Goal: Task Accomplishment & Management: Manage account settings

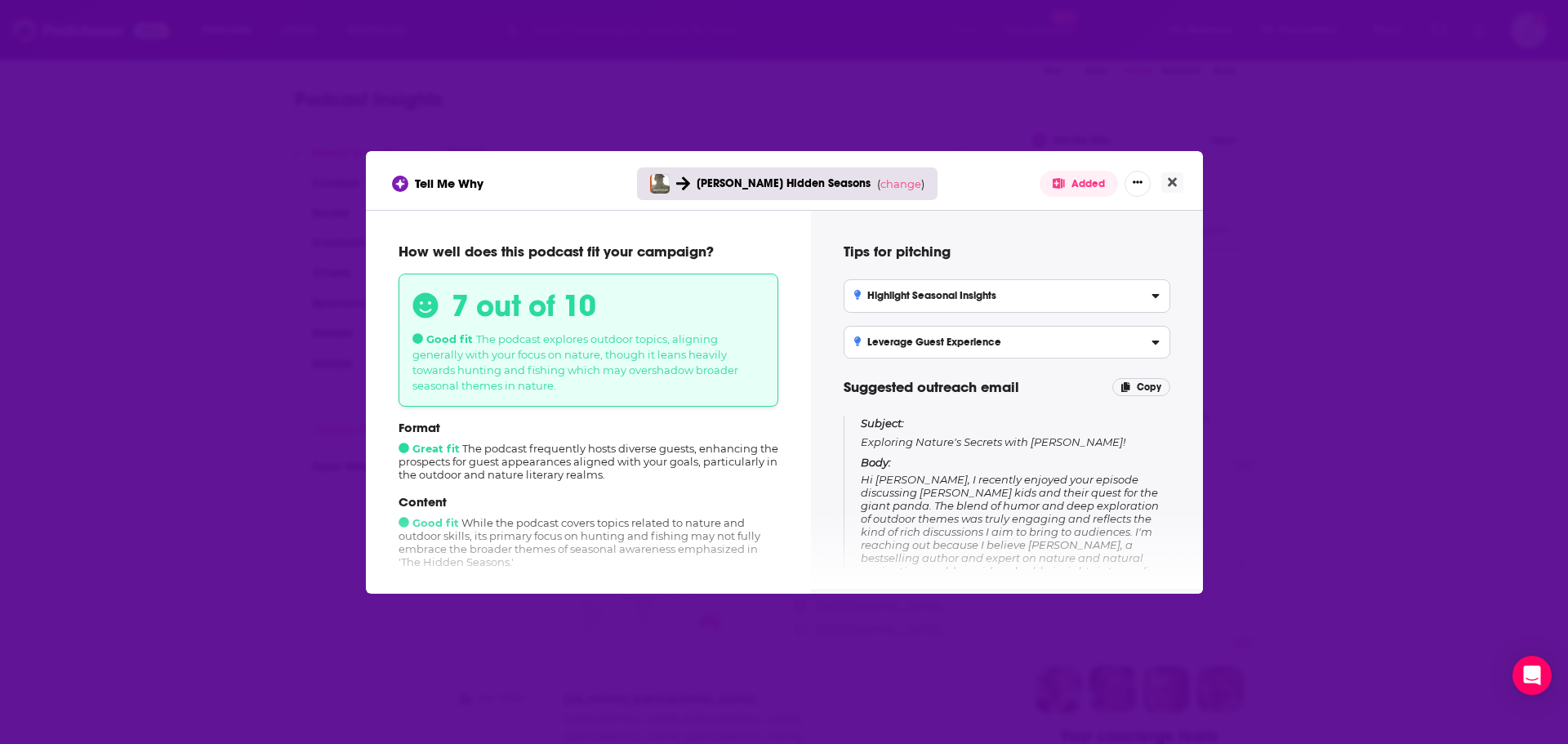
scroll to position [139, 0]
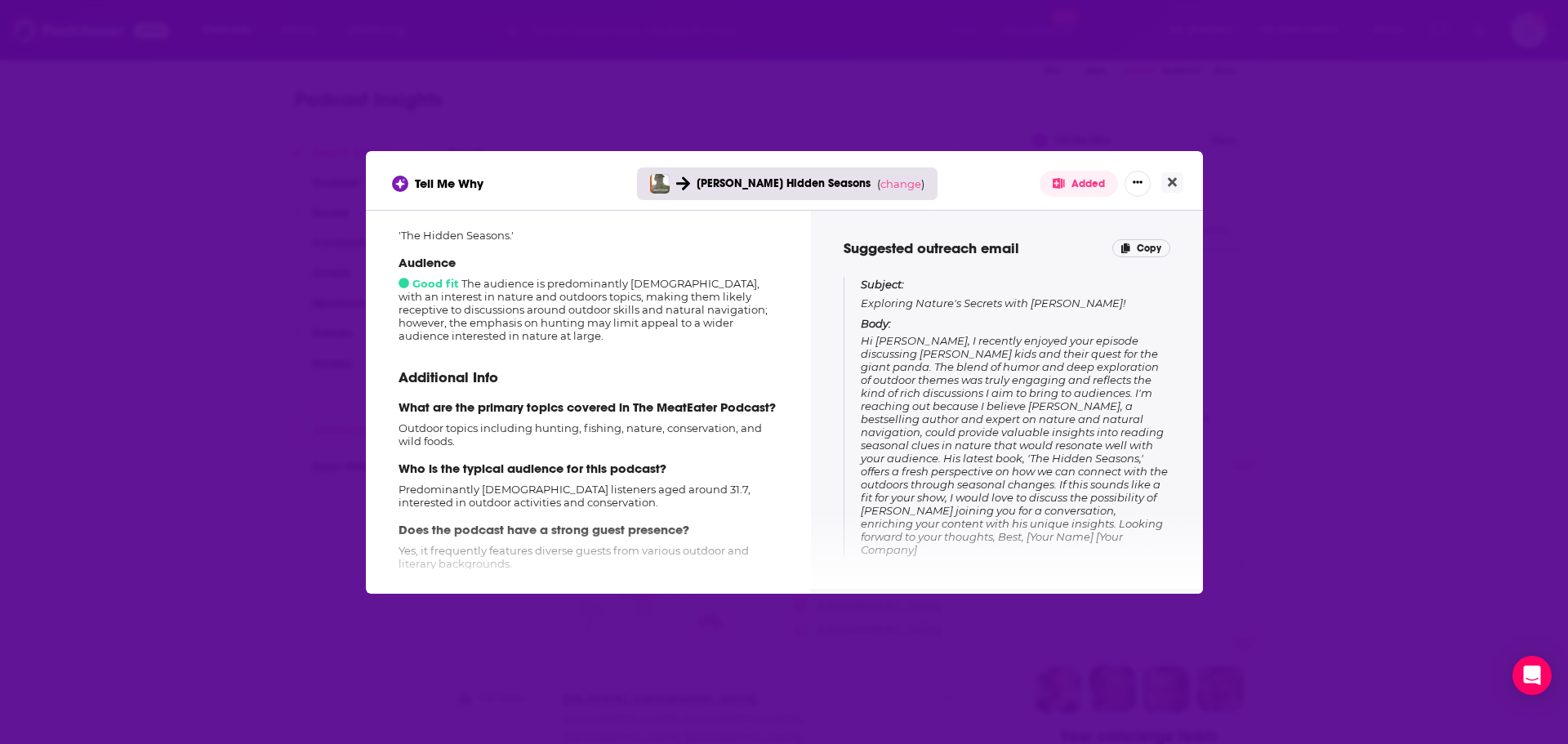
click at [1168, 180] on icon "Close" at bounding box center [1172, 181] width 9 height 13
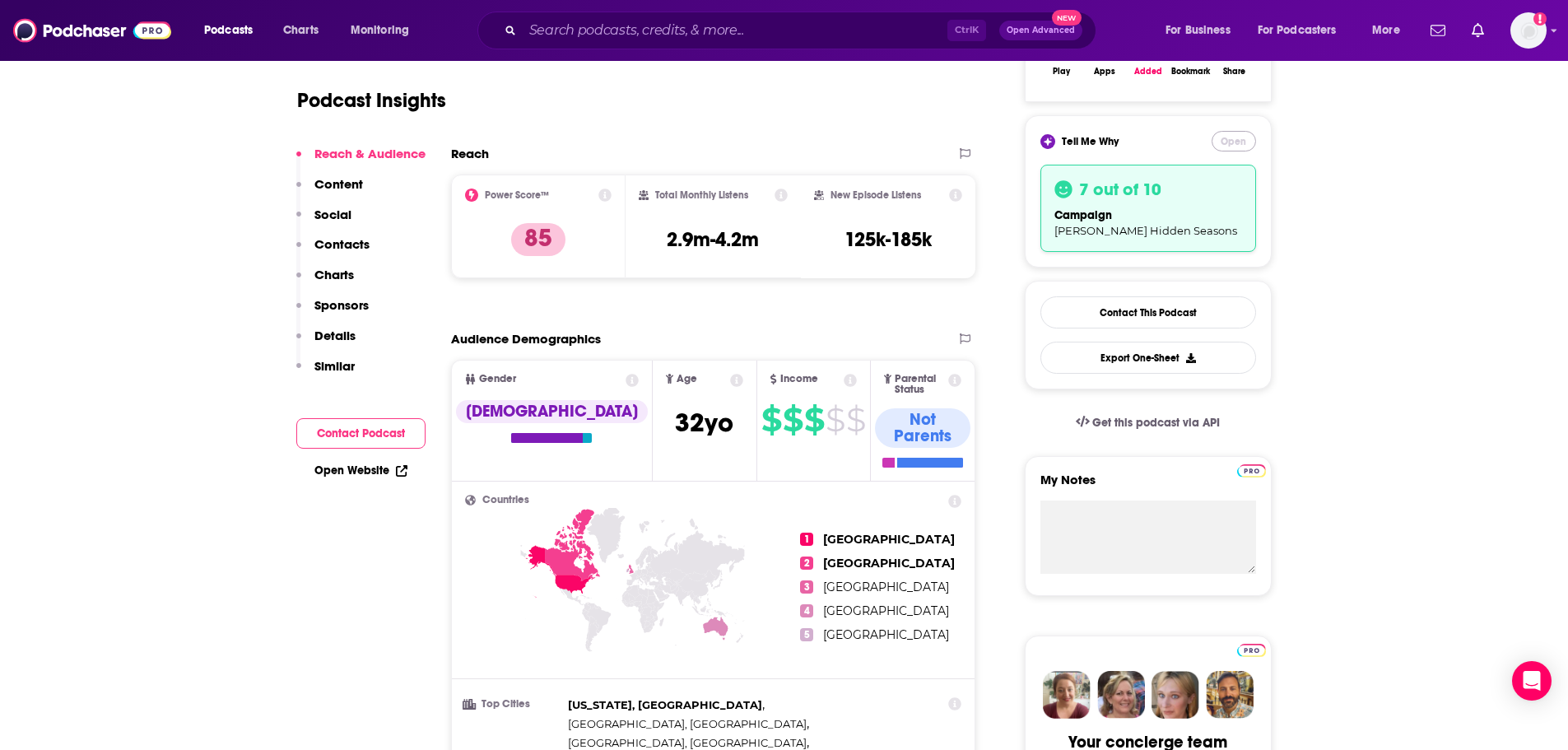
scroll to position [0, 0]
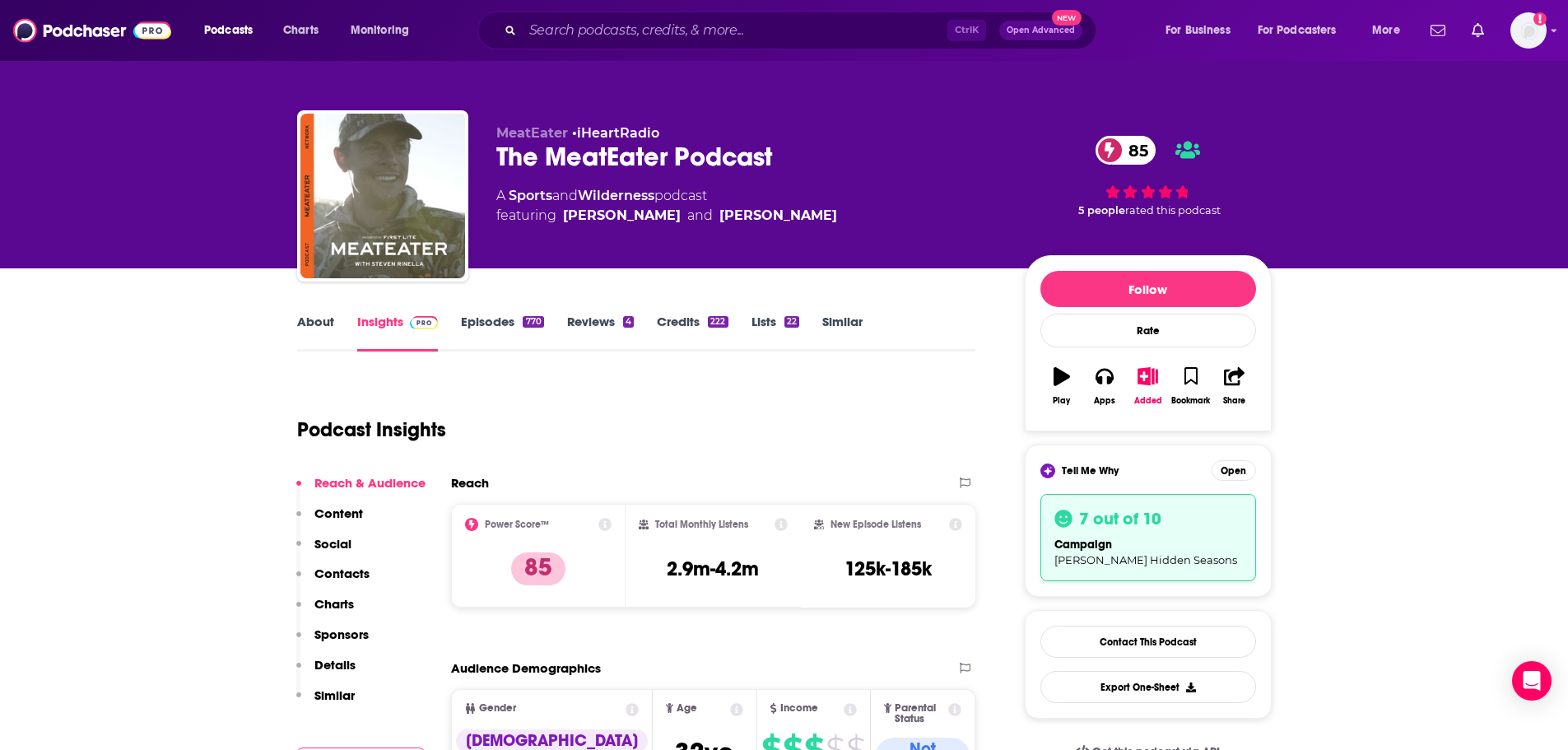
click at [1145, 546] on div "campaign [PERSON_NAME] Hidden Seasons" at bounding box center [1148, 551] width 188 height 32
click at [1231, 470] on button "Open" at bounding box center [1233, 471] width 44 height 21
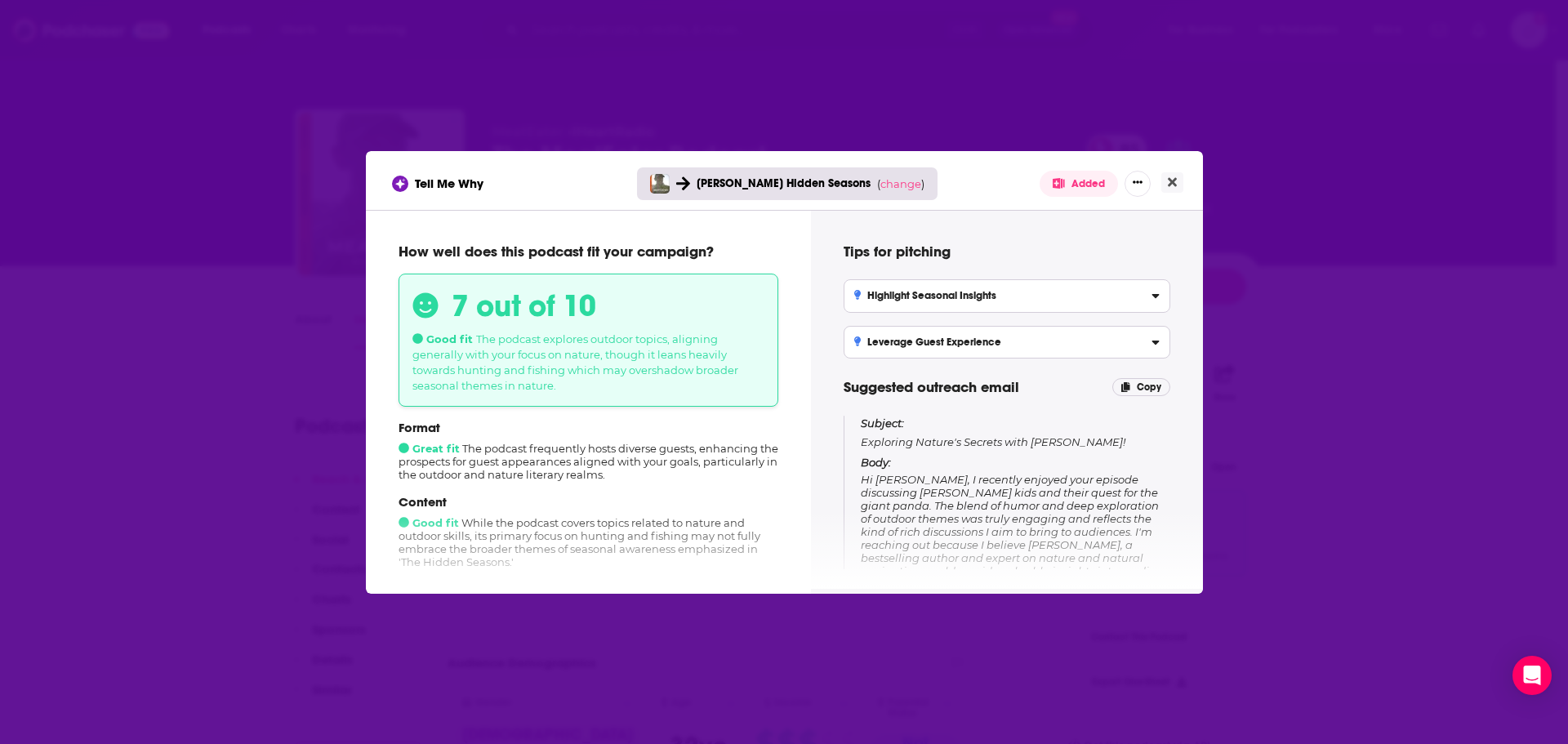
click at [1179, 186] on button "Close" at bounding box center [1172, 182] width 22 height 20
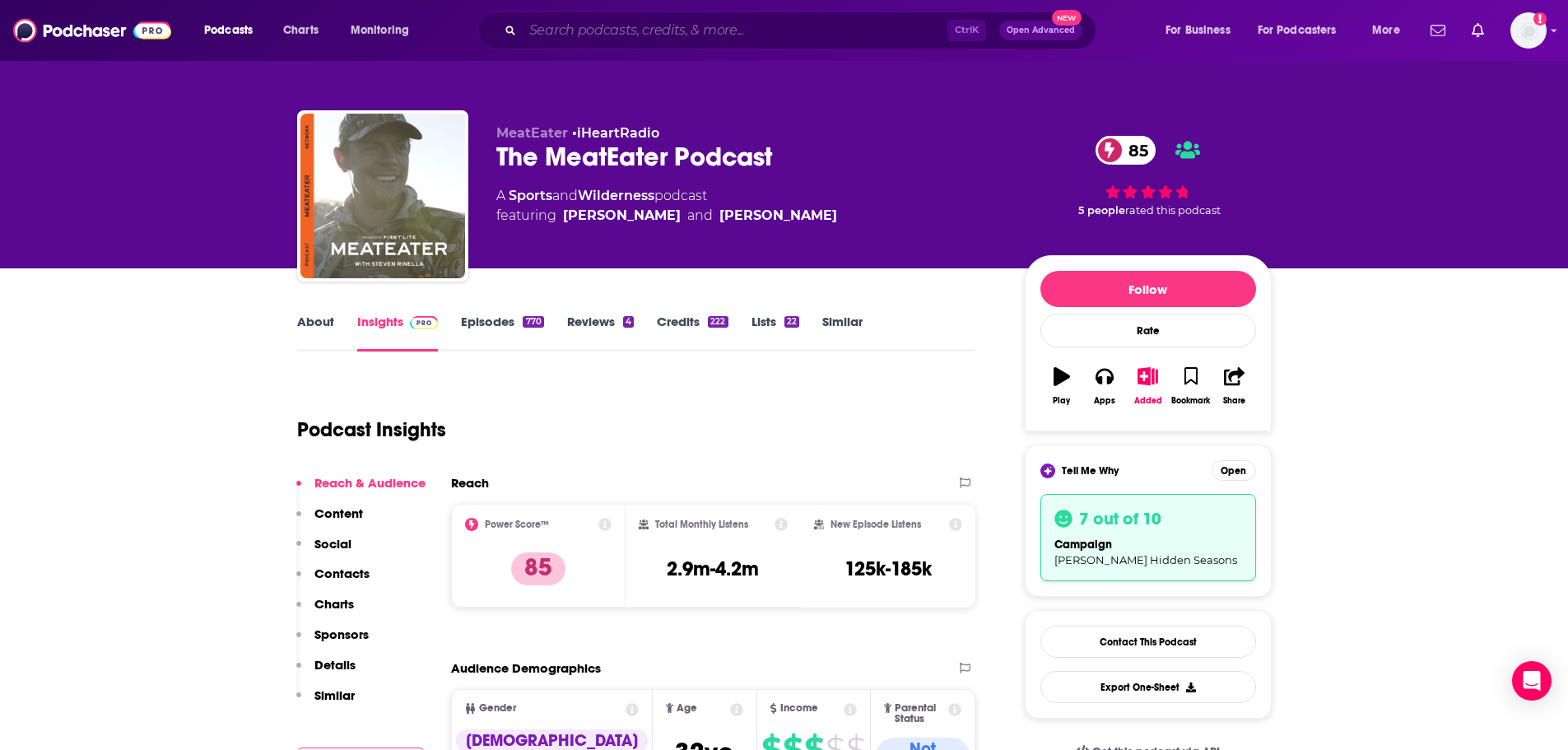
click at [643, 32] on input "Search podcasts, credits, & more..." at bounding box center [734, 30] width 424 height 26
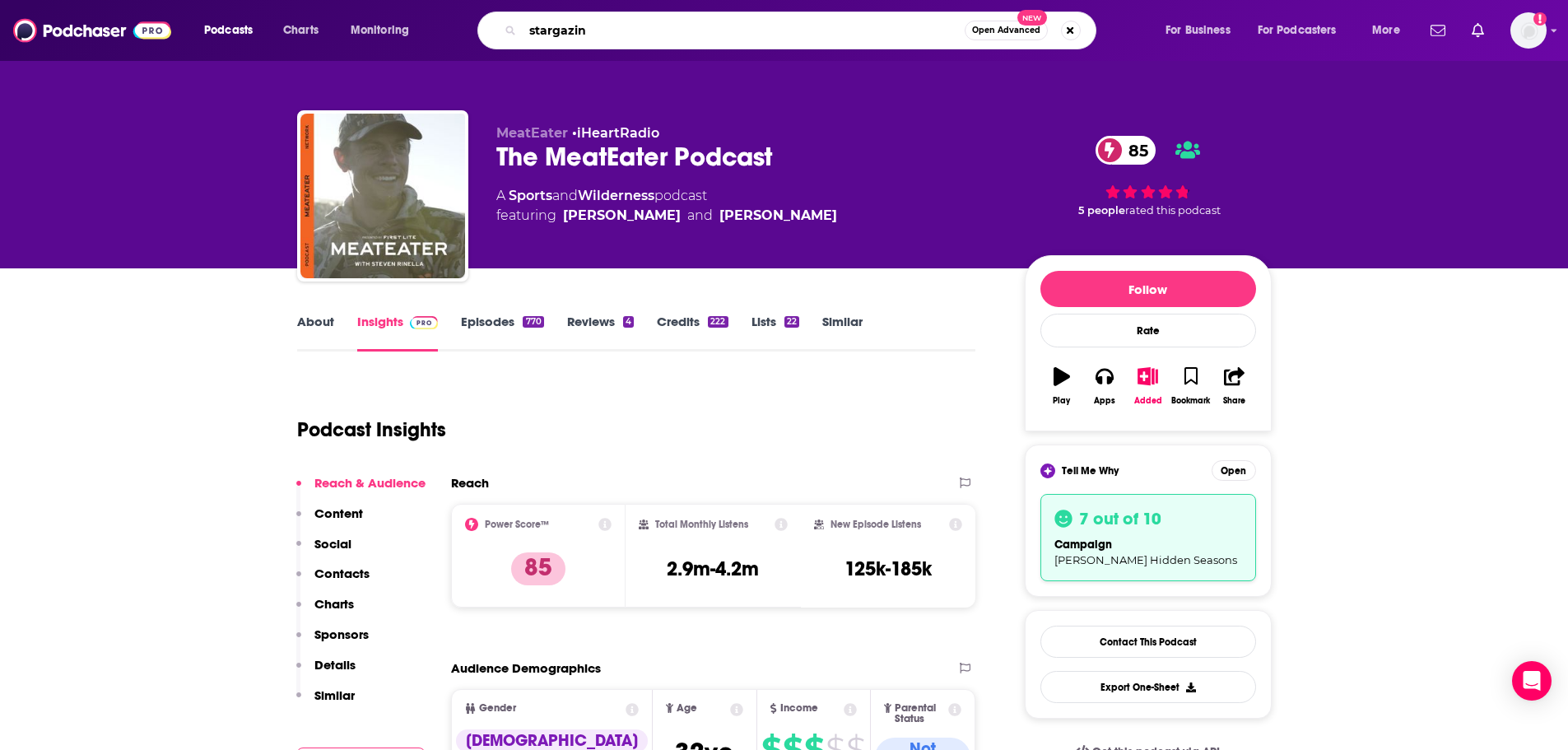
type input "stargazing"
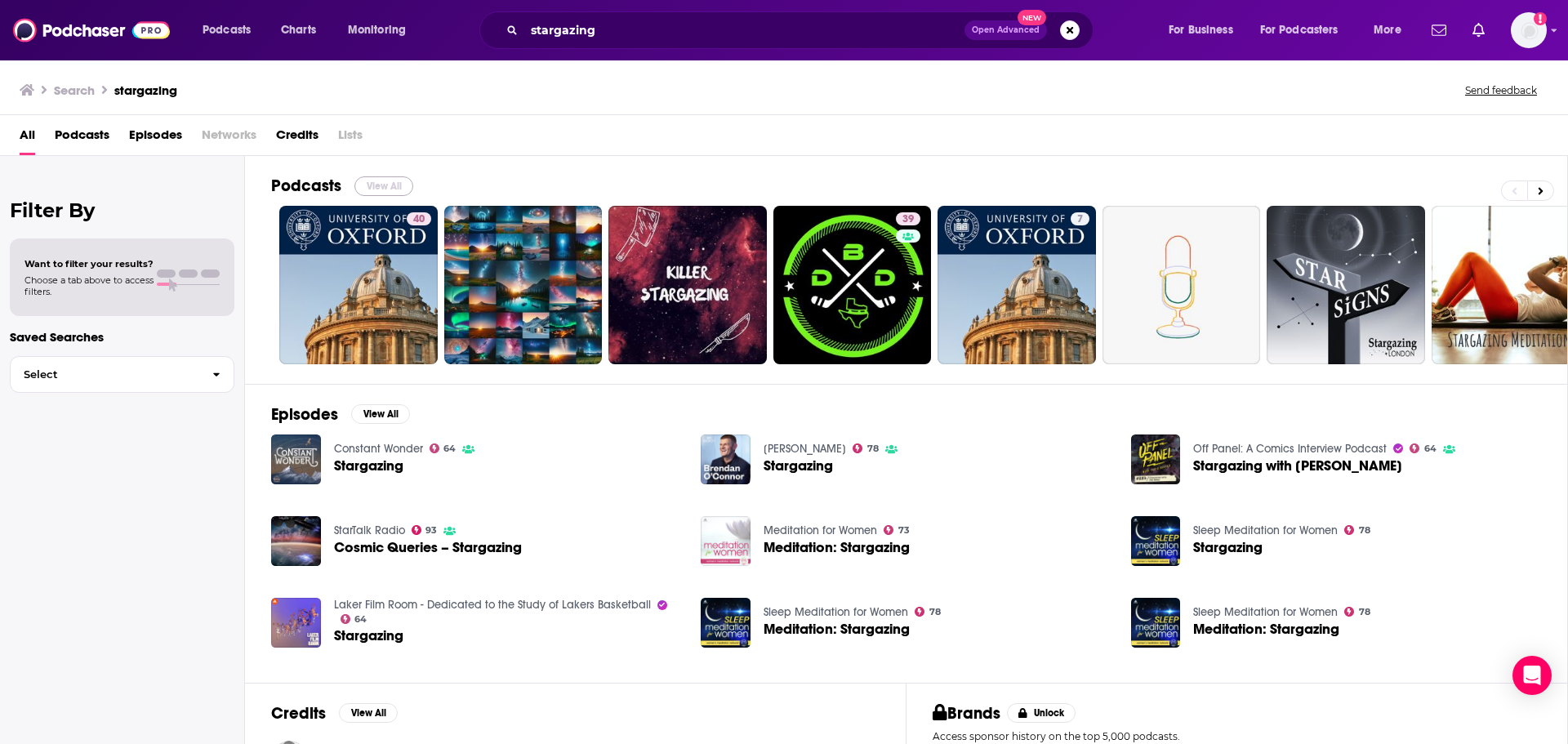
click at [386, 181] on button "View All" at bounding box center [383, 186] width 58 height 19
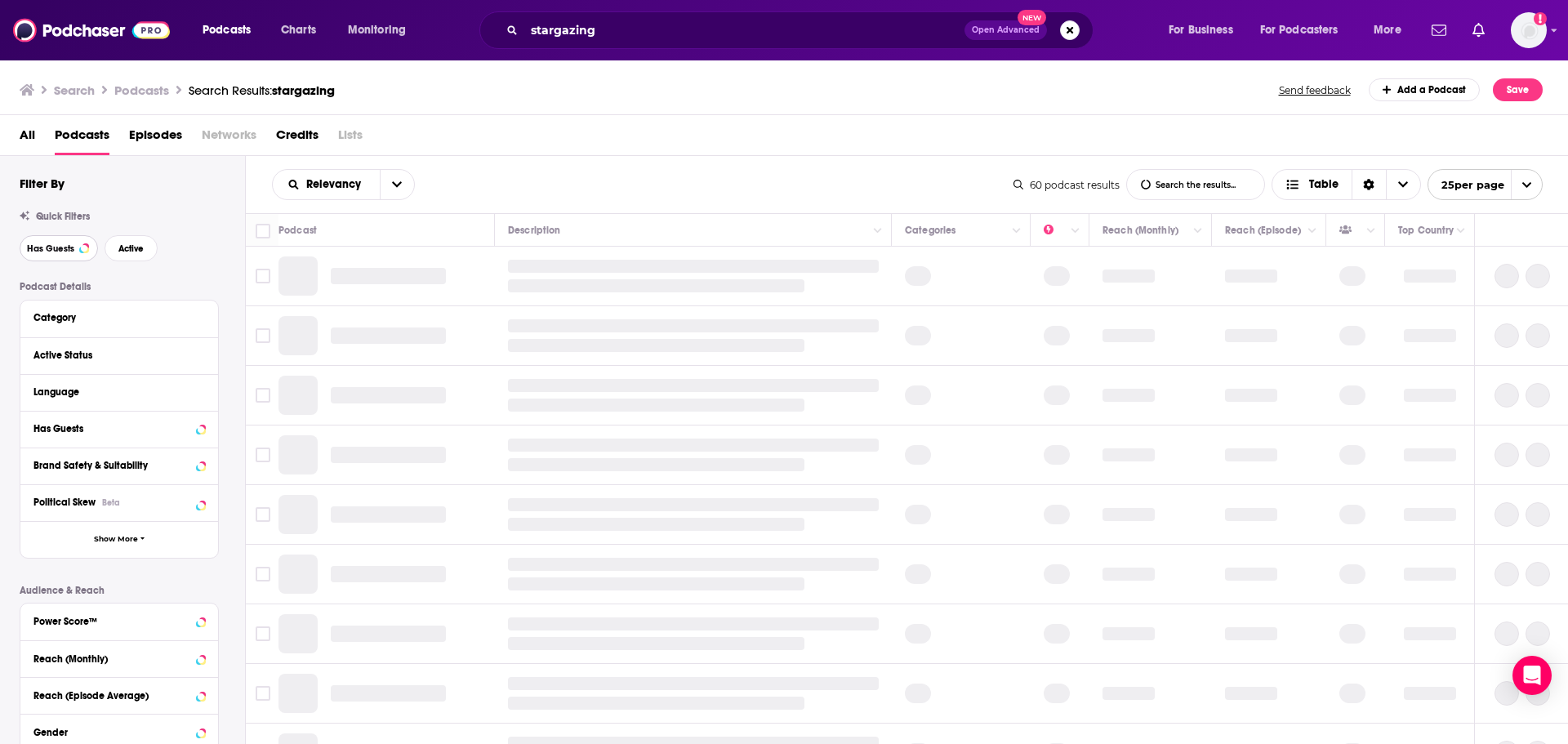
click at [60, 252] on span "Has Guests" at bounding box center [51, 248] width 47 height 9
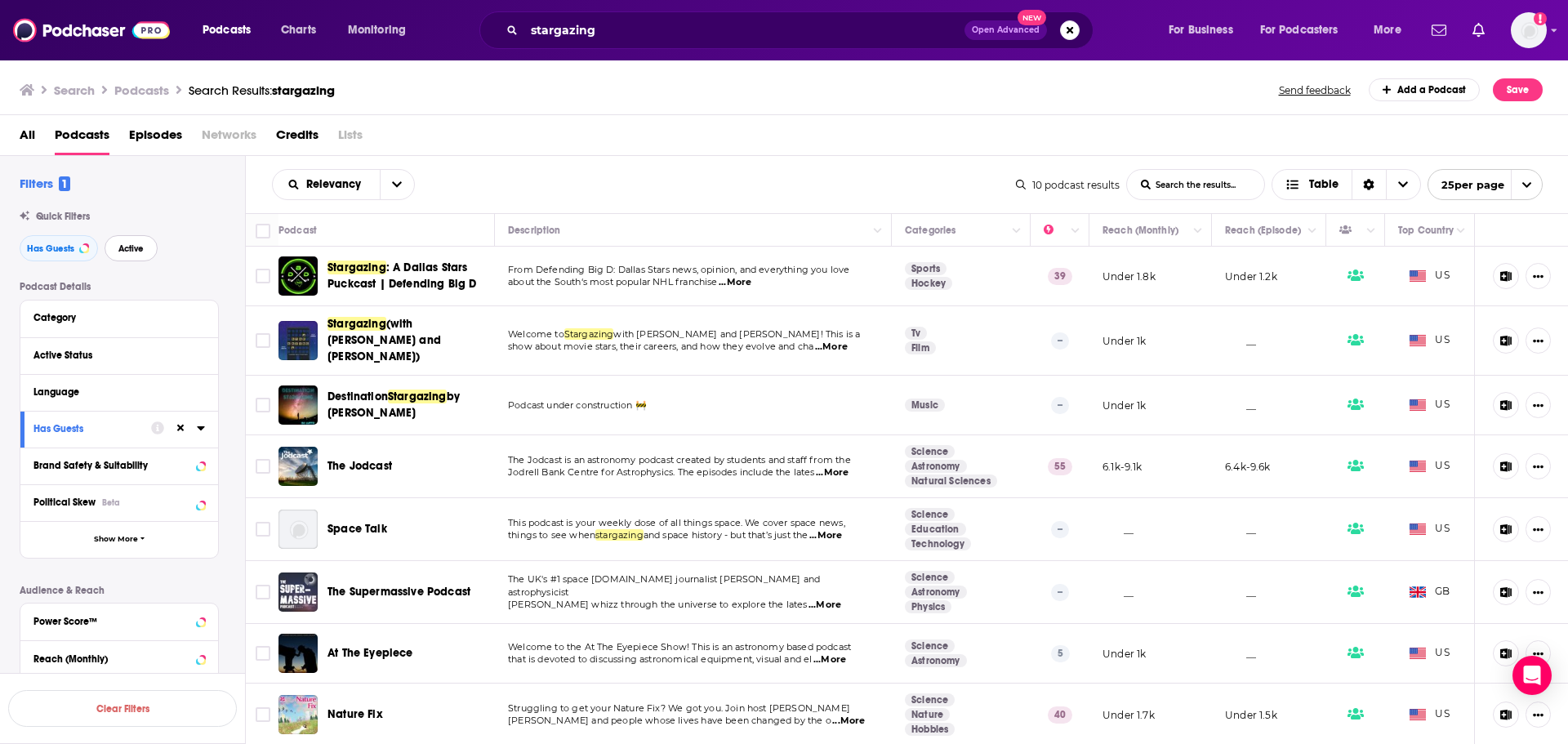
click at [125, 247] on span "Active" at bounding box center [131, 248] width 25 height 9
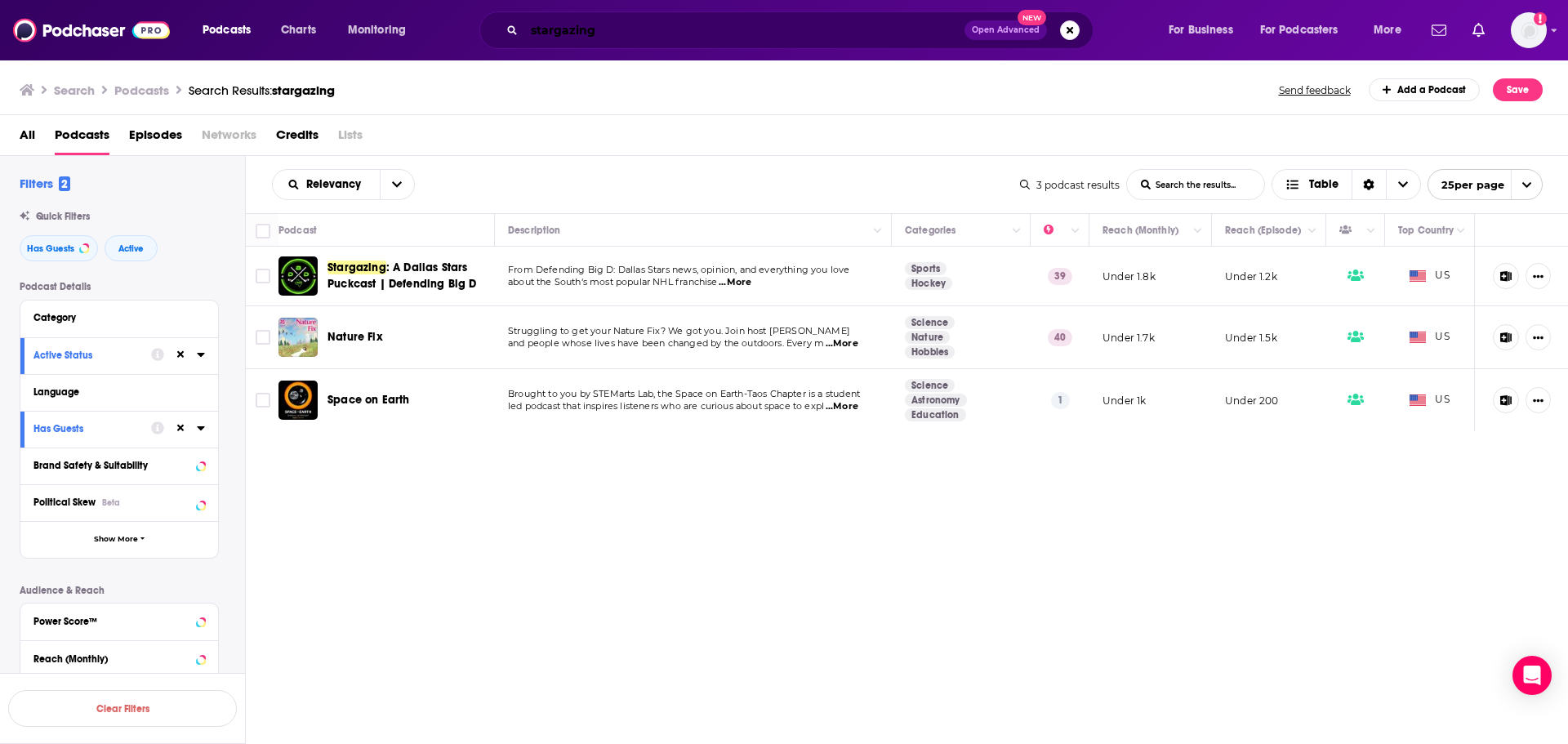
click at [556, 34] on input "stargazing" at bounding box center [744, 30] width 440 height 26
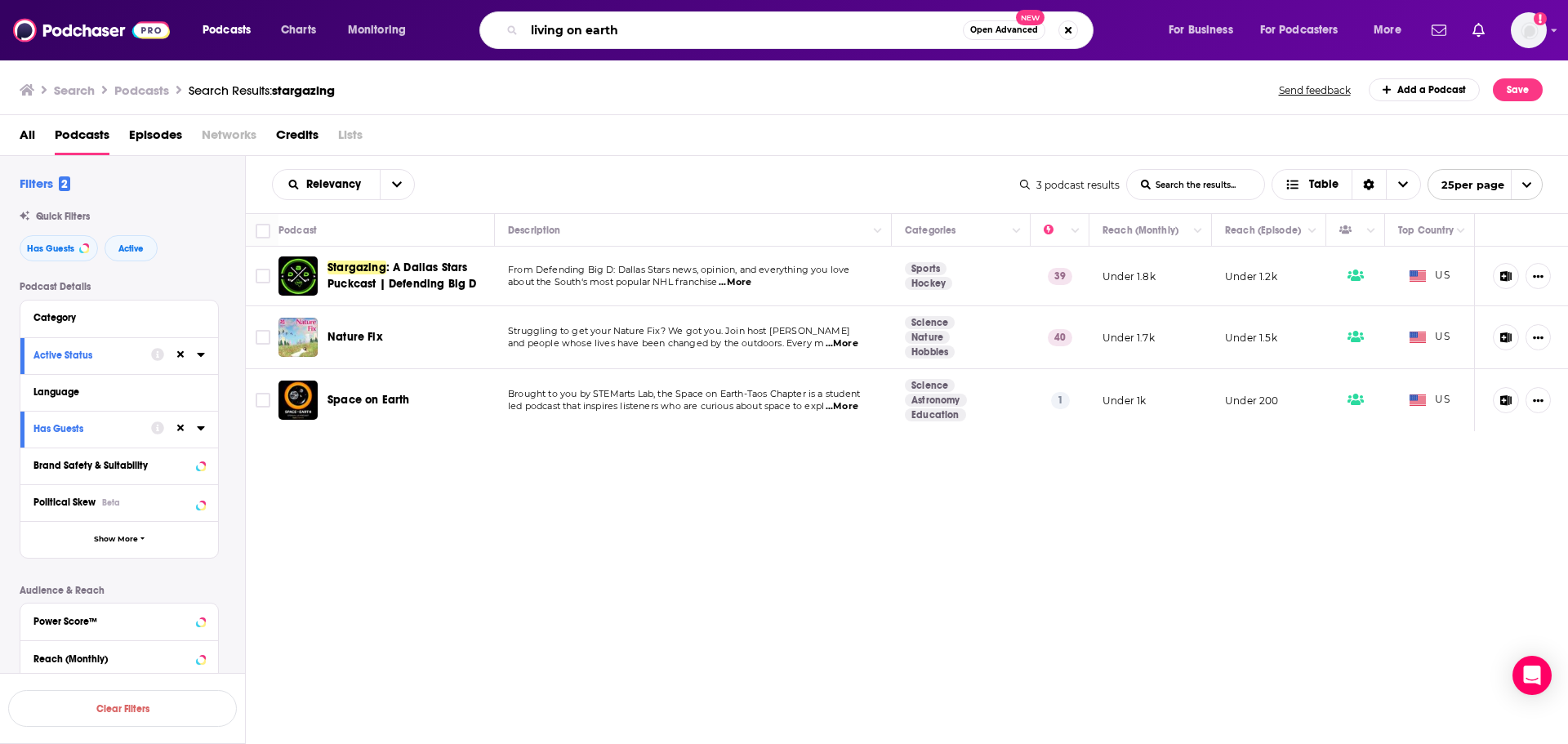
type input "living on earth"
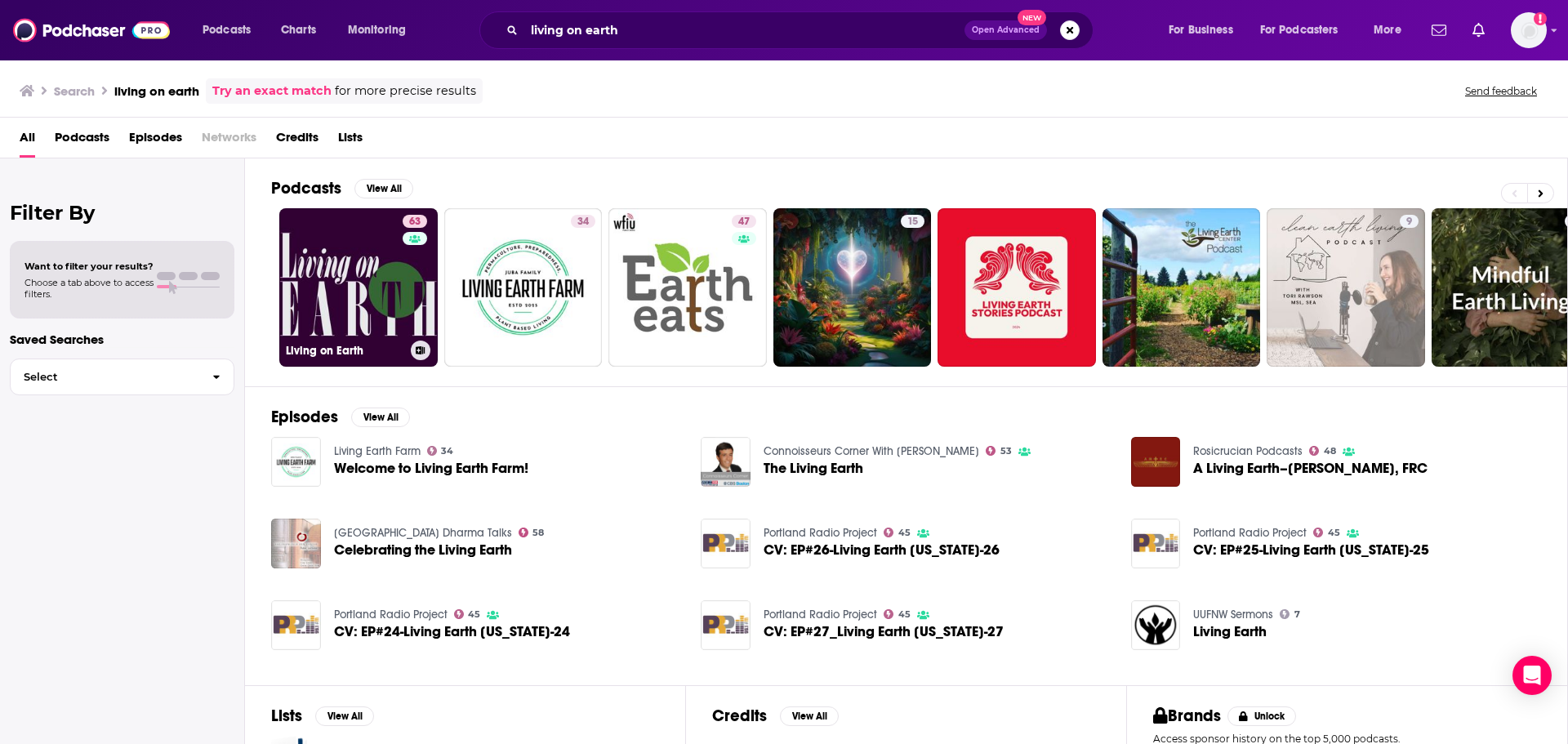
click at [368, 313] on link "63 Living on Earth" at bounding box center [359, 287] width 158 height 158
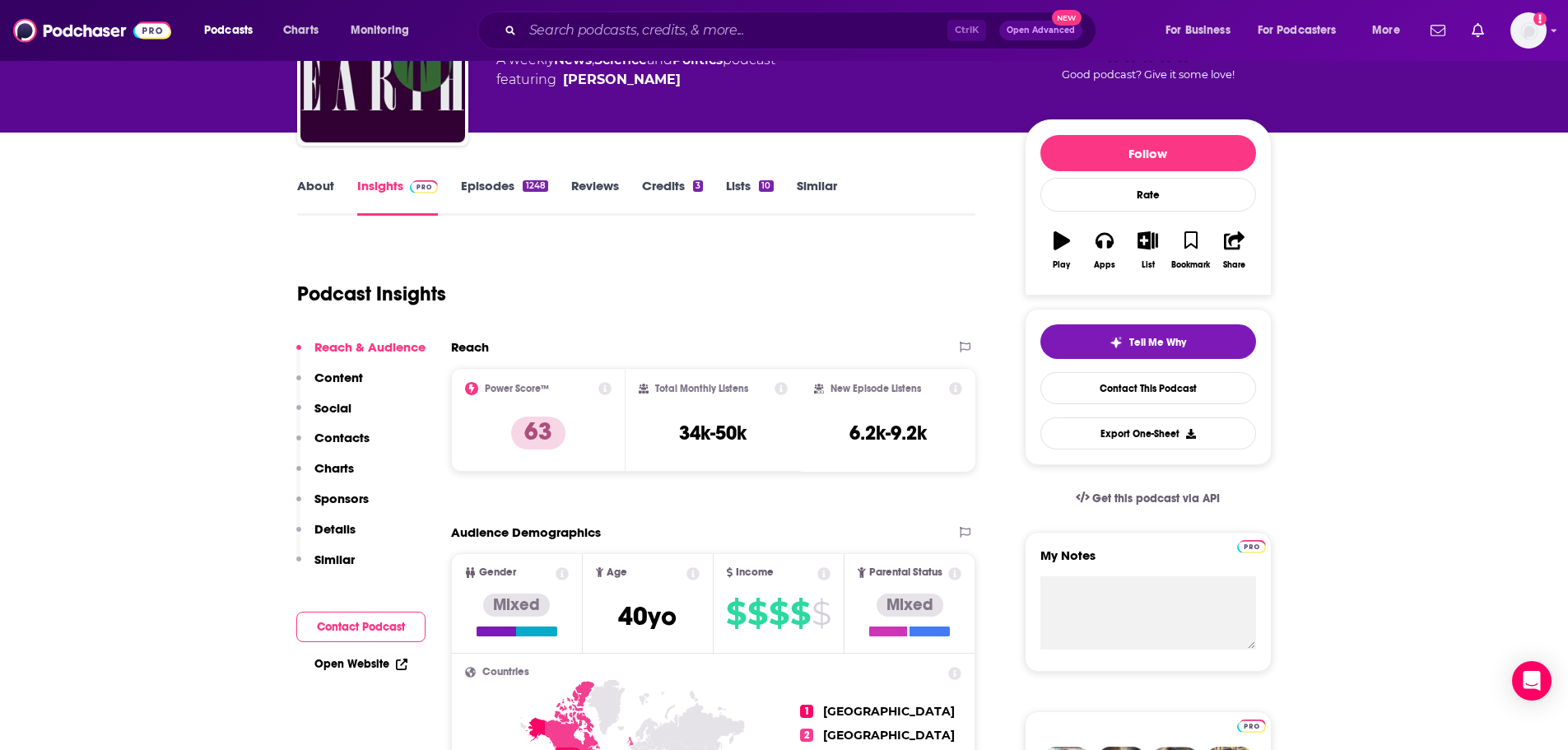
scroll to position [165, 0]
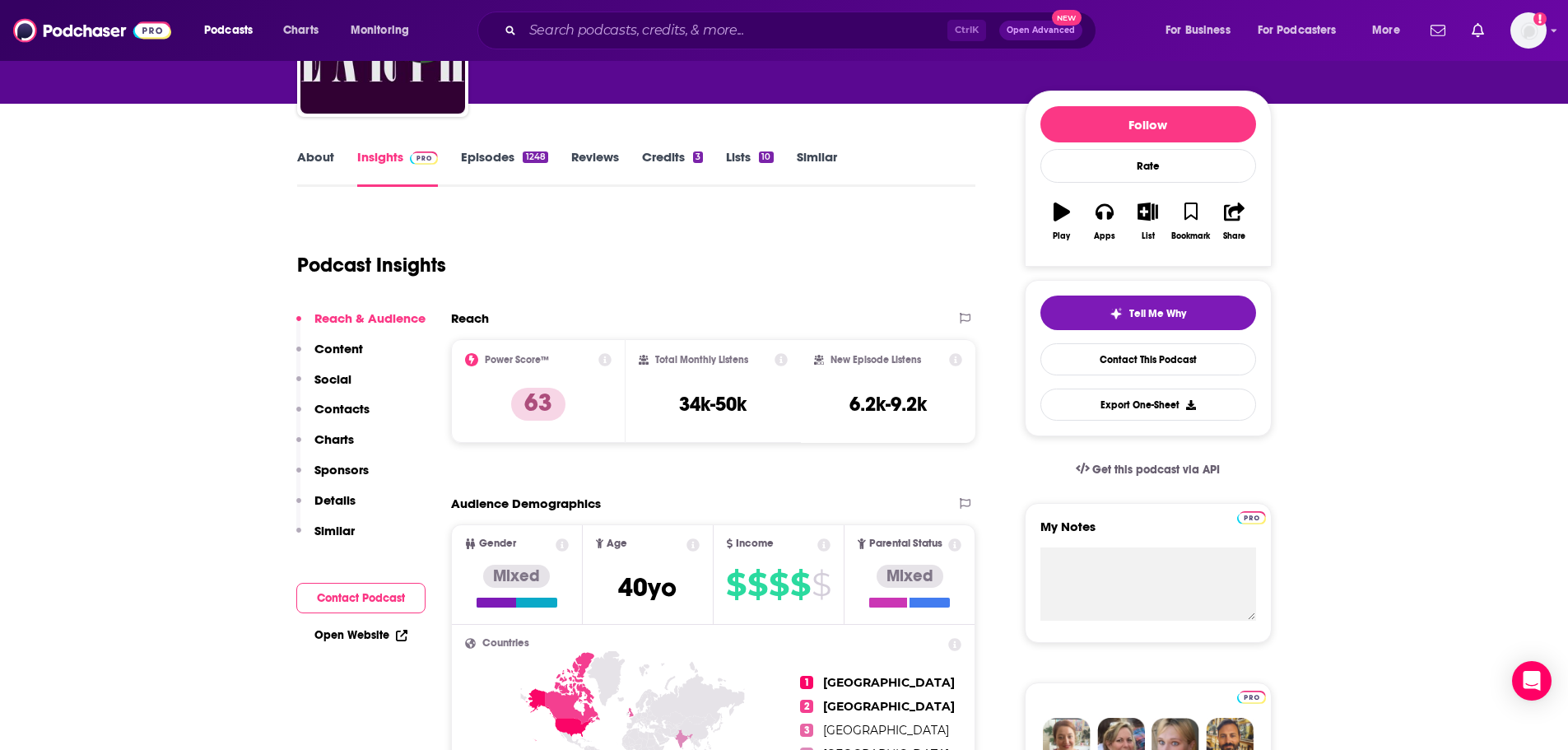
click at [317, 158] on link "About" at bounding box center [315, 167] width 37 height 38
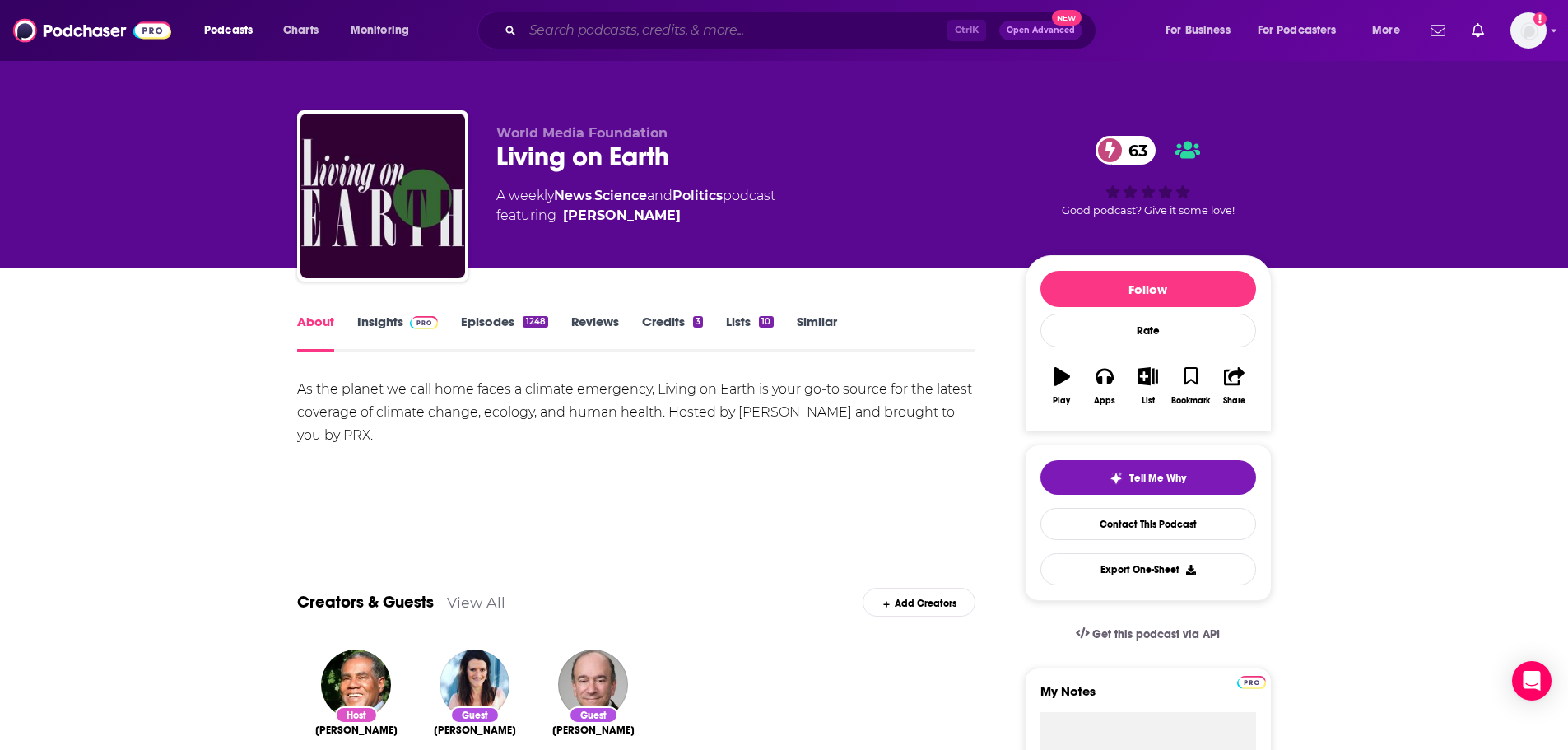
click at [564, 41] on input "Search podcasts, credits, & more..." at bounding box center [734, 30] width 424 height 26
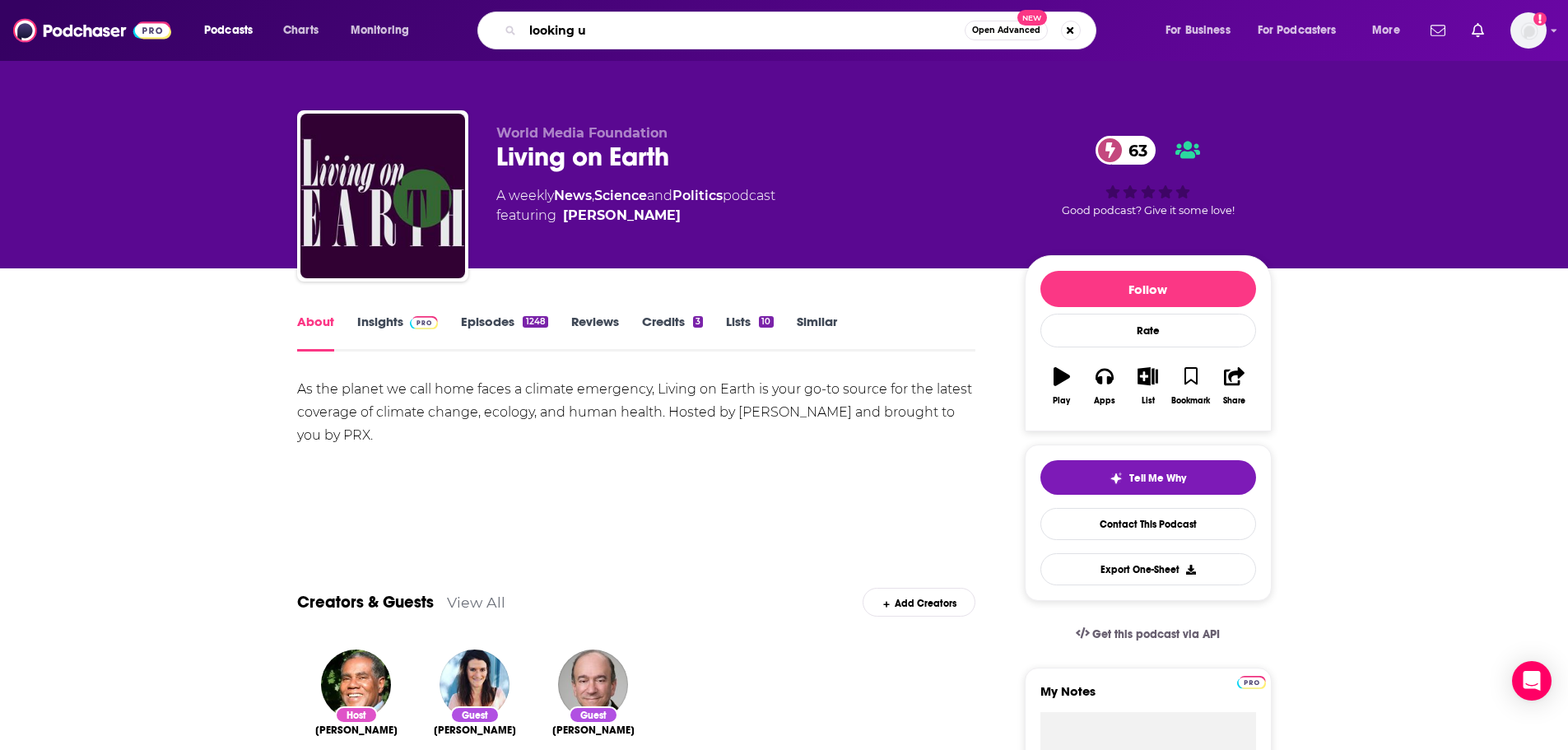
type input "looking up"
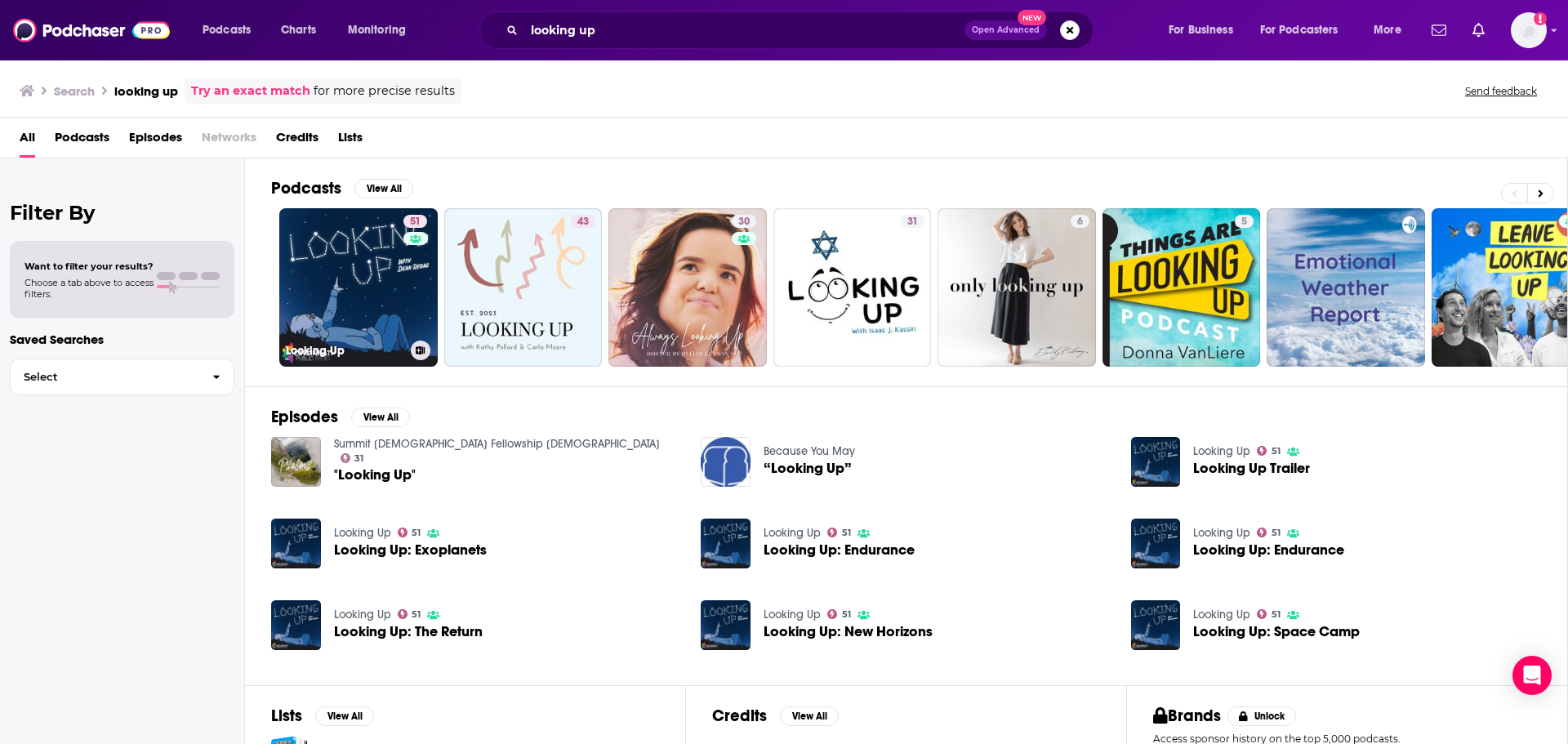
click at [336, 325] on link "51 Looking Up" at bounding box center [359, 287] width 158 height 158
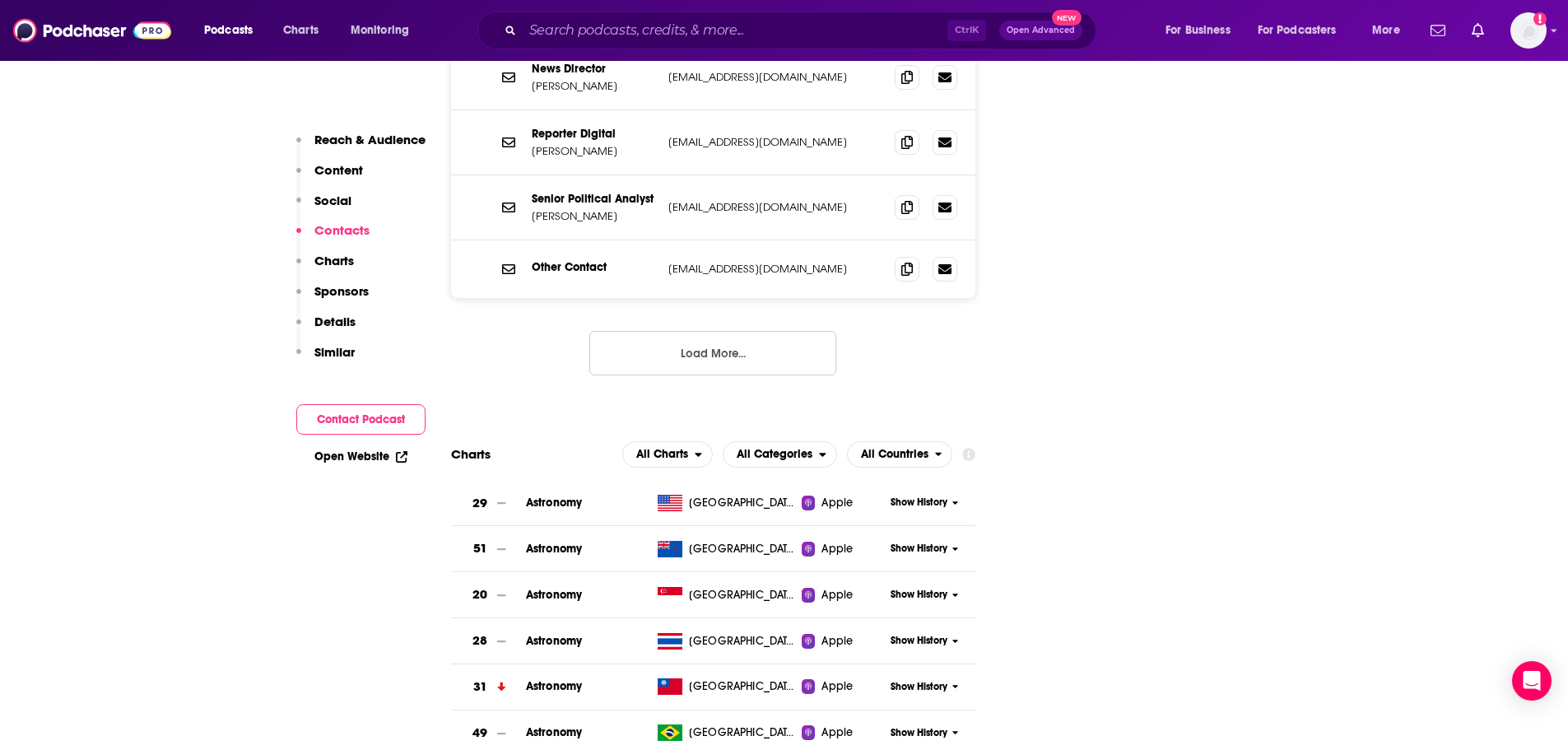
scroll to position [1728, 0]
click at [550, 494] on span "Astronomy" at bounding box center [554, 501] width 56 height 14
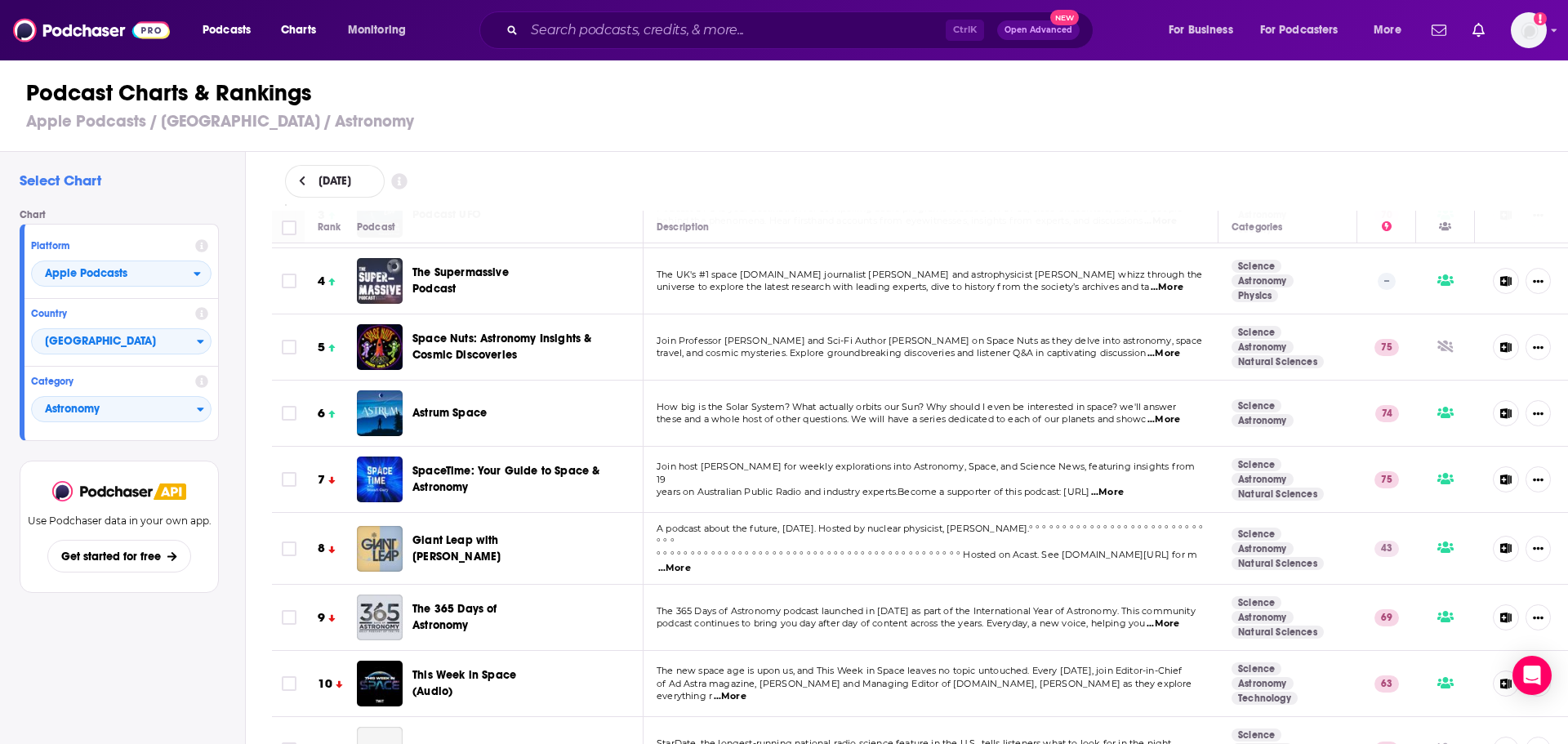
scroll to position [245, 0]
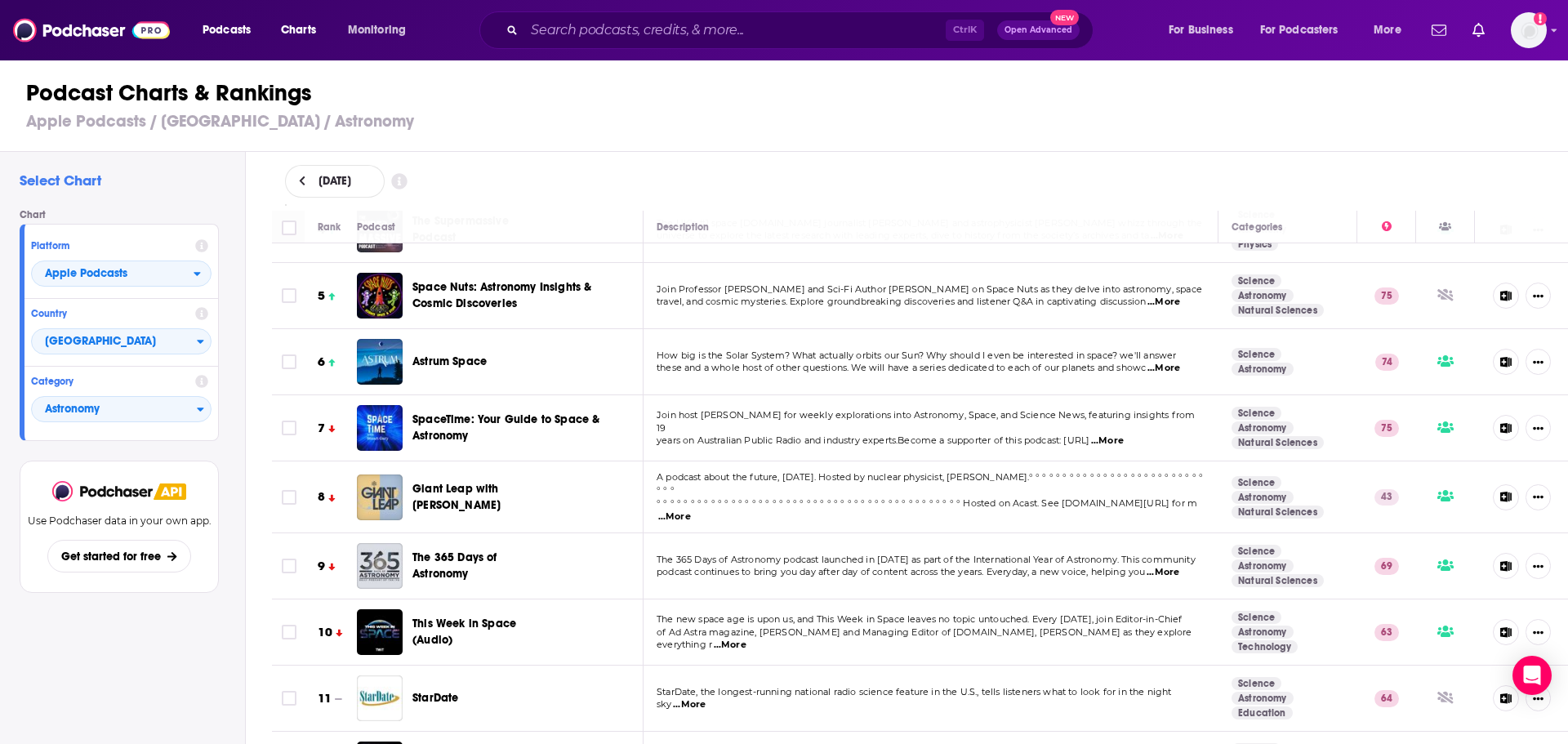
click at [290, 558] on input "Toggle select row" at bounding box center [288, 565] width 14 height 14
checkbox input "true"
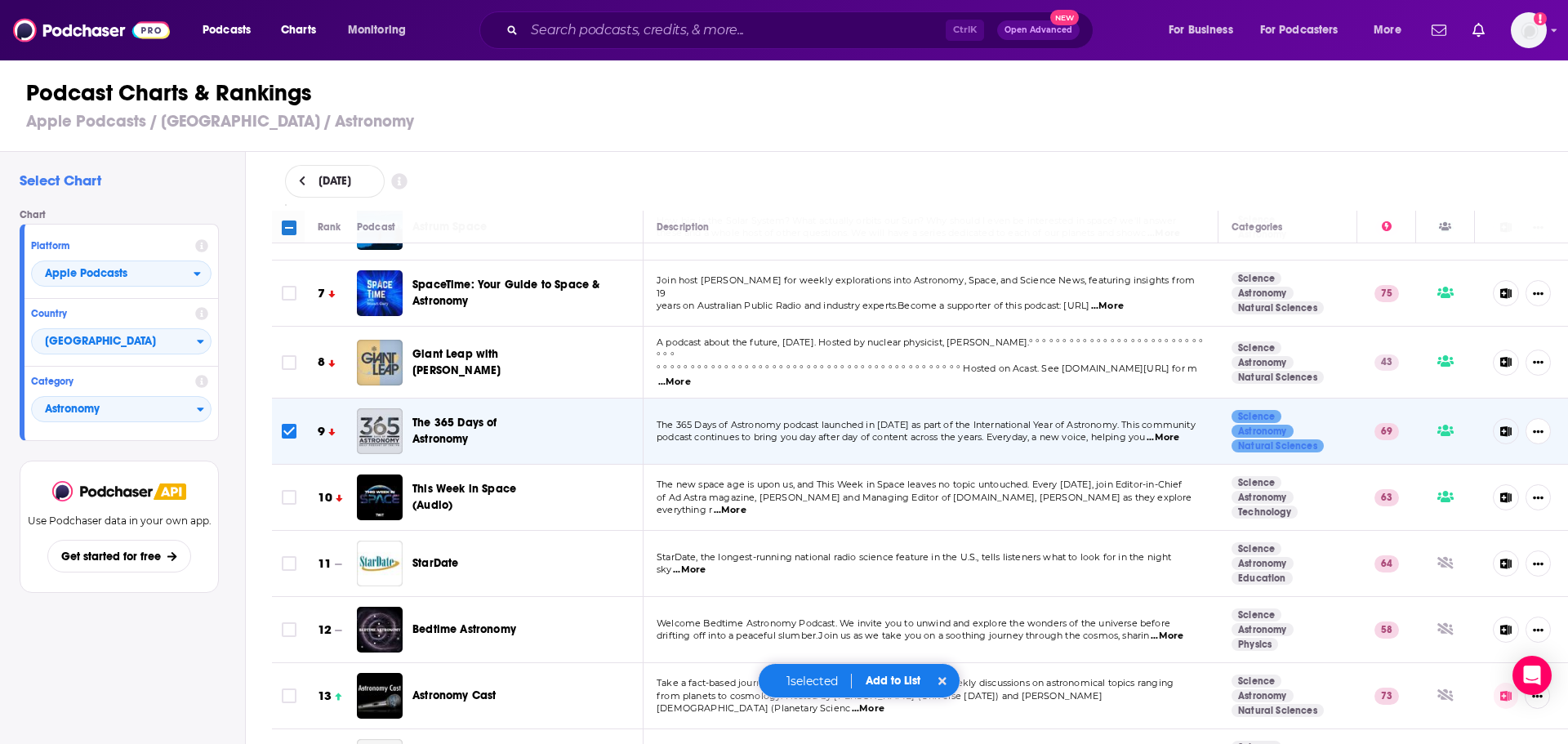
scroll to position [408, 0]
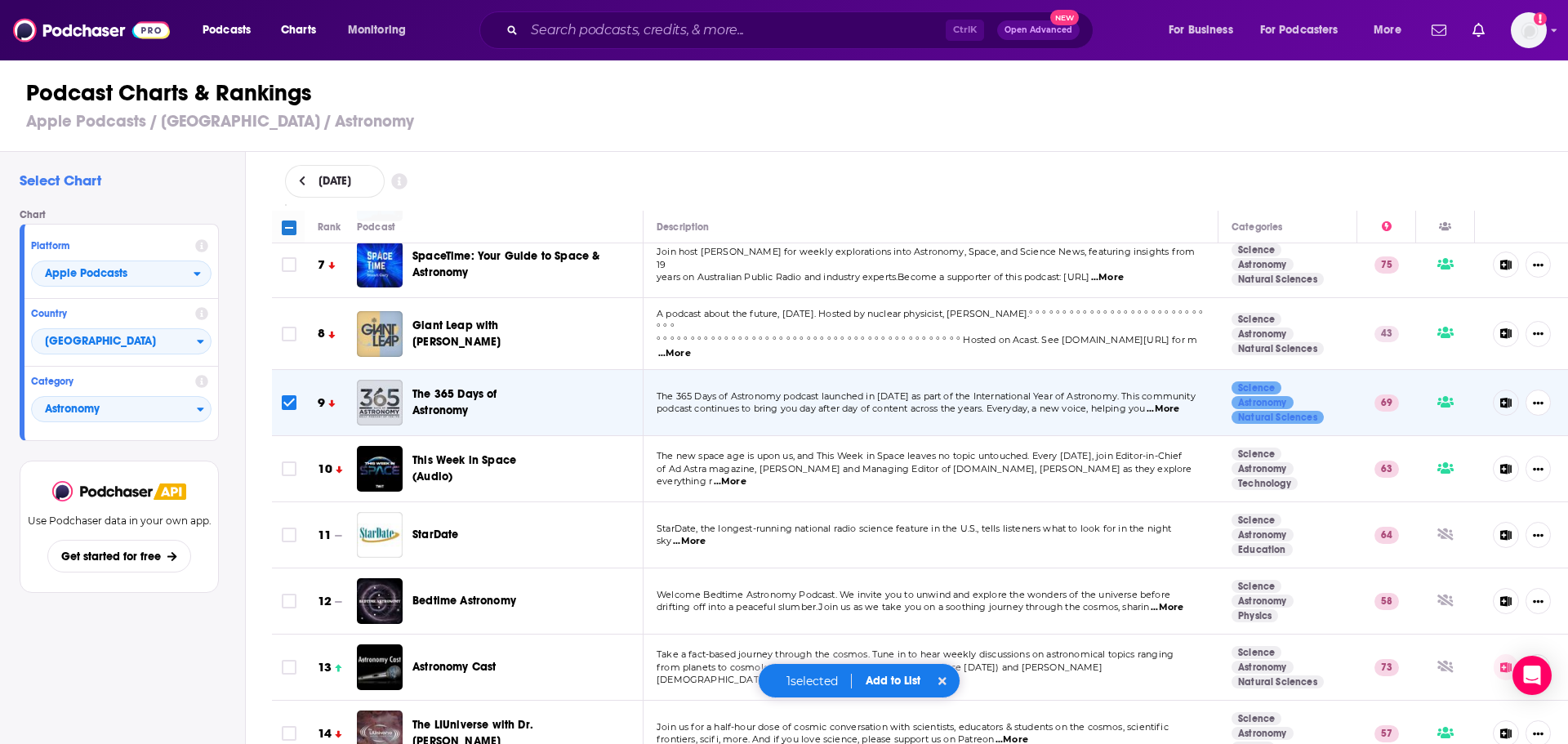
click at [283, 529] on input "Toggle select row" at bounding box center [288, 534] width 14 height 14
checkbox input "true"
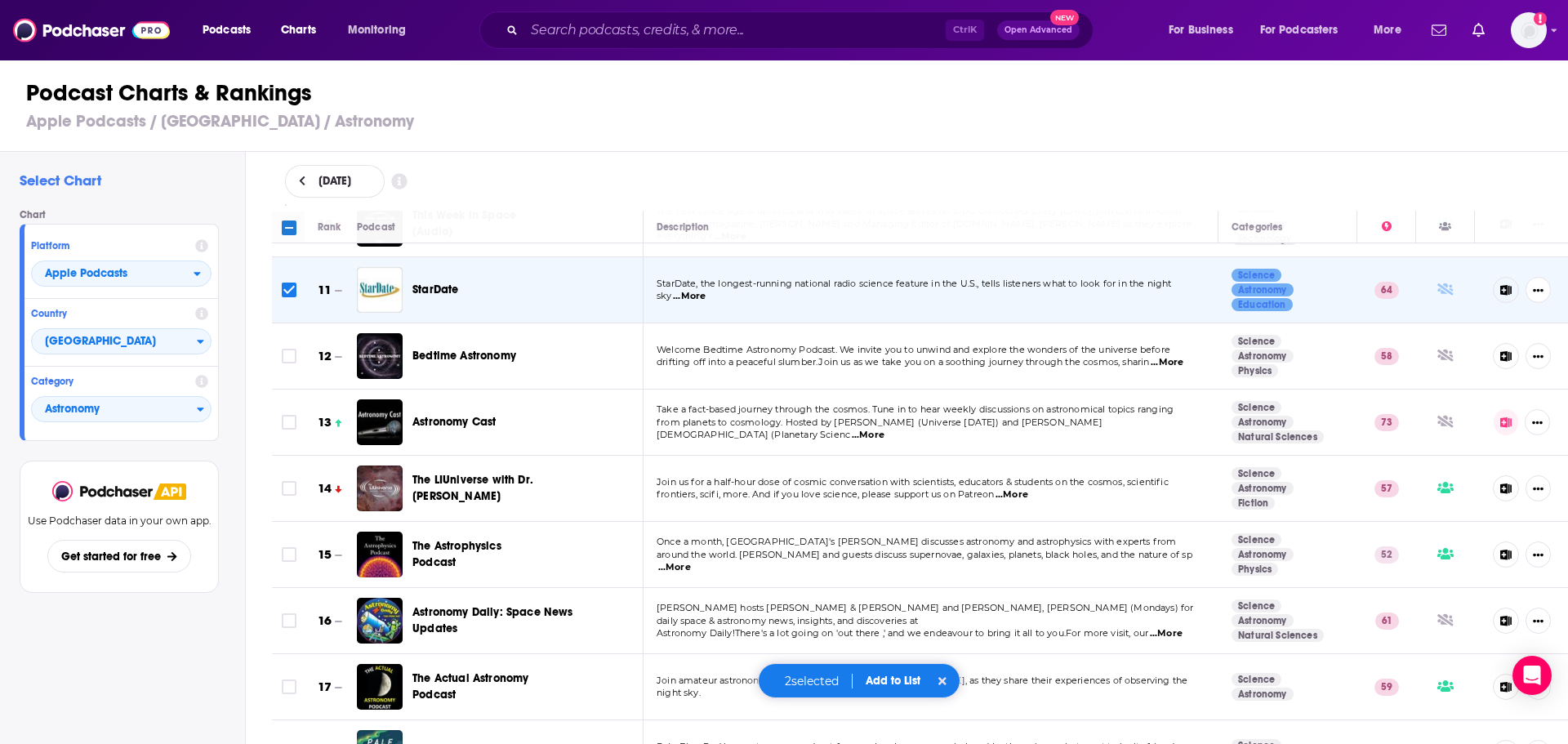
scroll to position [735, 0]
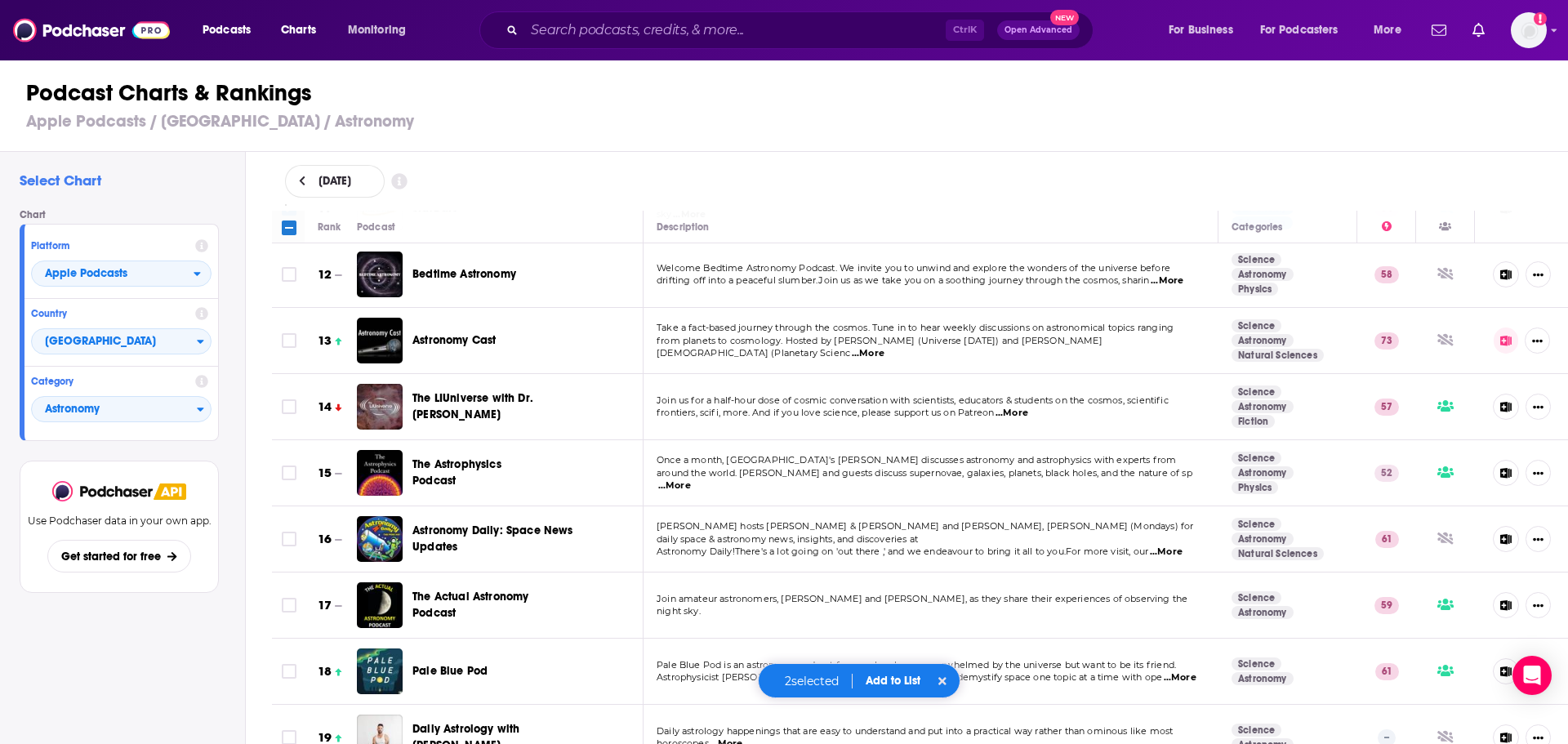
click at [285, 599] on input "Toggle select row" at bounding box center [288, 604] width 14 height 14
checkbox input "true"
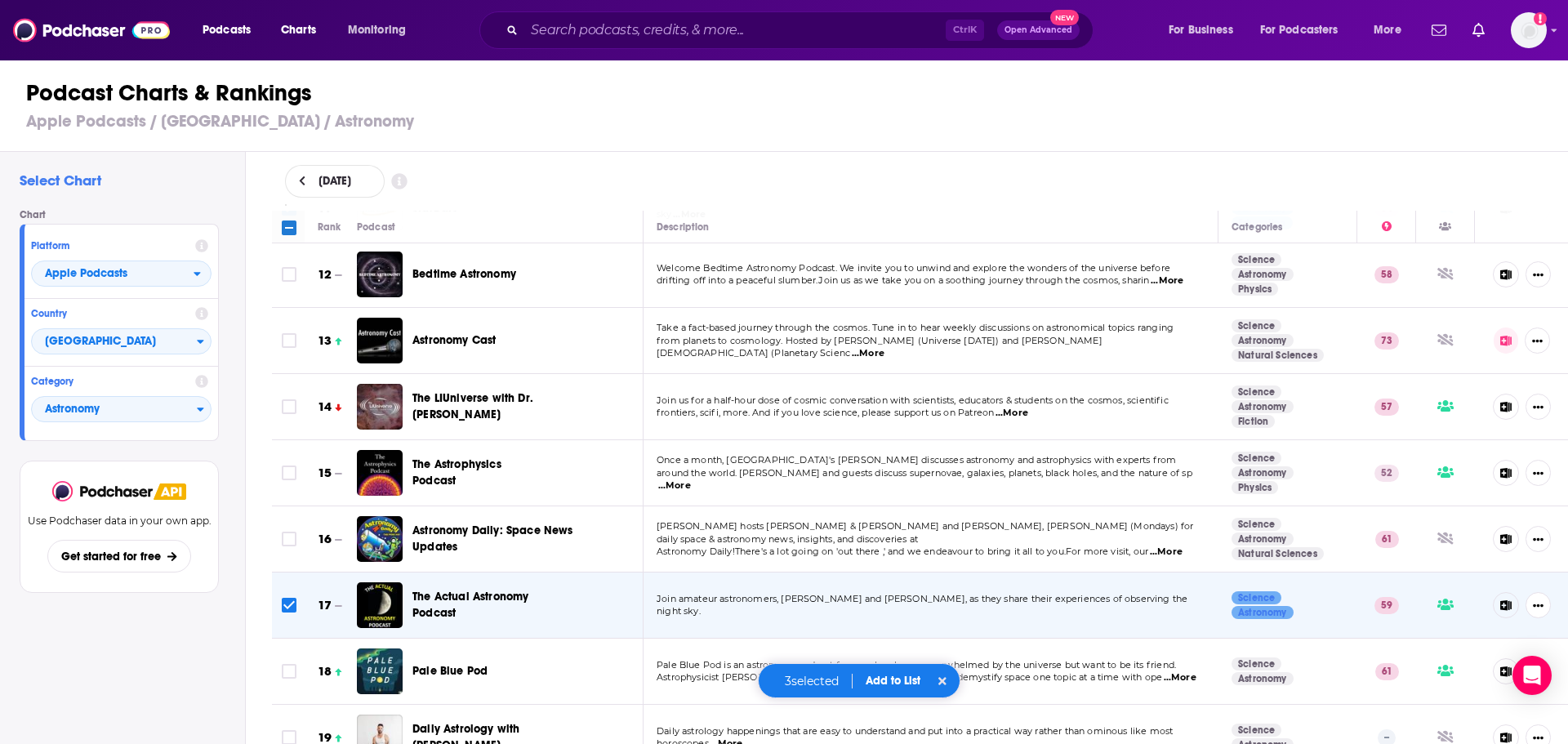
click at [288, 531] on input "Toggle select row" at bounding box center [288, 538] width 14 height 14
checkbox input "true"
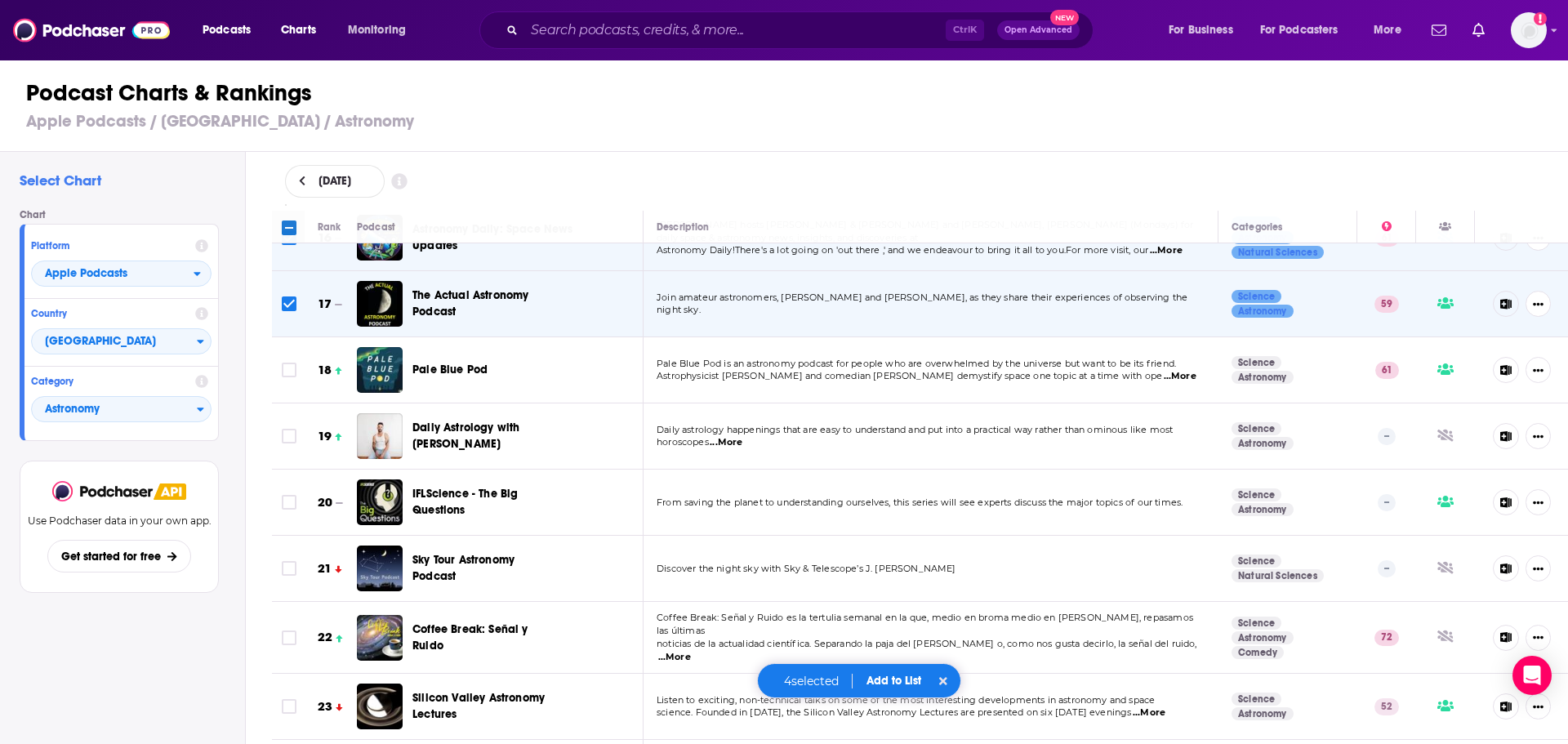
scroll to position [1062, 0]
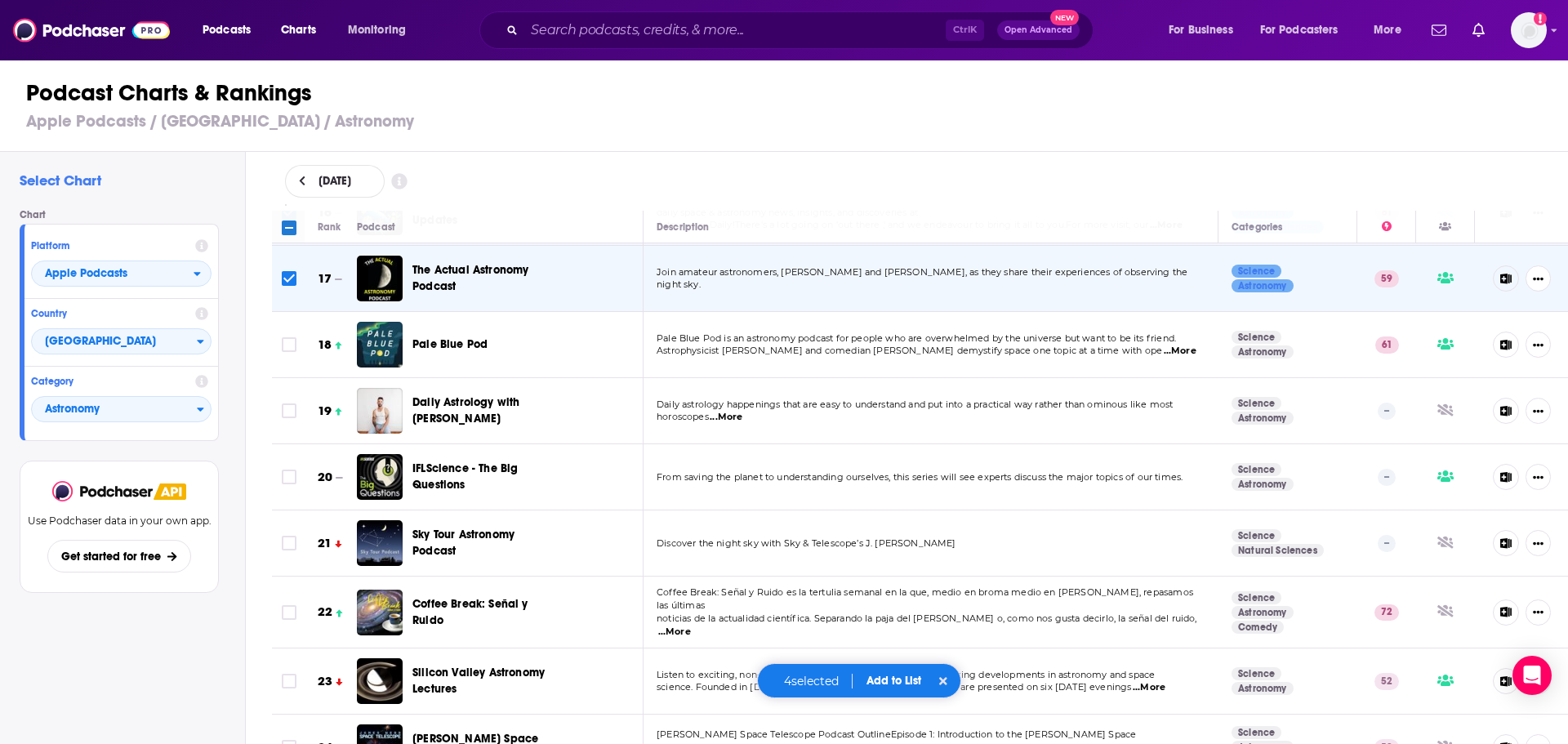
click at [290, 539] on input "Toggle select row" at bounding box center [288, 542] width 14 height 14
checkbox input "true"
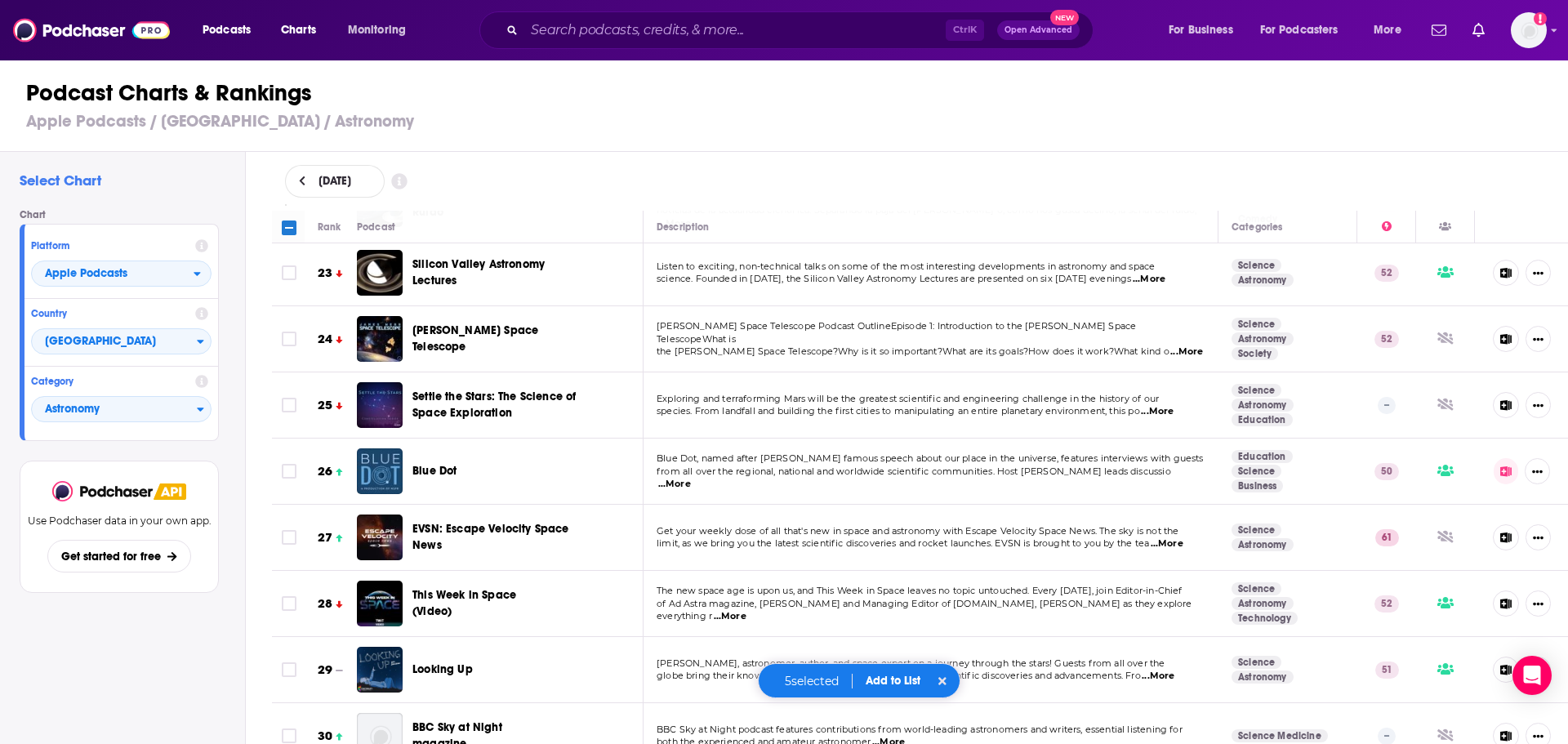
scroll to position [1552, 0]
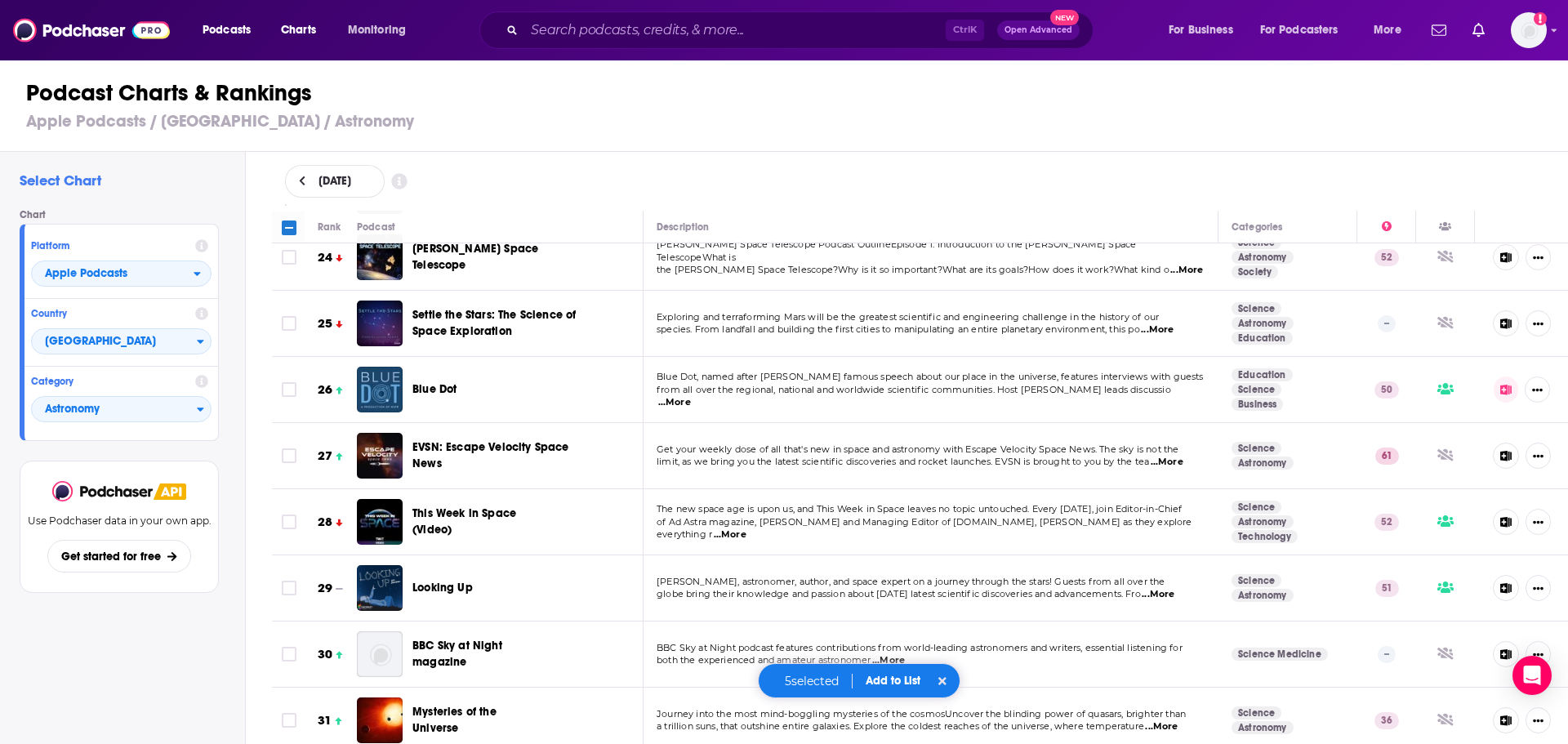
click at [292, 580] on input "Toggle select row" at bounding box center [288, 587] width 14 height 14
checkbox input "true"
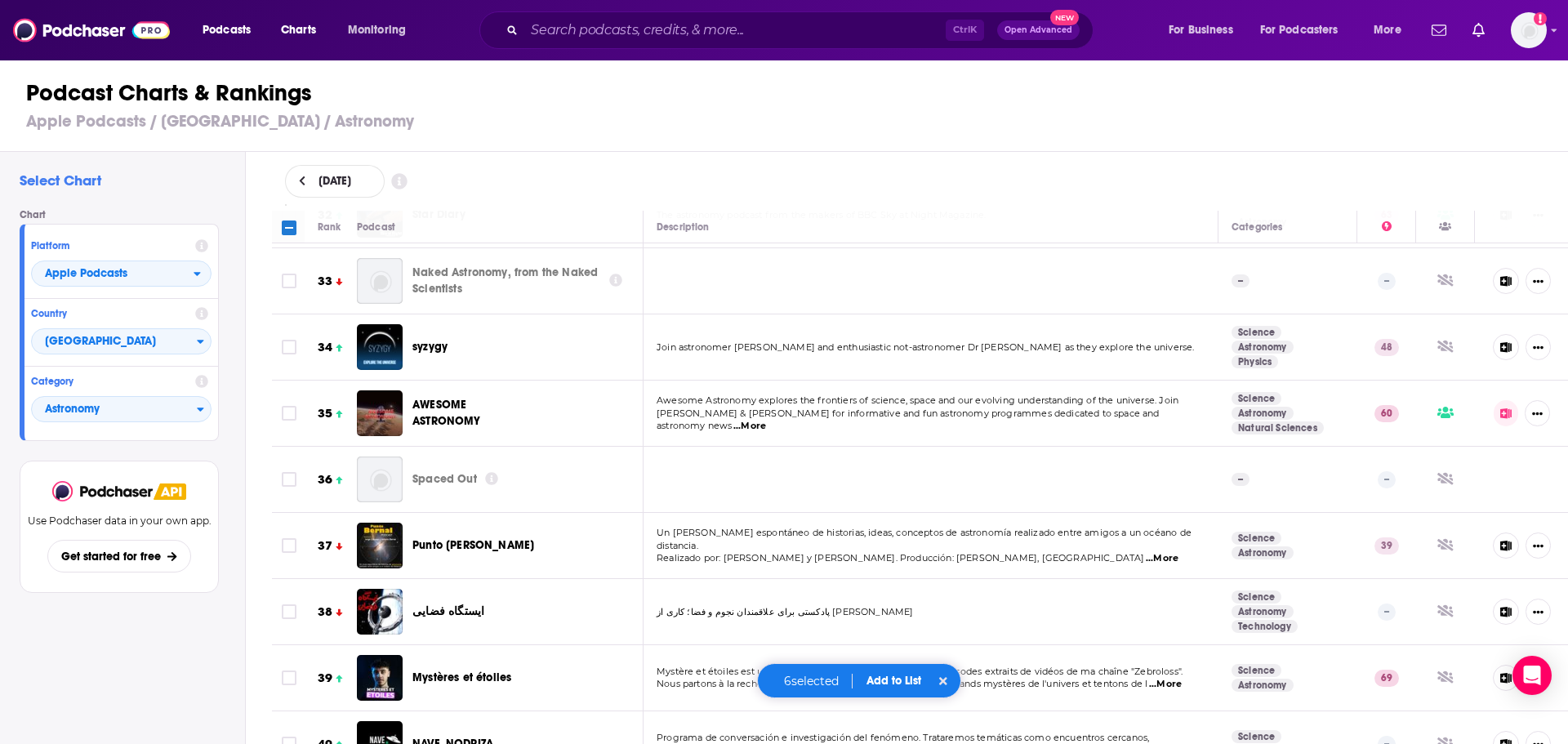
scroll to position [2205, 0]
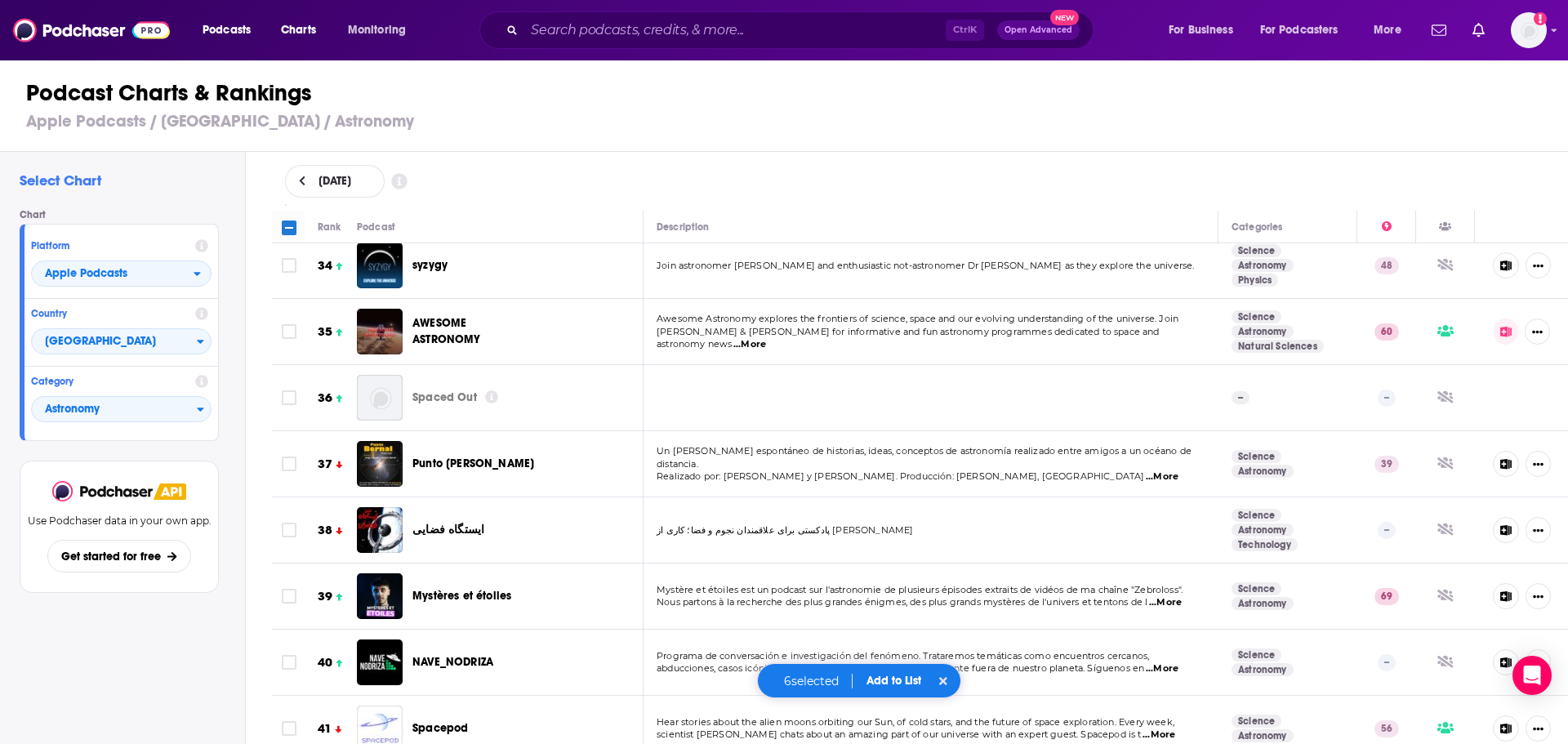
click at [877, 680] on button "Add to List" at bounding box center [893, 680] width 81 height 14
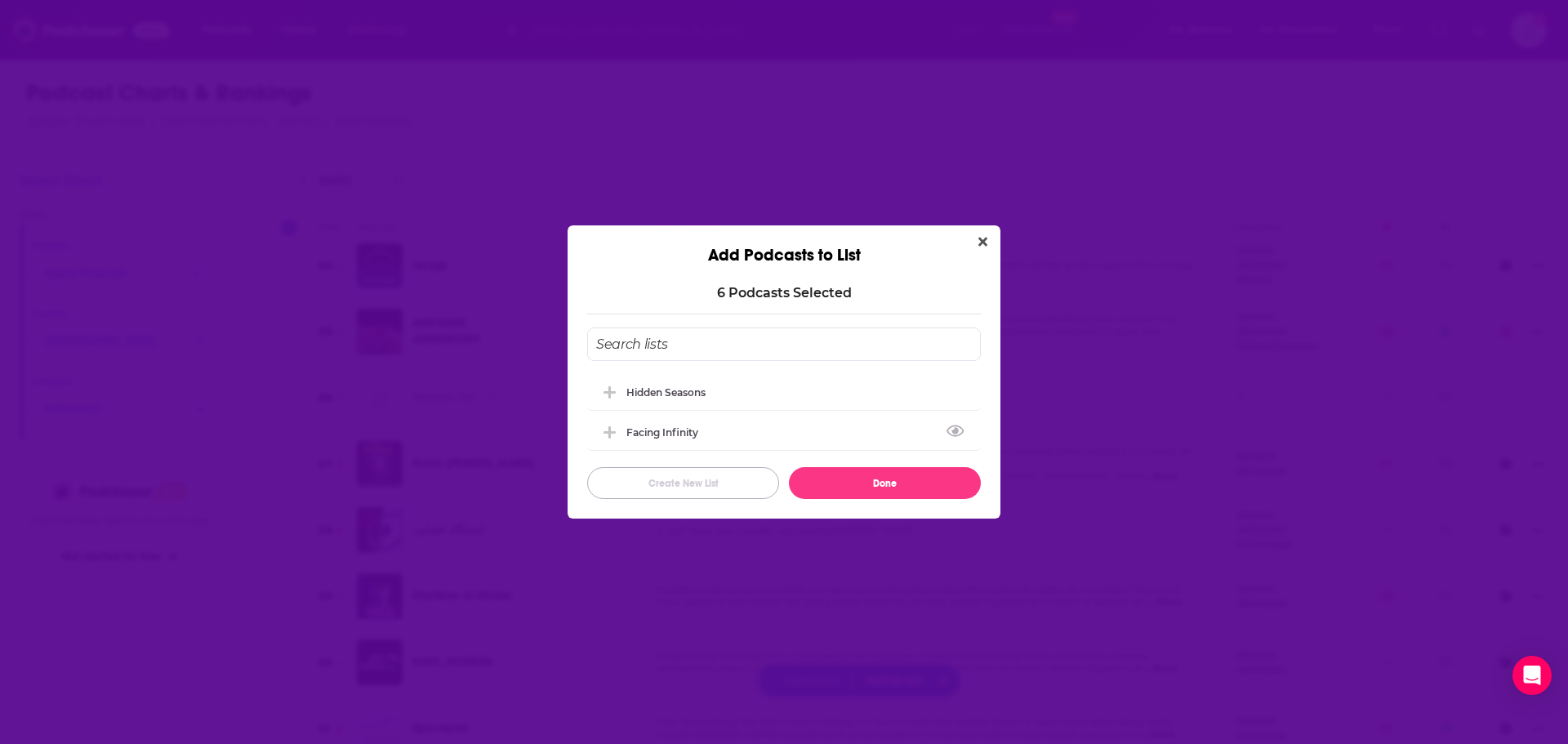
click at [687, 476] on button "Create New List" at bounding box center [683, 483] width 192 height 32
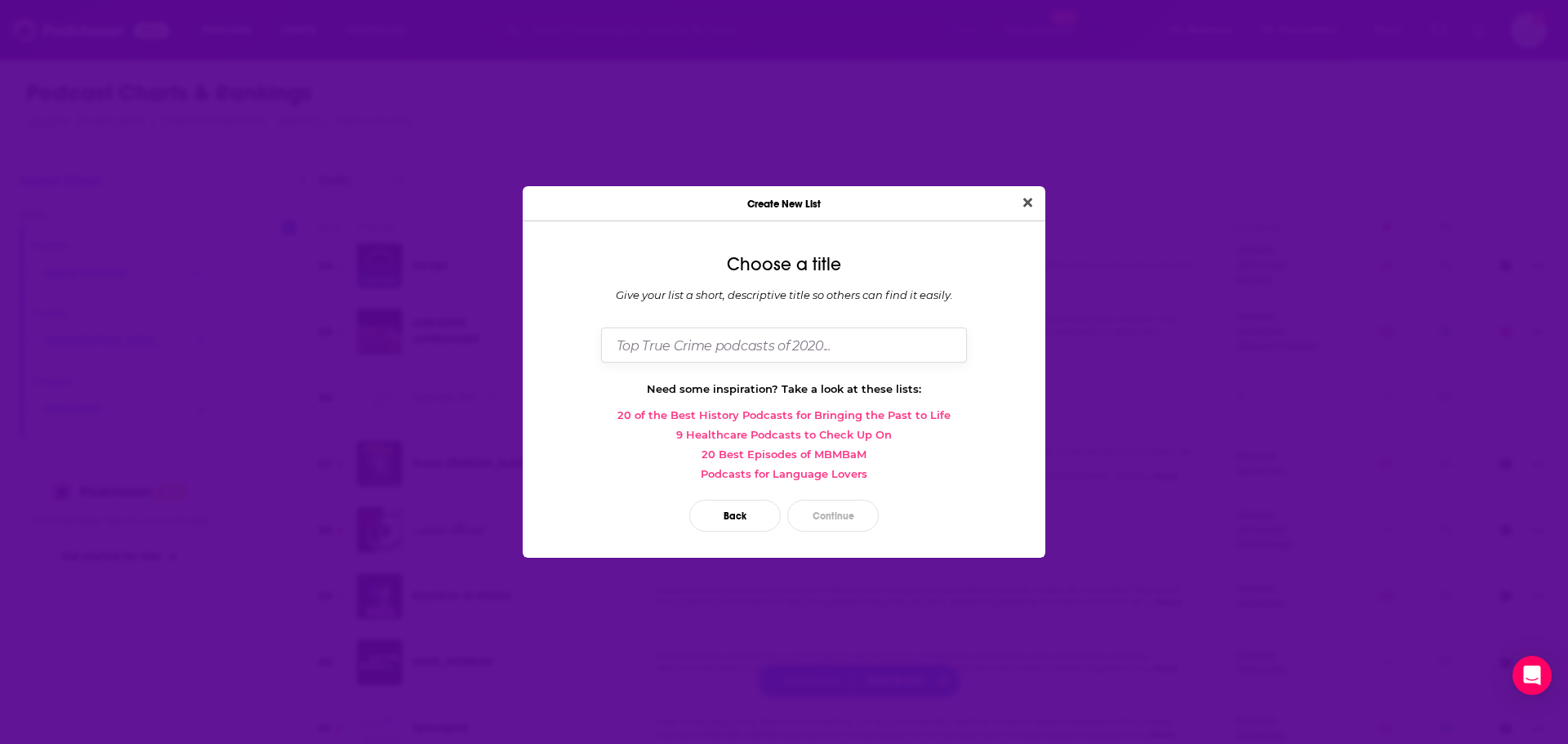
click at [745, 346] on input "Dialog" at bounding box center [784, 344] width 366 height 35
click at [744, 346] on input "Dialog" at bounding box center [784, 344] width 366 height 35
type input "[PERSON_NAME] Star"
click at [839, 516] on button "Continue" at bounding box center [833, 516] width 92 height 32
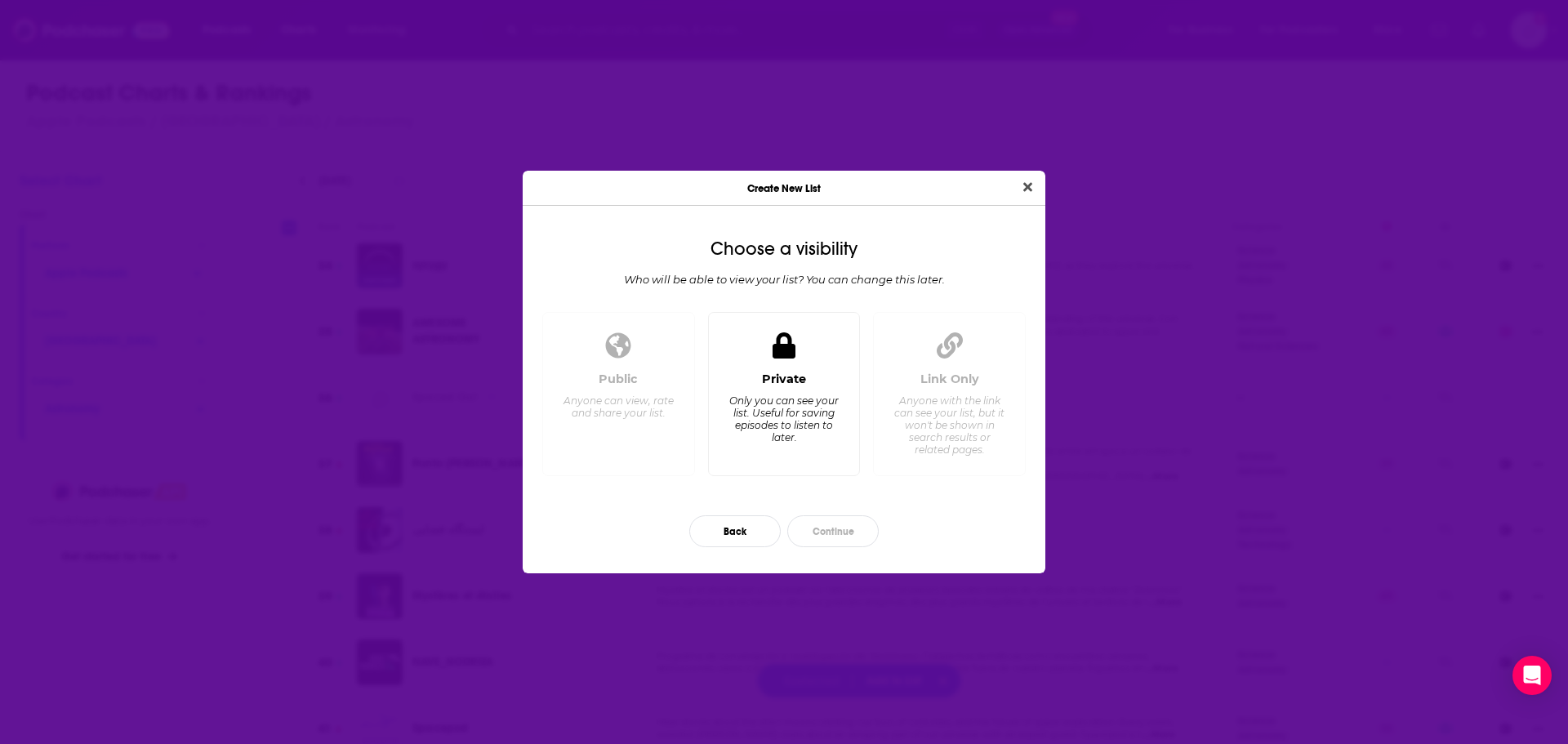
click at [824, 444] on div "Private Only you can see your list. Useful for saving episodes to listen to lat…" at bounding box center [784, 416] width 125 height 91
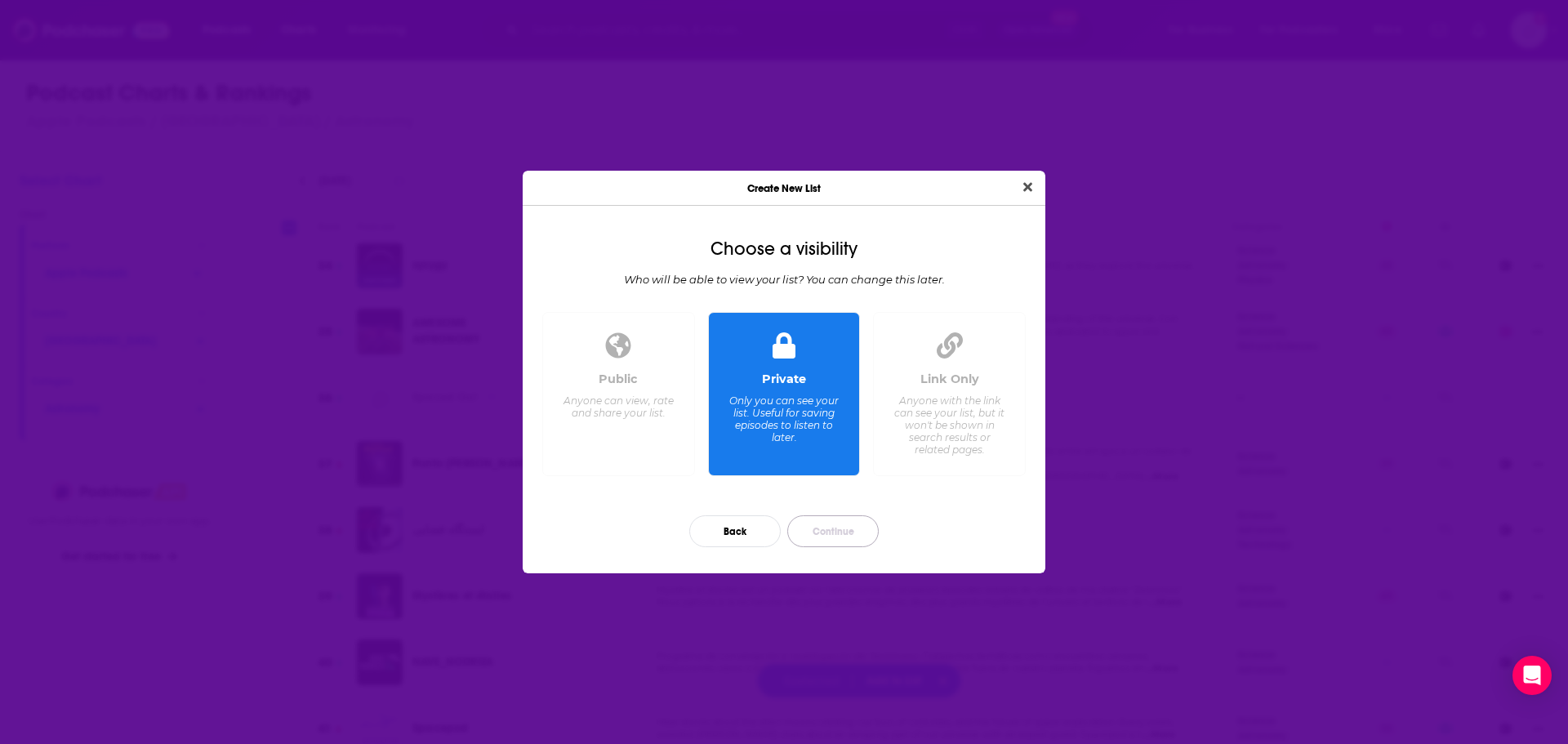
click at [810, 529] on button "Continue" at bounding box center [833, 531] width 92 height 32
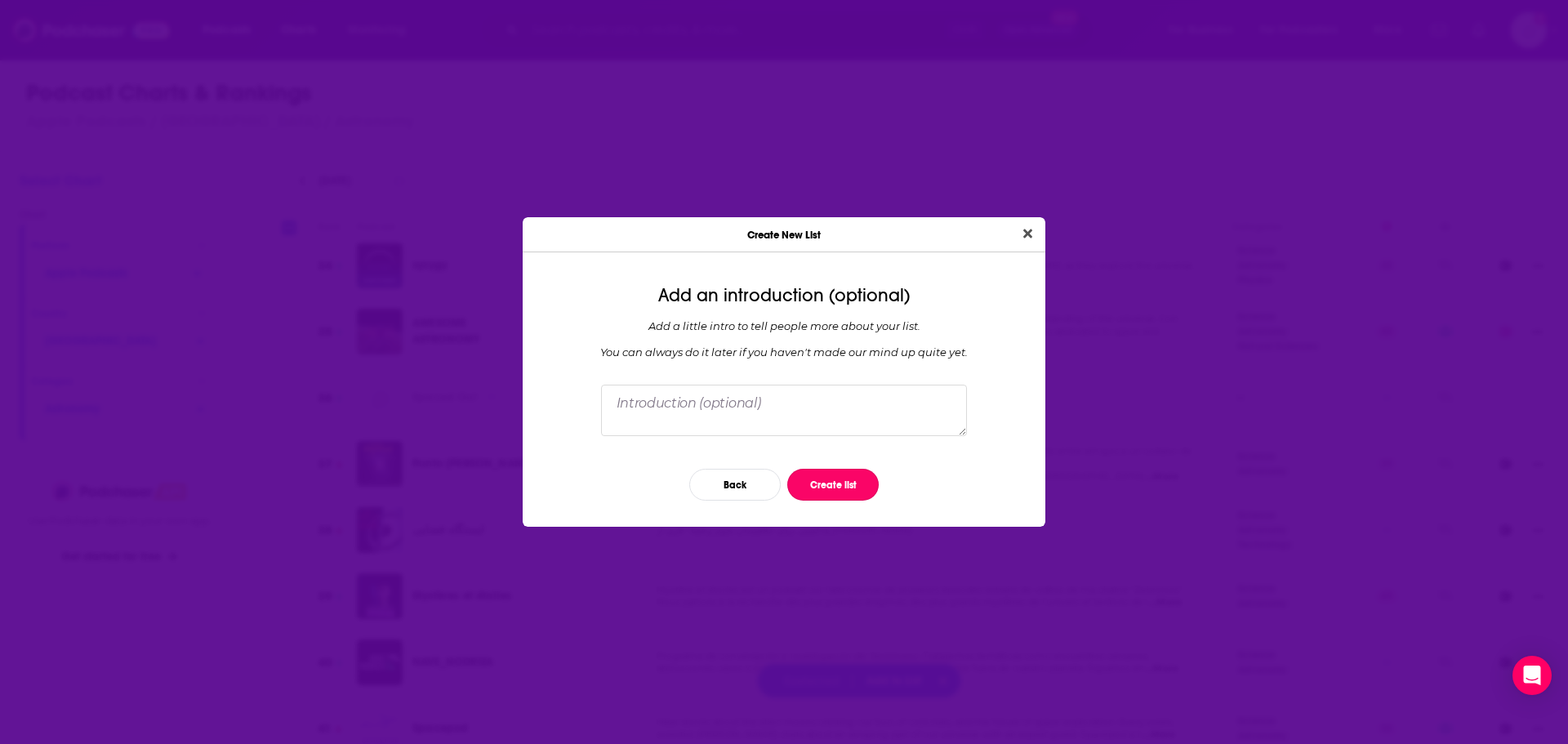
click at [819, 489] on button "Create list" at bounding box center [833, 485] width 92 height 32
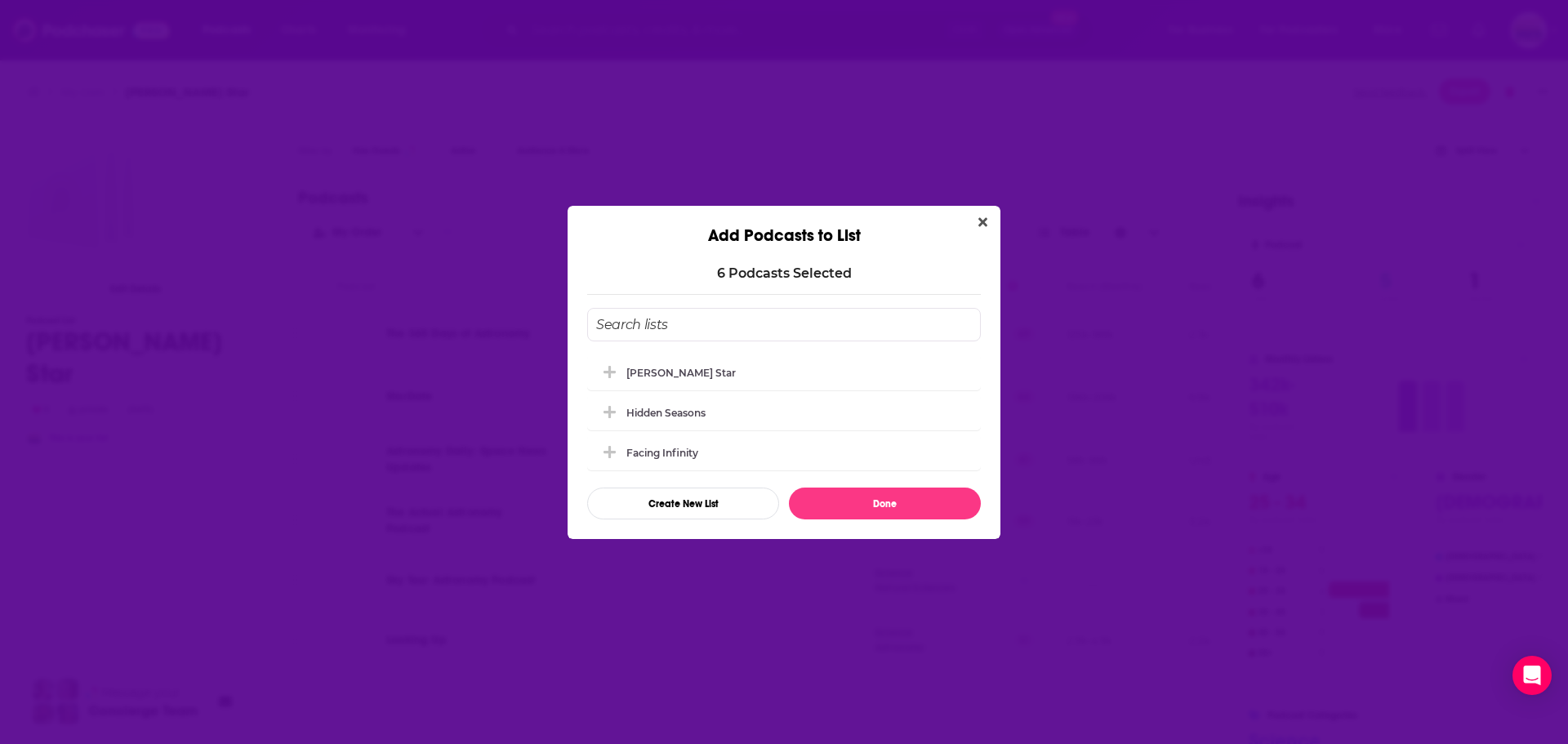
click at [818, 476] on div "[PERSON_NAME] Star Hidden seasons Facing Infinity Create New List Done" at bounding box center [784, 414] width 393 height 212
click at [648, 375] on div "[PERSON_NAME] Star" at bounding box center [686, 373] width 120 height 12
click at [831, 506] on button "Done" at bounding box center [885, 503] width 192 height 32
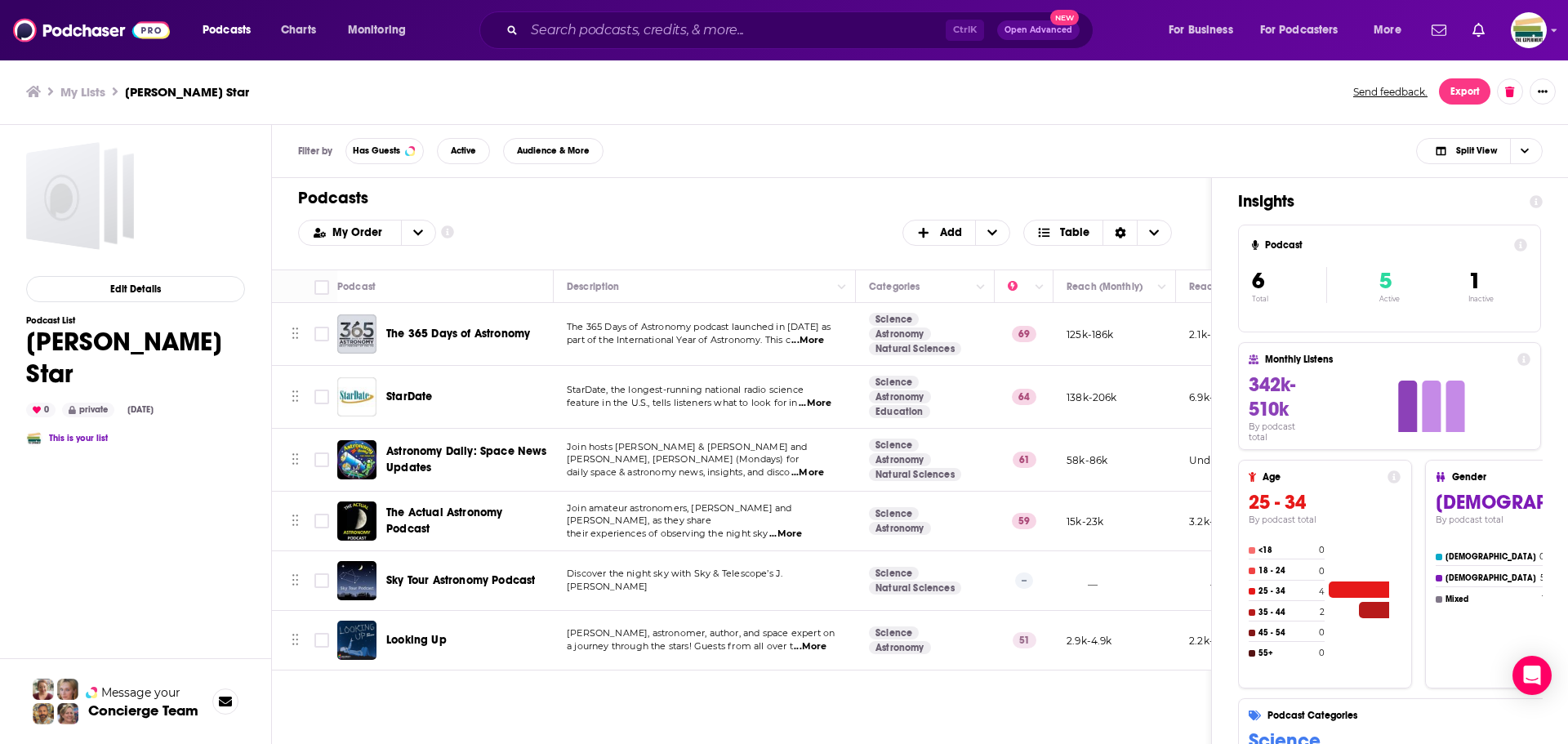
click at [189, 580] on div "Edit Details Podcast List [PERSON_NAME] Star 0 private [DATE] This is your list" at bounding box center [136, 508] width 219 height 731
click at [818, 405] on span "...More" at bounding box center [815, 403] width 33 height 13
click at [414, 395] on span "StarDate" at bounding box center [409, 397] width 46 height 14
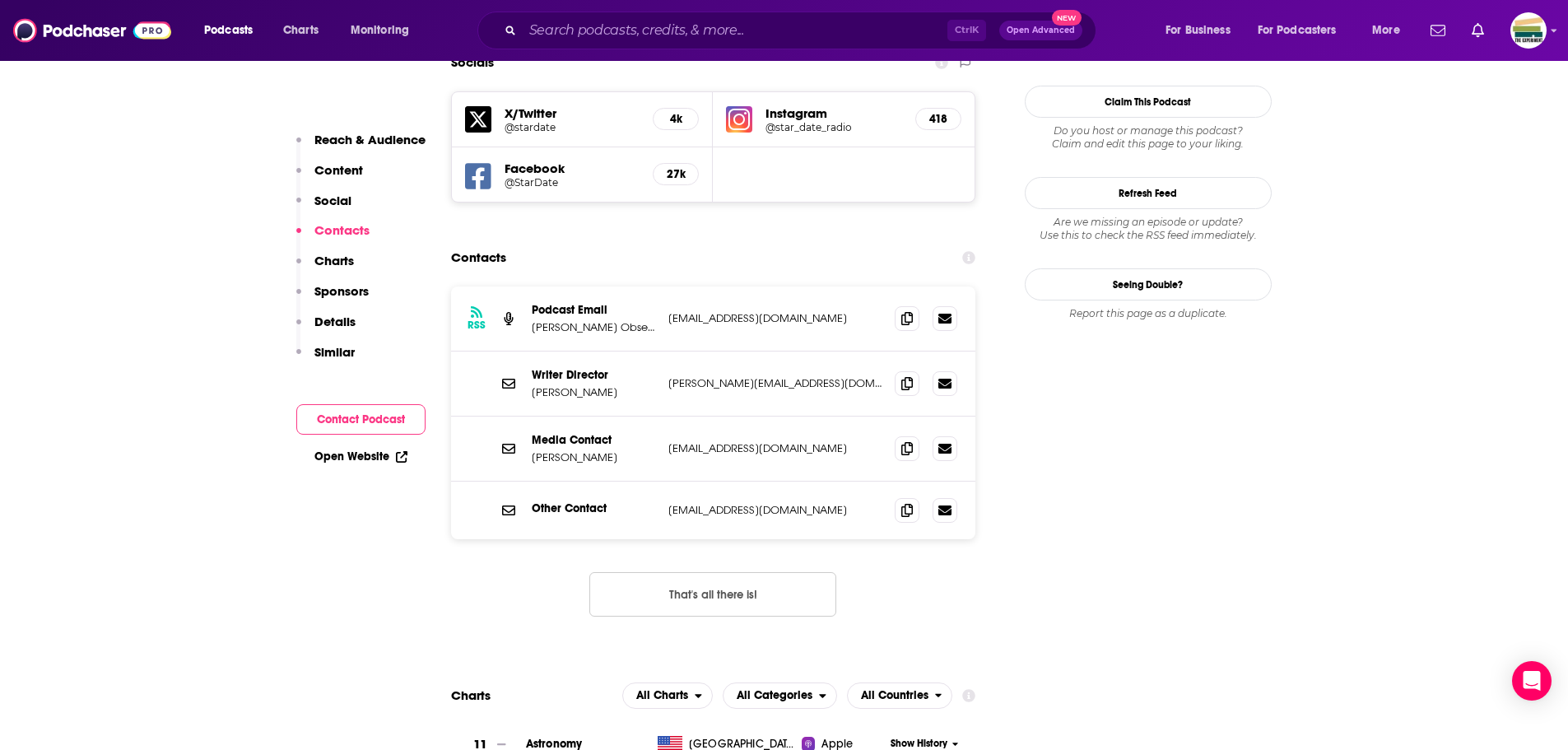
scroll to position [1481, 0]
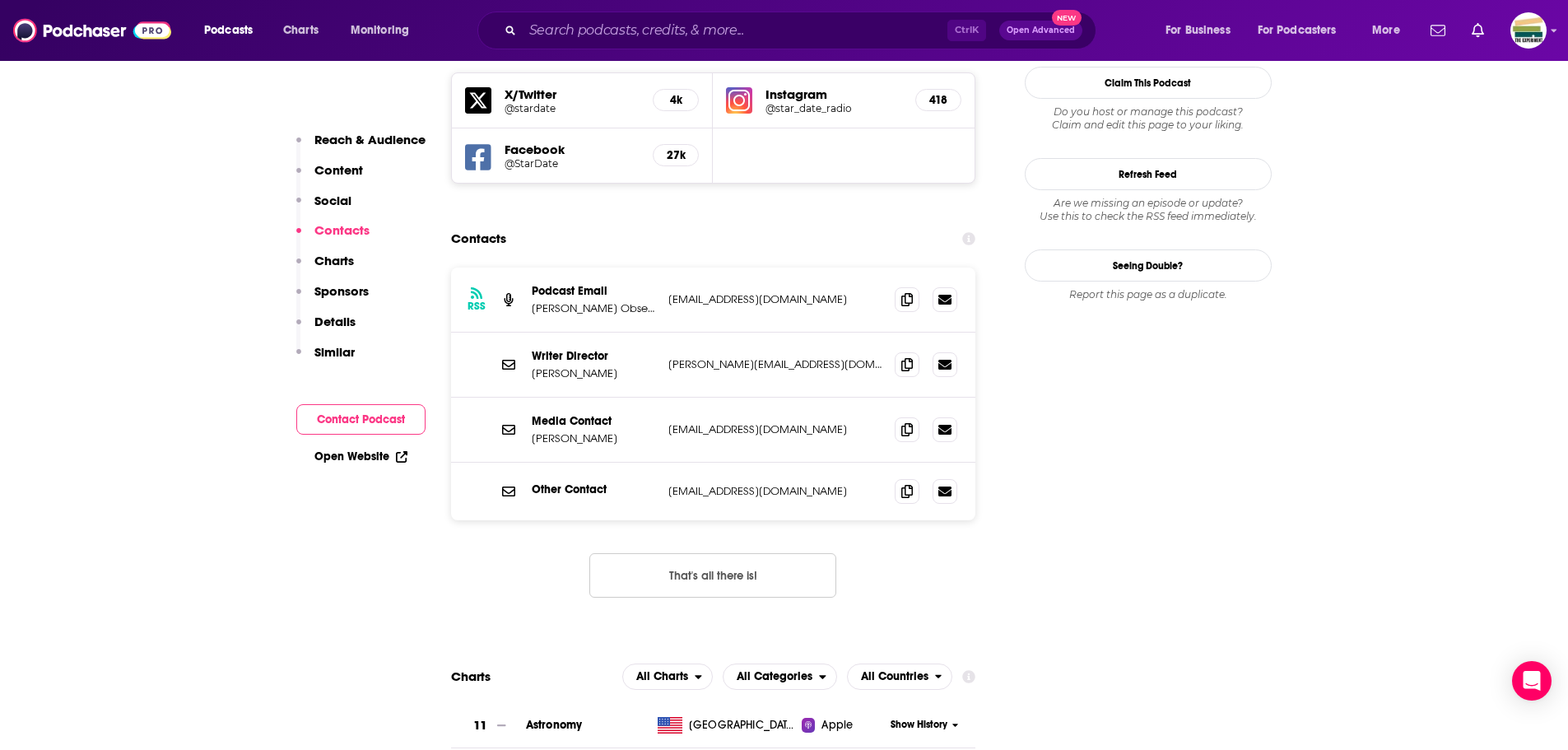
click at [369, 460] on link "Open Website" at bounding box center [360, 456] width 93 height 14
click at [804, 267] on div "RSS Podcast Email [PERSON_NAME] Observatory [EMAIL_ADDRESS][DOMAIN_NAME] [EMAIL…" at bounding box center [713, 300] width 525 height 65
click at [904, 293] on icon at bounding box center [906, 299] width 11 height 13
click at [828, 332] on div "Writer Director [PERSON_NAME] [PERSON_NAME][EMAIL_ADDRESS][DOMAIN_NAME] [PERSON…" at bounding box center [713, 365] width 525 height 65
click at [911, 358] on icon at bounding box center [906, 364] width 11 height 13
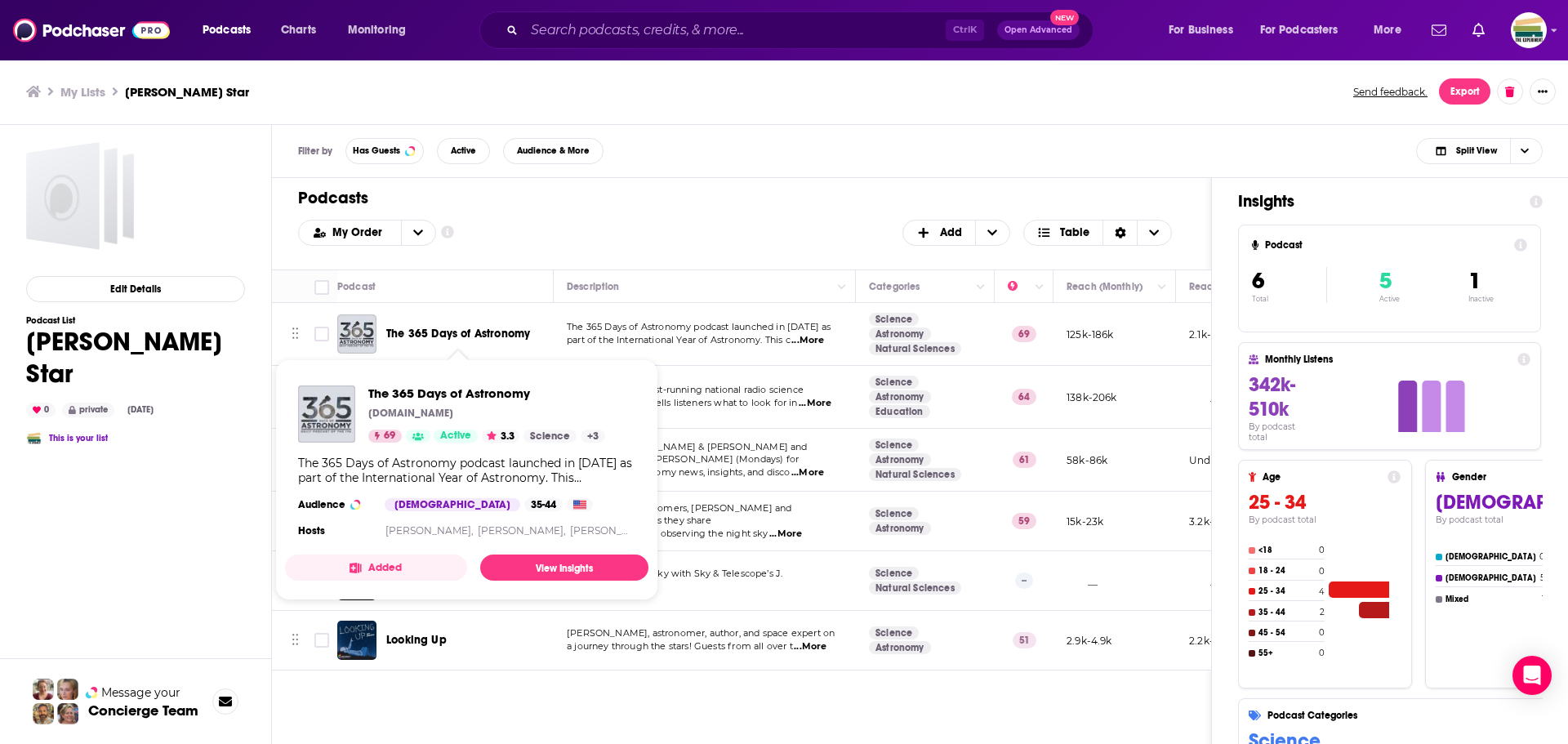
click at [494, 333] on span "The 365 Days of Astronomy" at bounding box center [459, 333] width 144 height 14
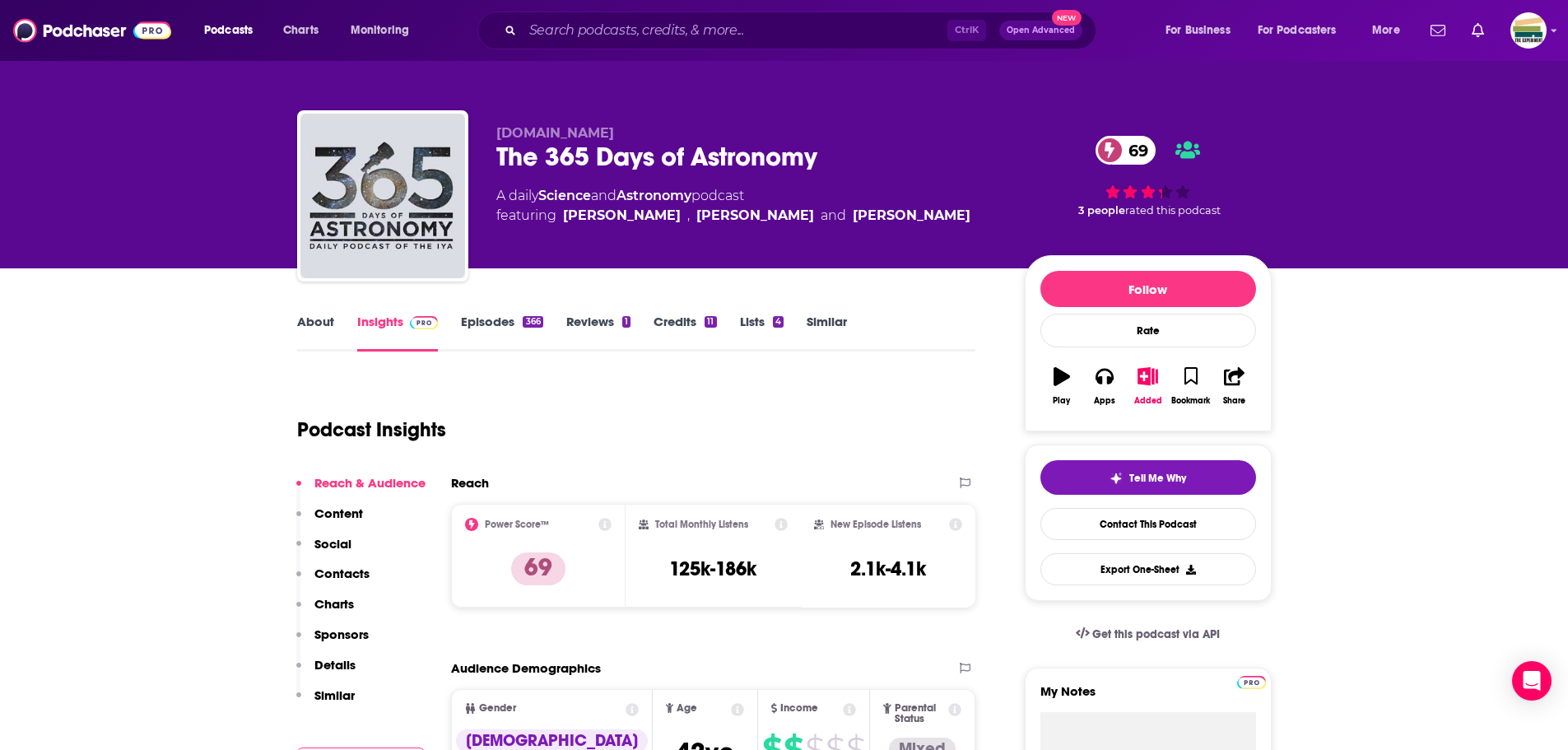
click at [315, 326] on link "About" at bounding box center [315, 332] width 37 height 38
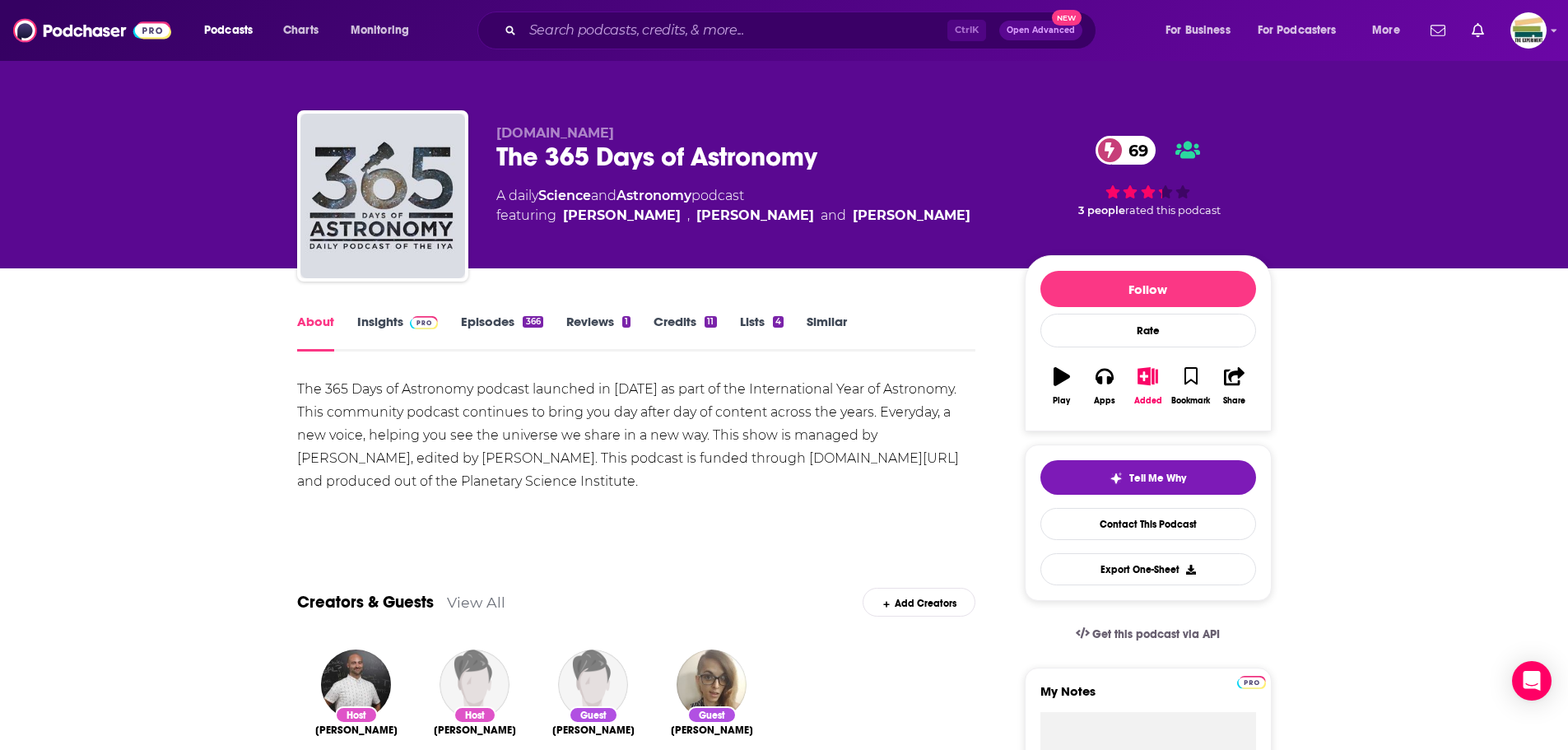
click at [360, 319] on link "Insights" at bounding box center [397, 332] width 81 height 38
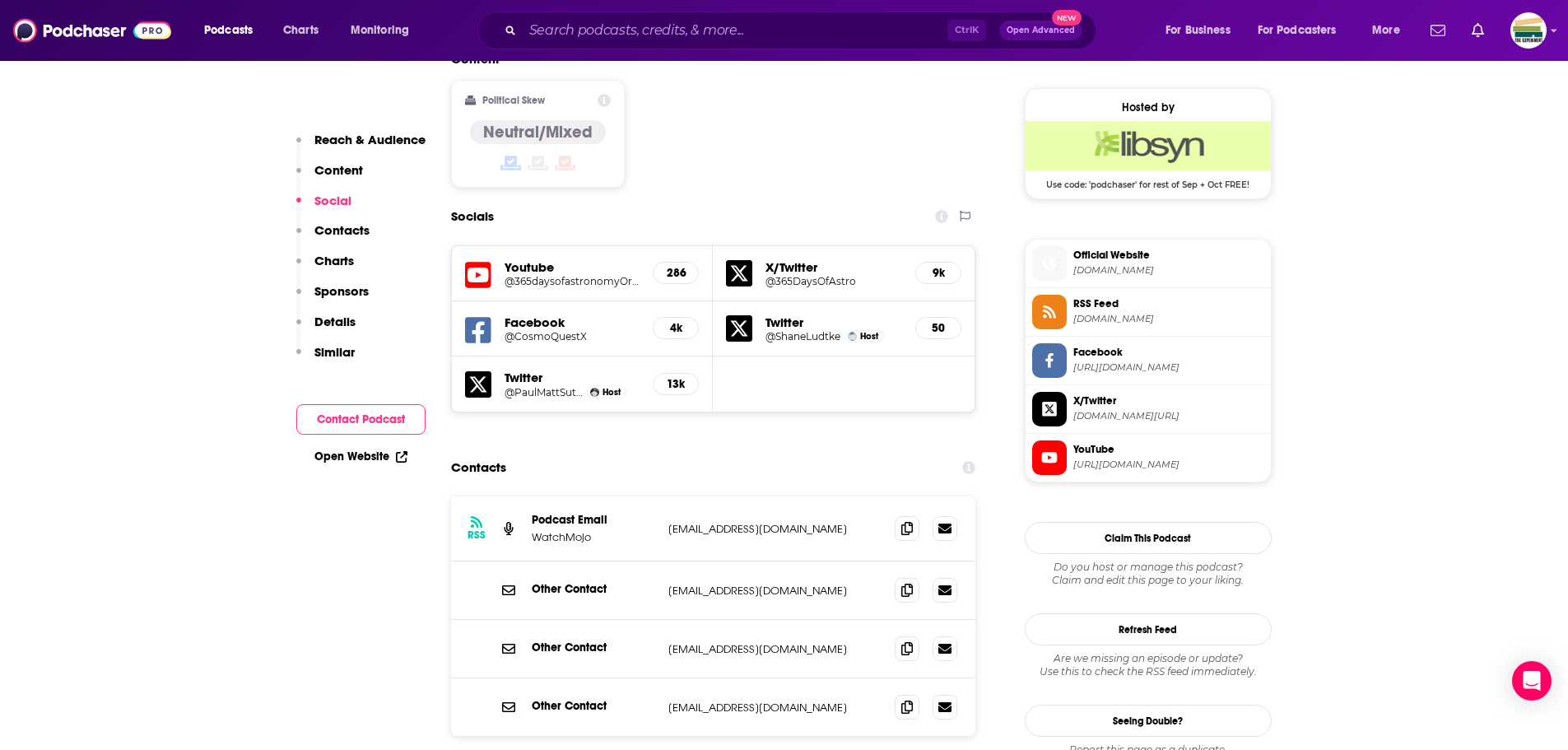
scroll to position [1317, 0]
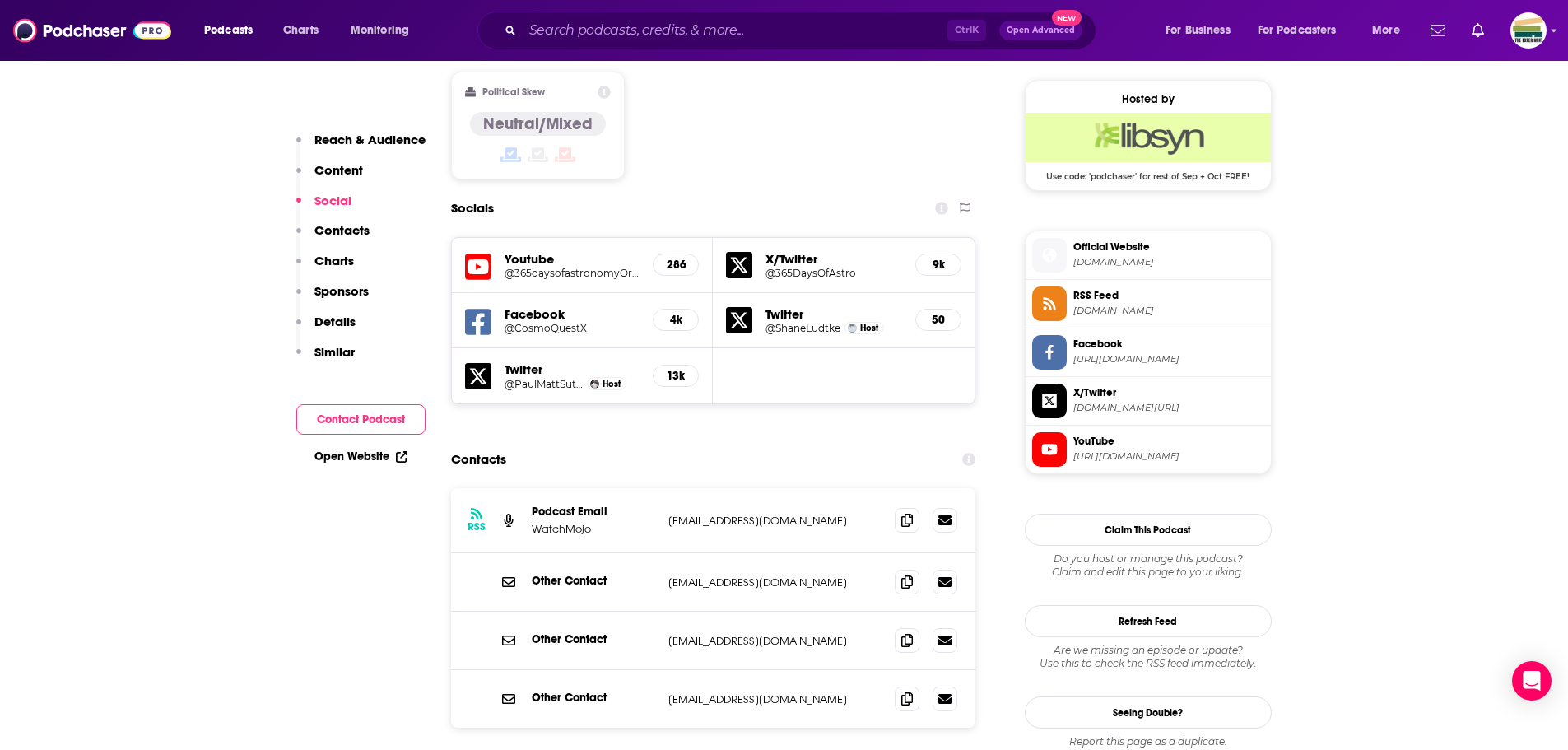
click at [906, 576] on icon at bounding box center [906, 582] width 11 height 13
click at [906, 692] on icon at bounding box center [906, 698] width 11 height 13
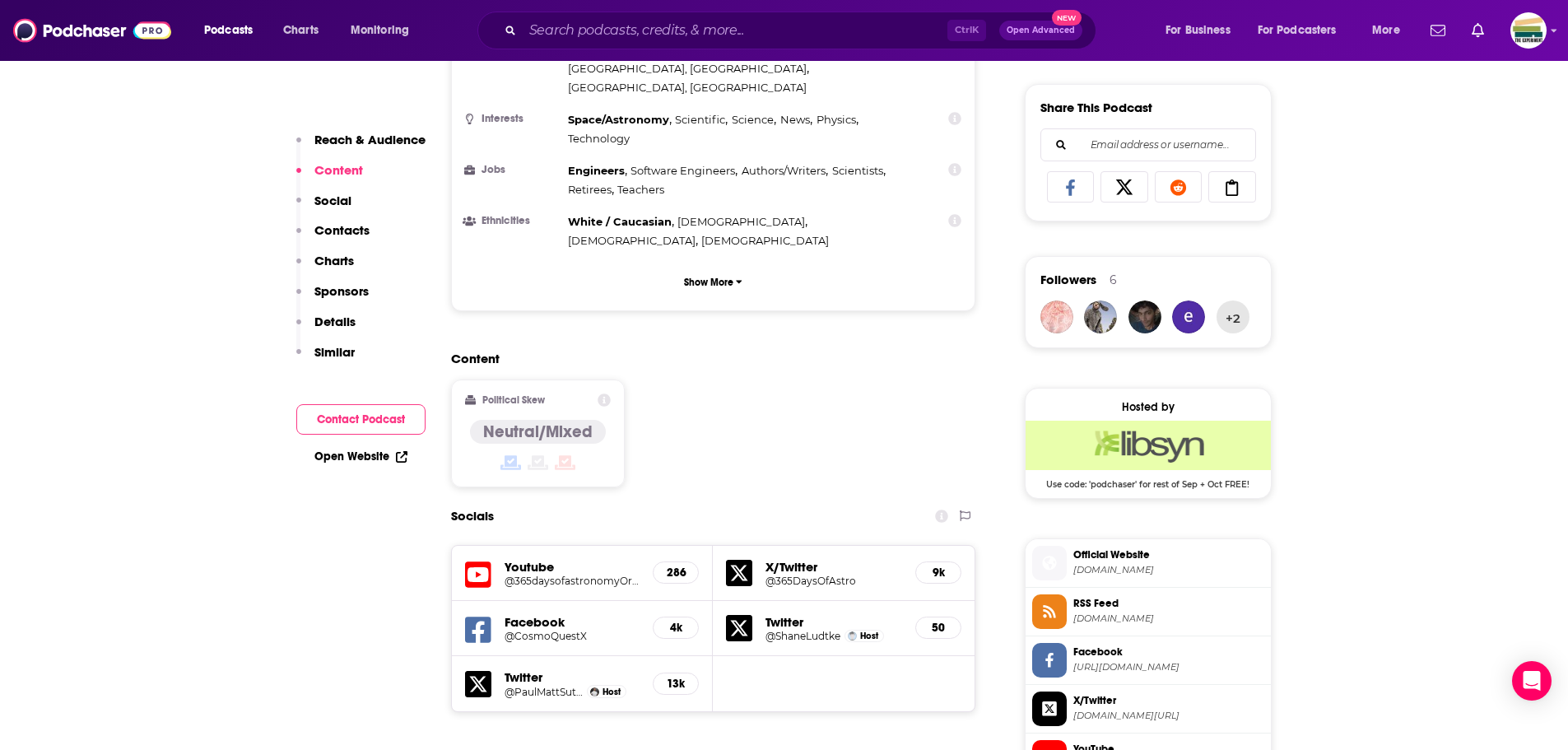
scroll to position [823, 0]
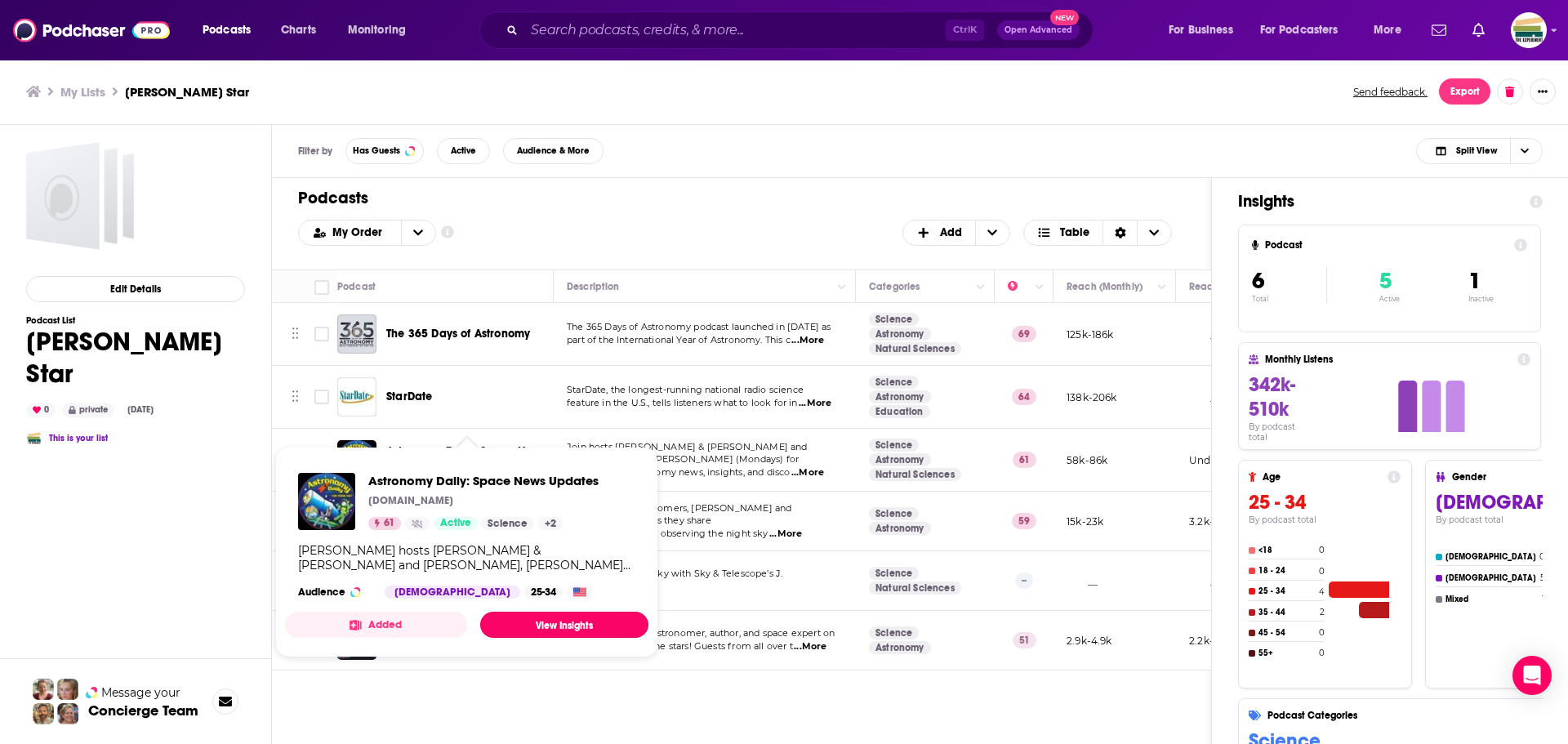
click at [529, 621] on link "View Insights" at bounding box center [564, 625] width 168 height 26
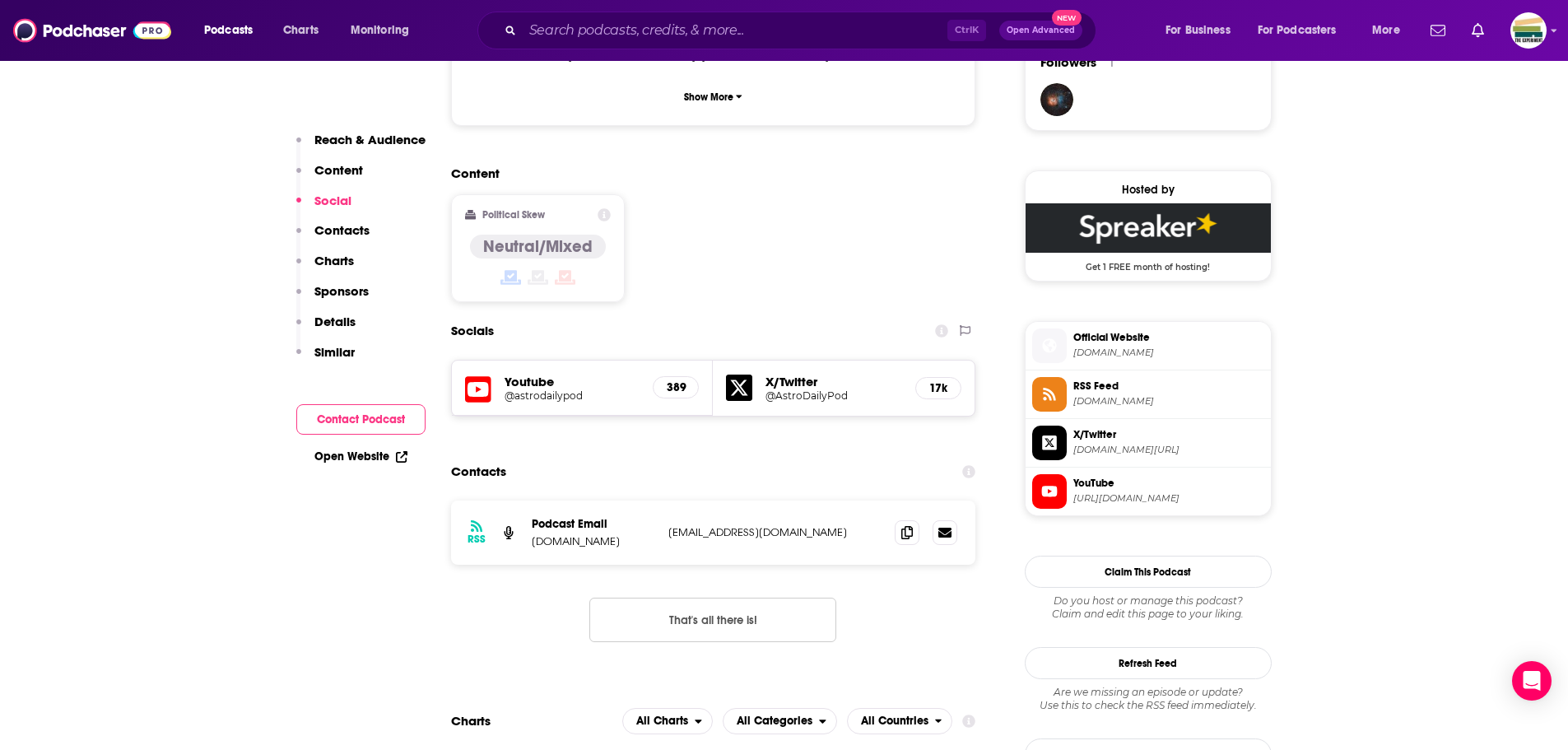
scroll to position [1234, 0]
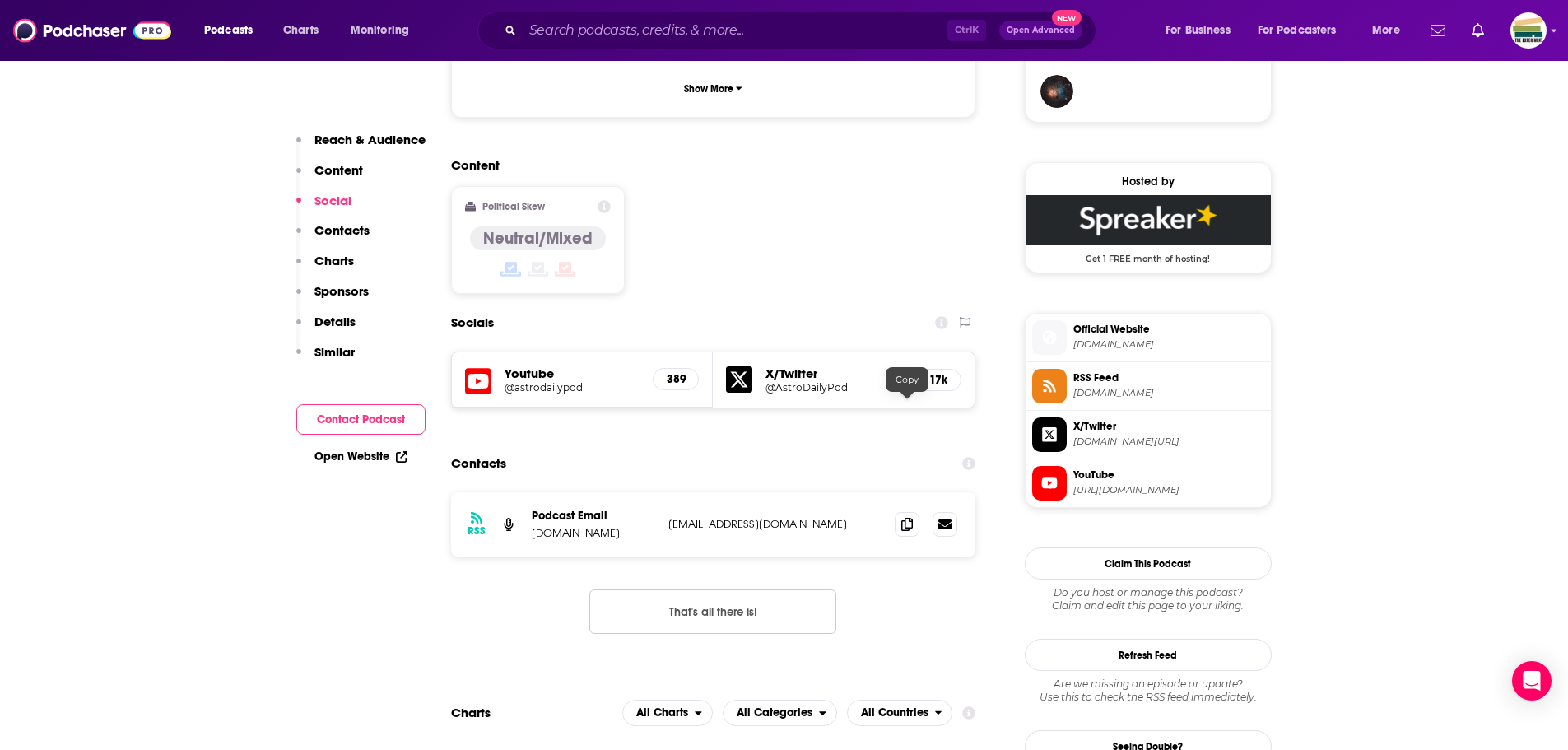
click at [906, 518] on icon at bounding box center [906, 524] width 11 height 13
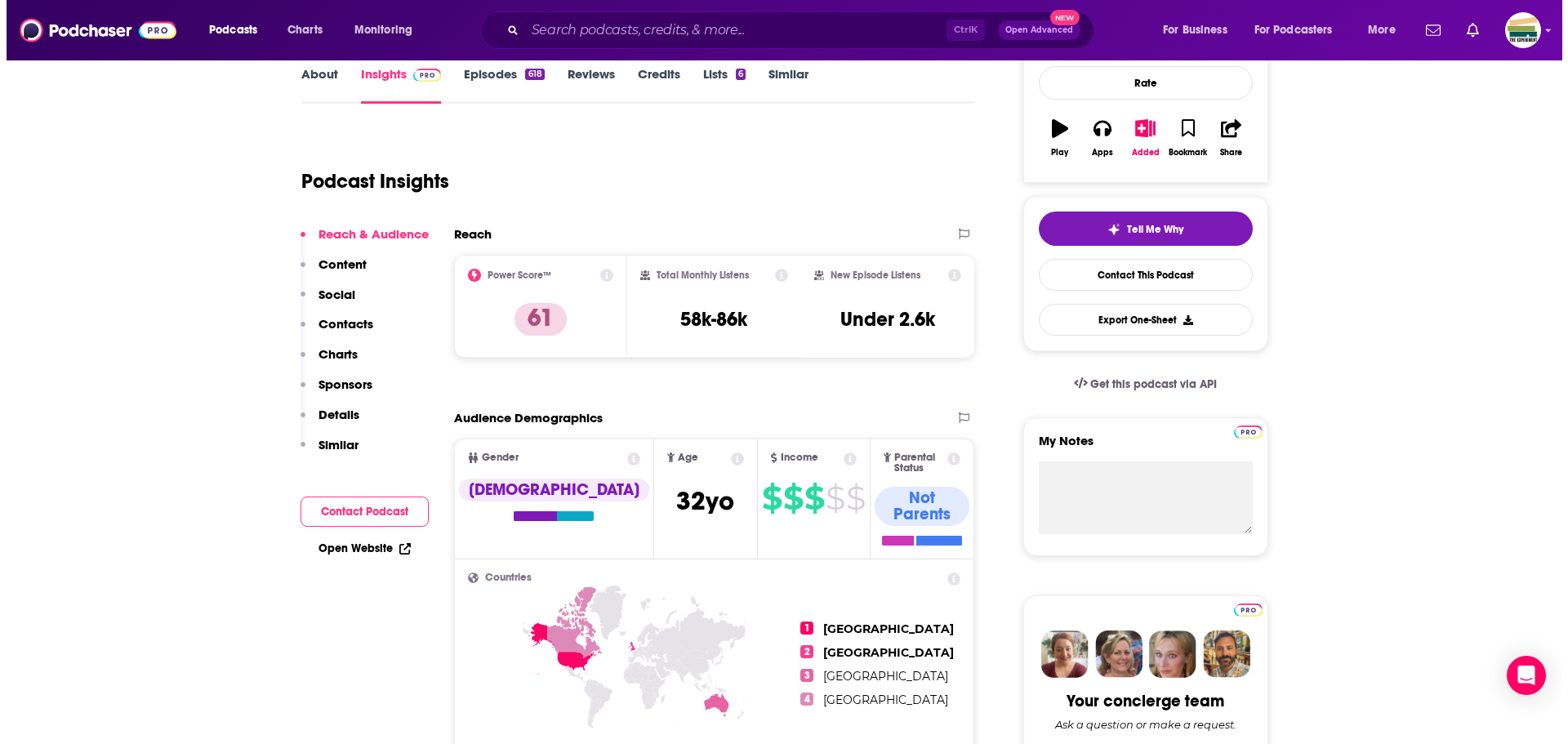
scroll to position [0, 0]
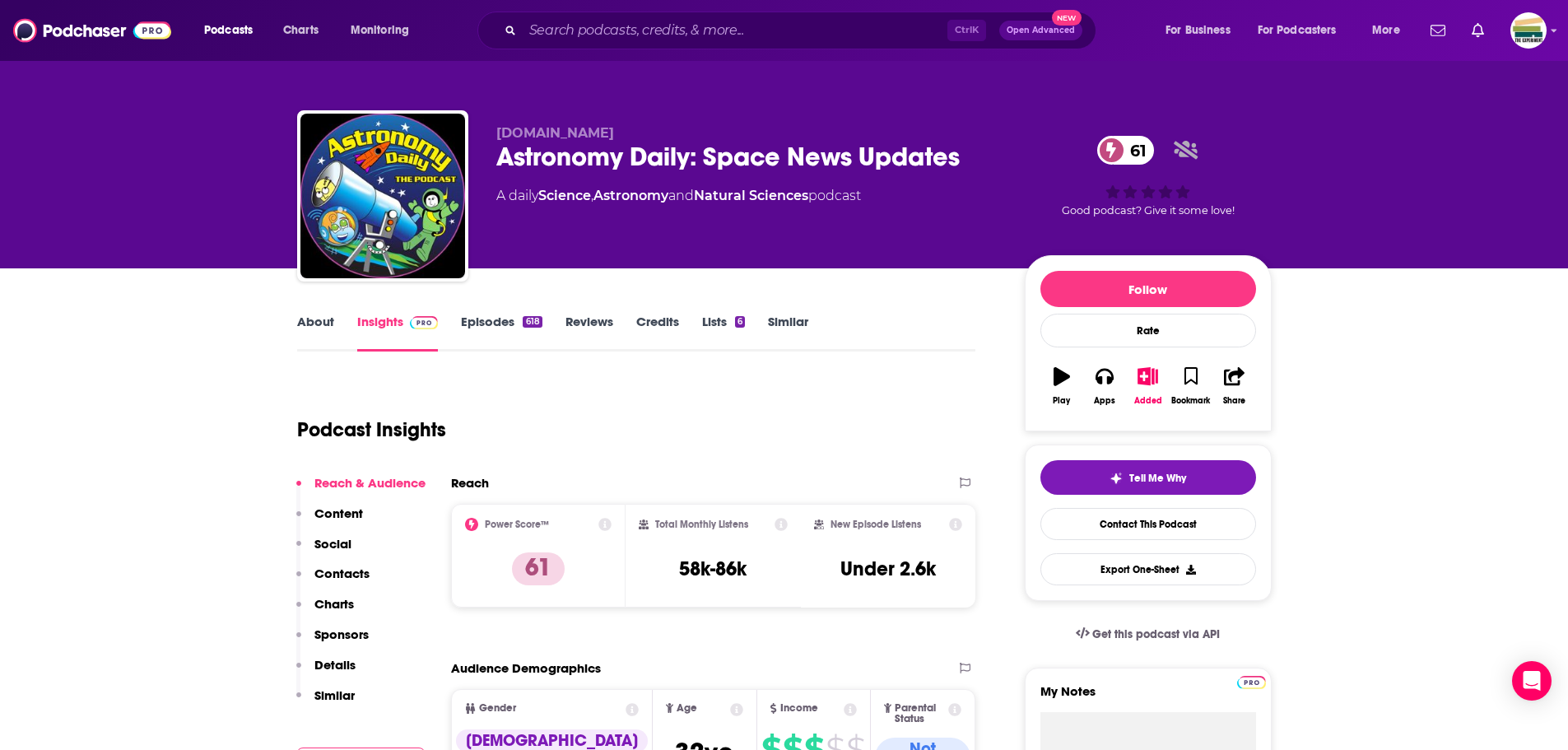
click at [329, 324] on link "About" at bounding box center [315, 332] width 37 height 38
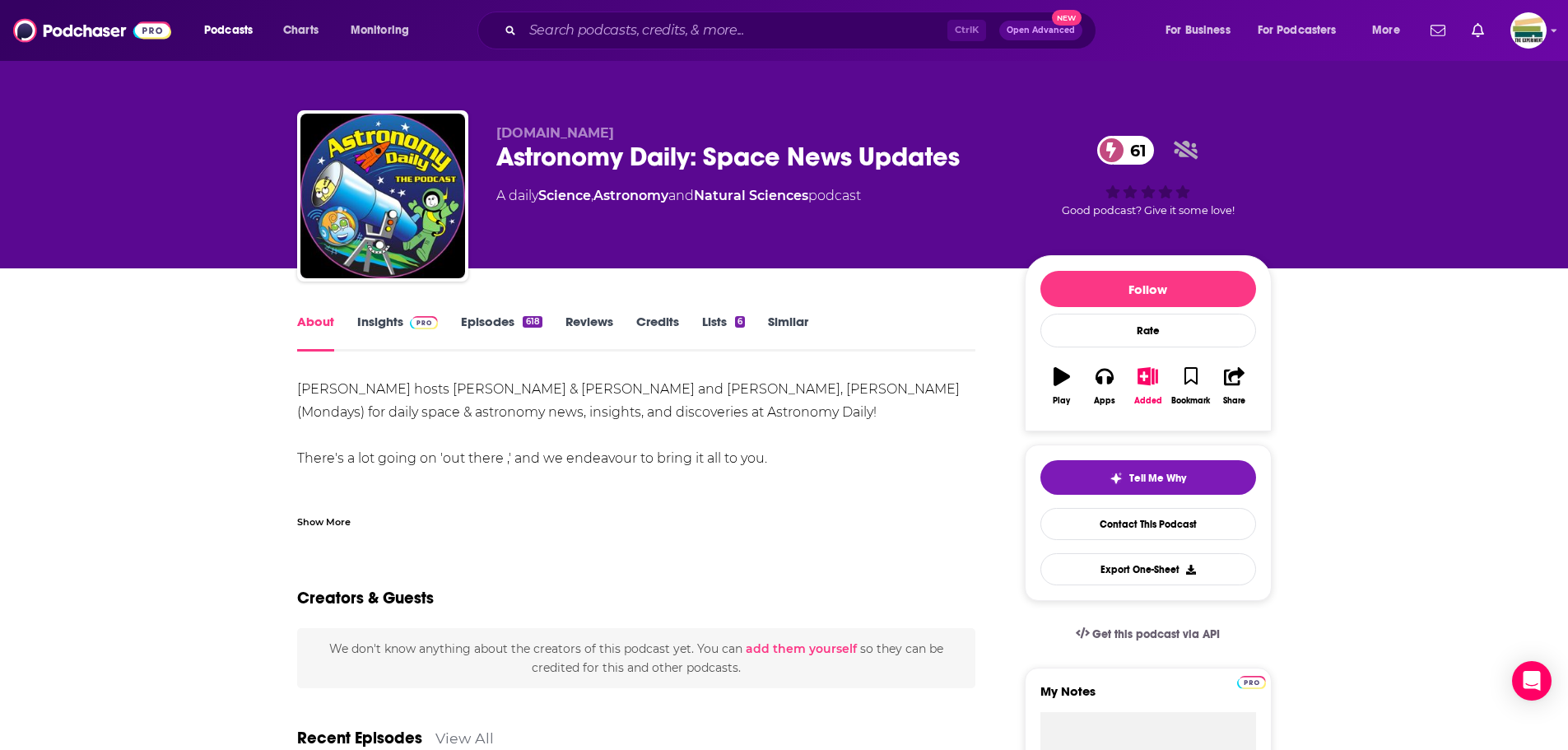
drag, startPoint x: 806, startPoint y: 500, endPoint x: 769, endPoint y: 474, distance: 45.2
click at [806, 500] on div "[PERSON_NAME] hosts [PERSON_NAME] & [PERSON_NAME] and [PERSON_NAME], [PERSON_NA…" at bounding box center [636, 453] width 679 height 150
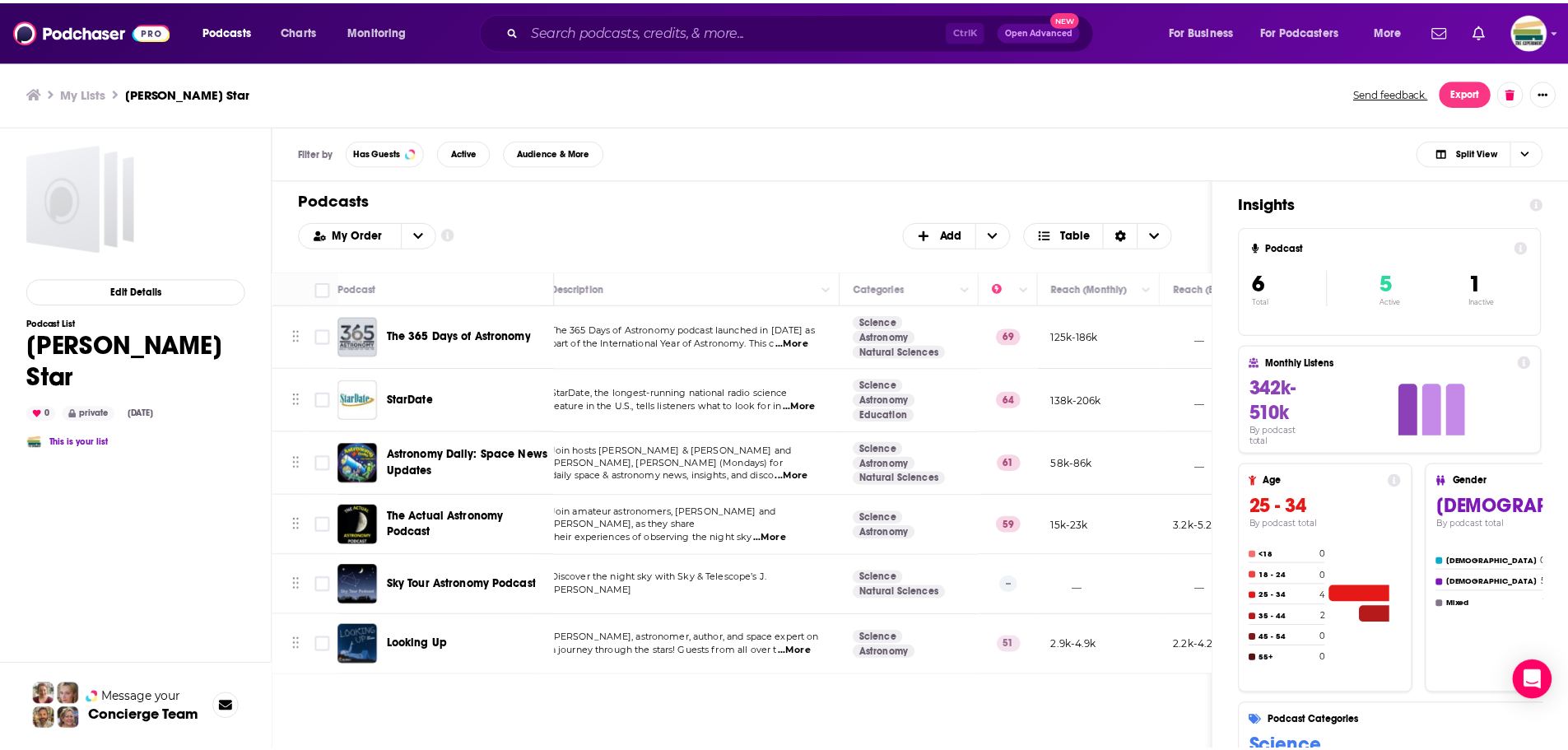
scroll to position [0, 11]
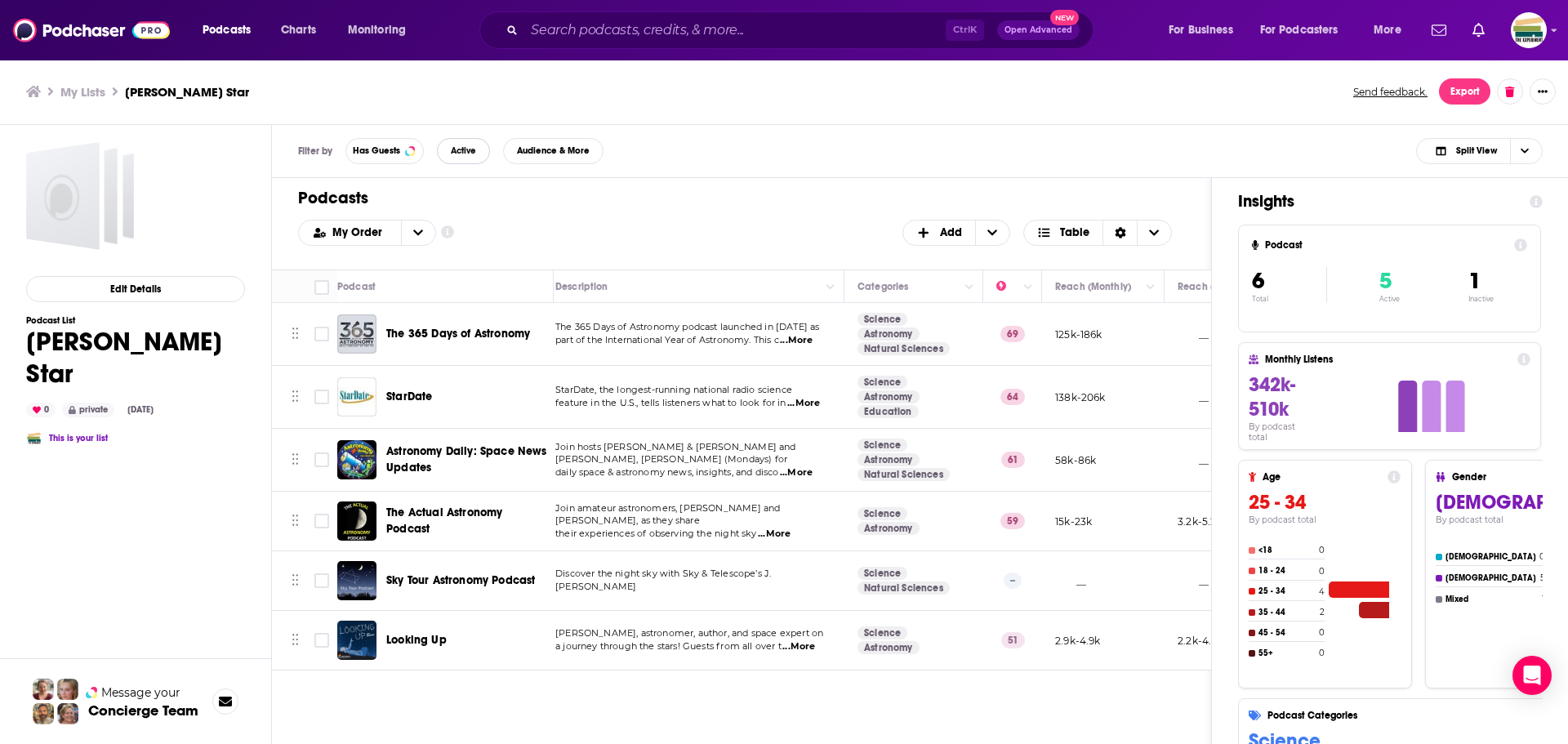
click at [466, 153] on span "Active" at bounding box center [464, 150] width 25 height 9
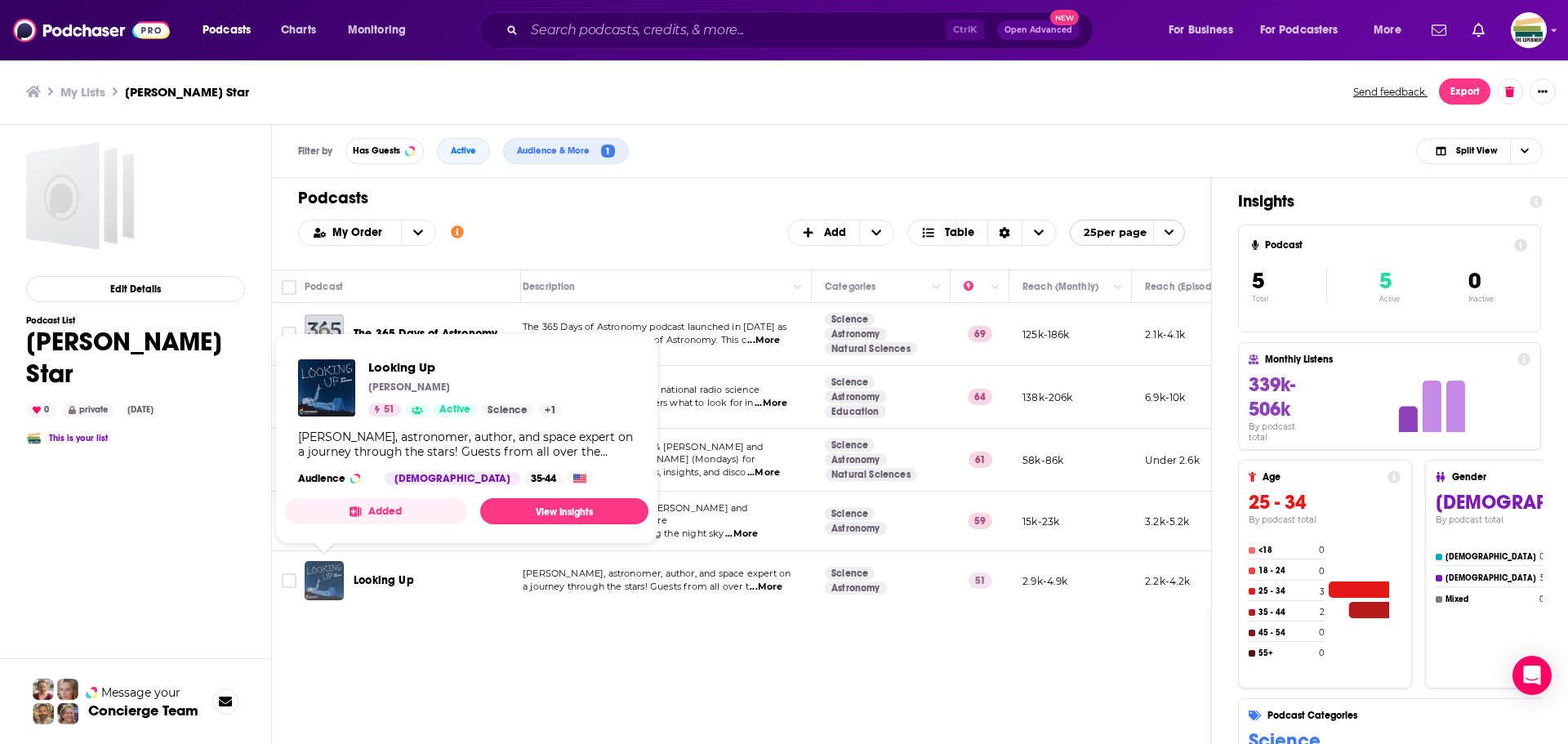
click at [333, 578] on img "Looking Up" at bounding box center [324, 580] width 39 height 39
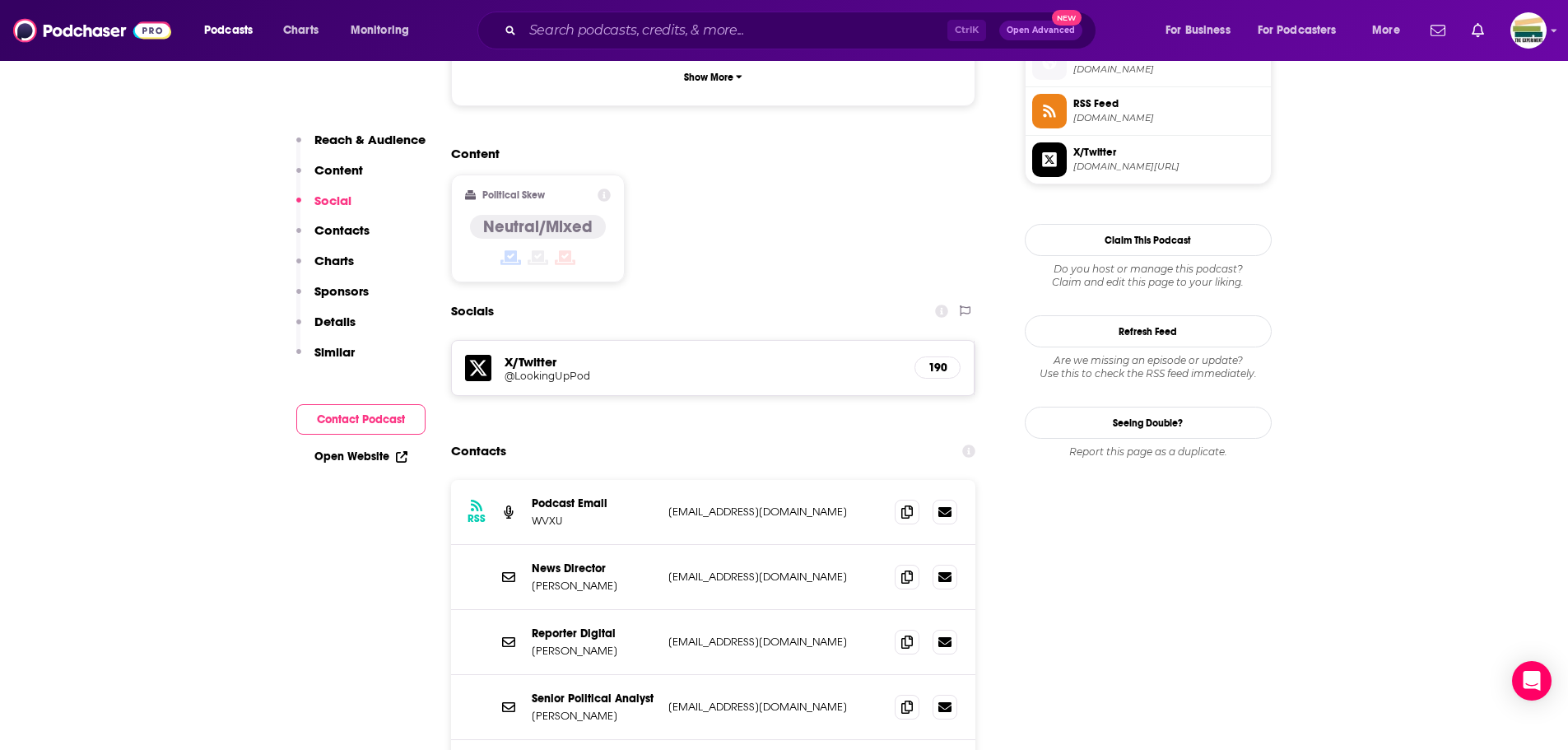
scroll to position [1234, 0]
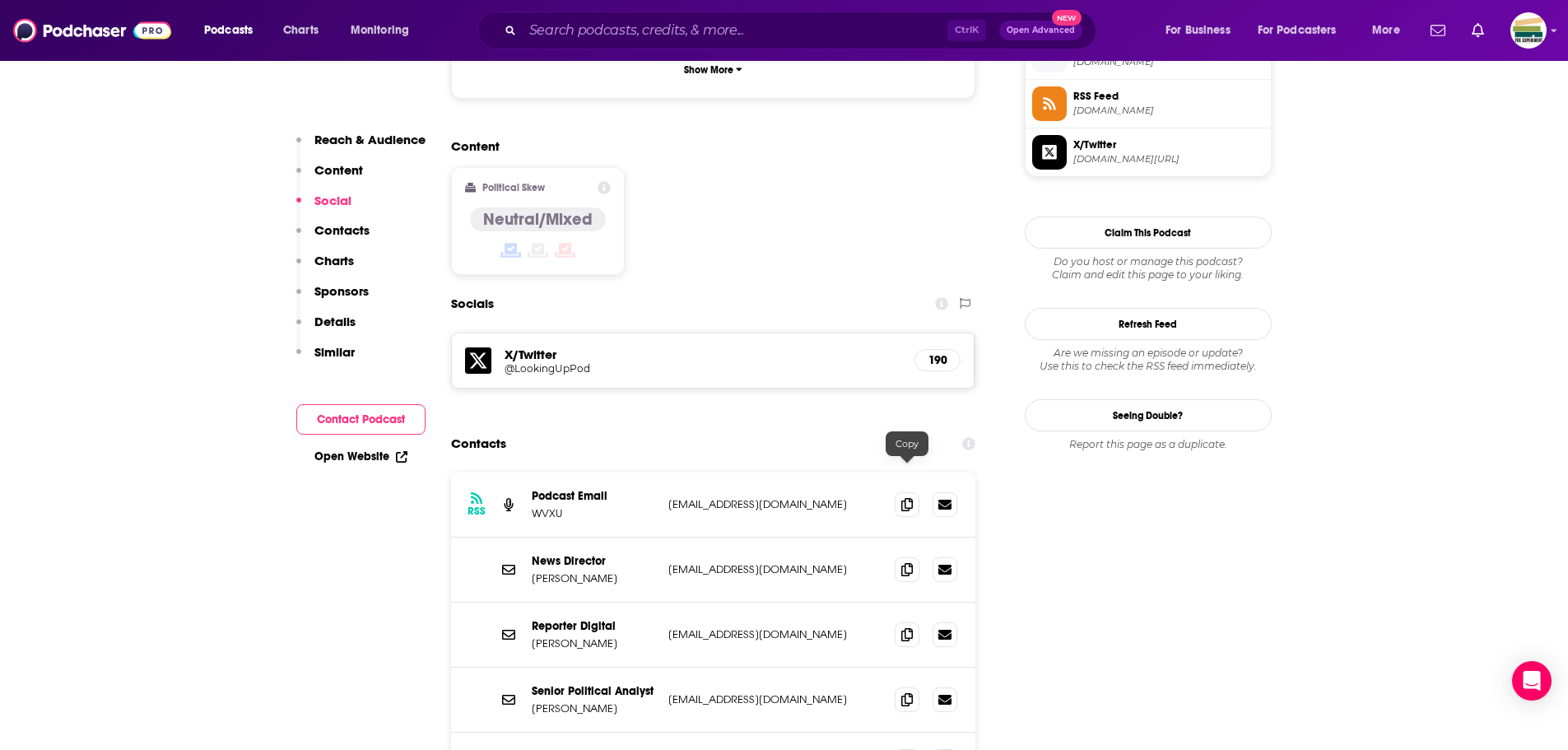
click at [909, 563] on icon at bounding box center [906, 569] width 11 height 13
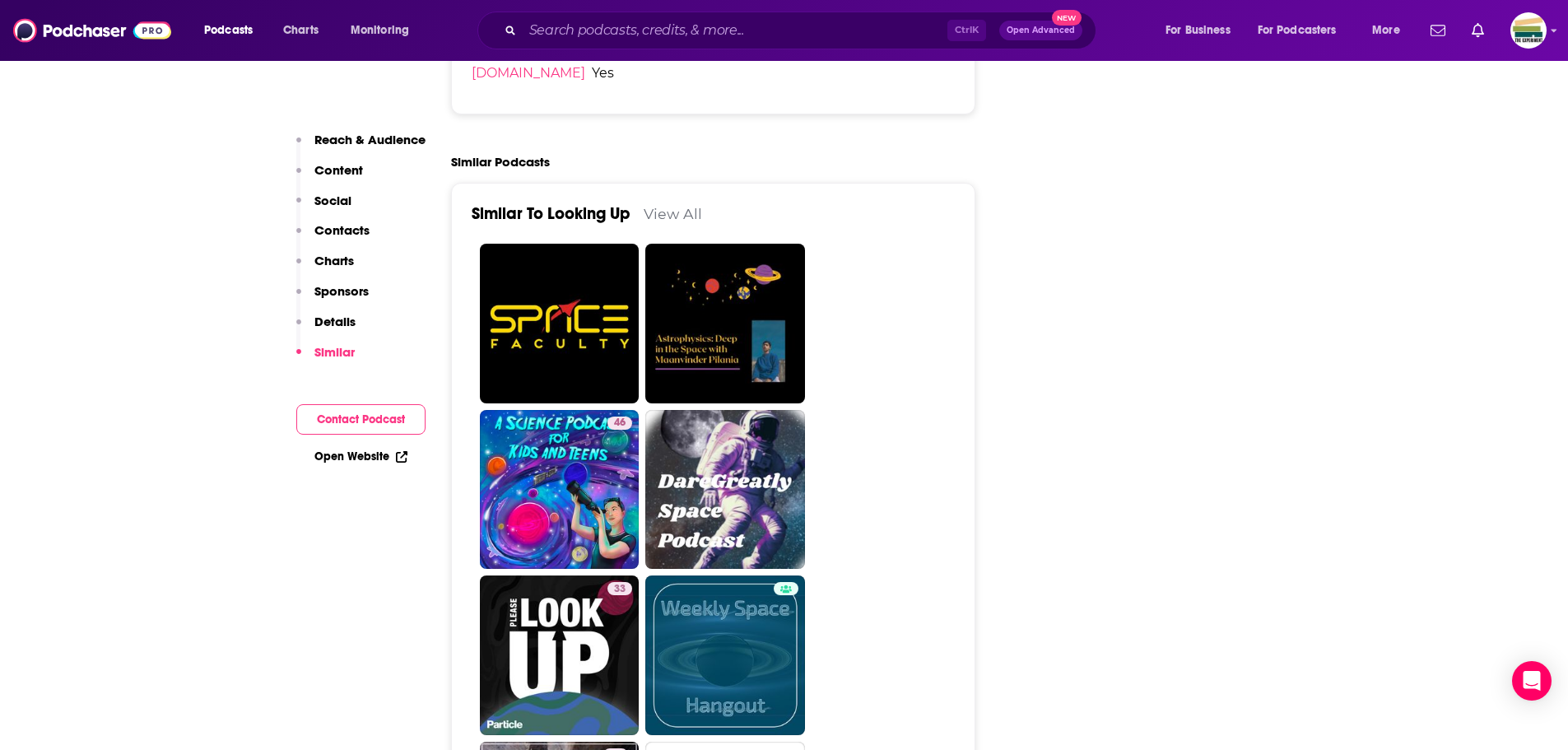
scroll to position [3127, 0]
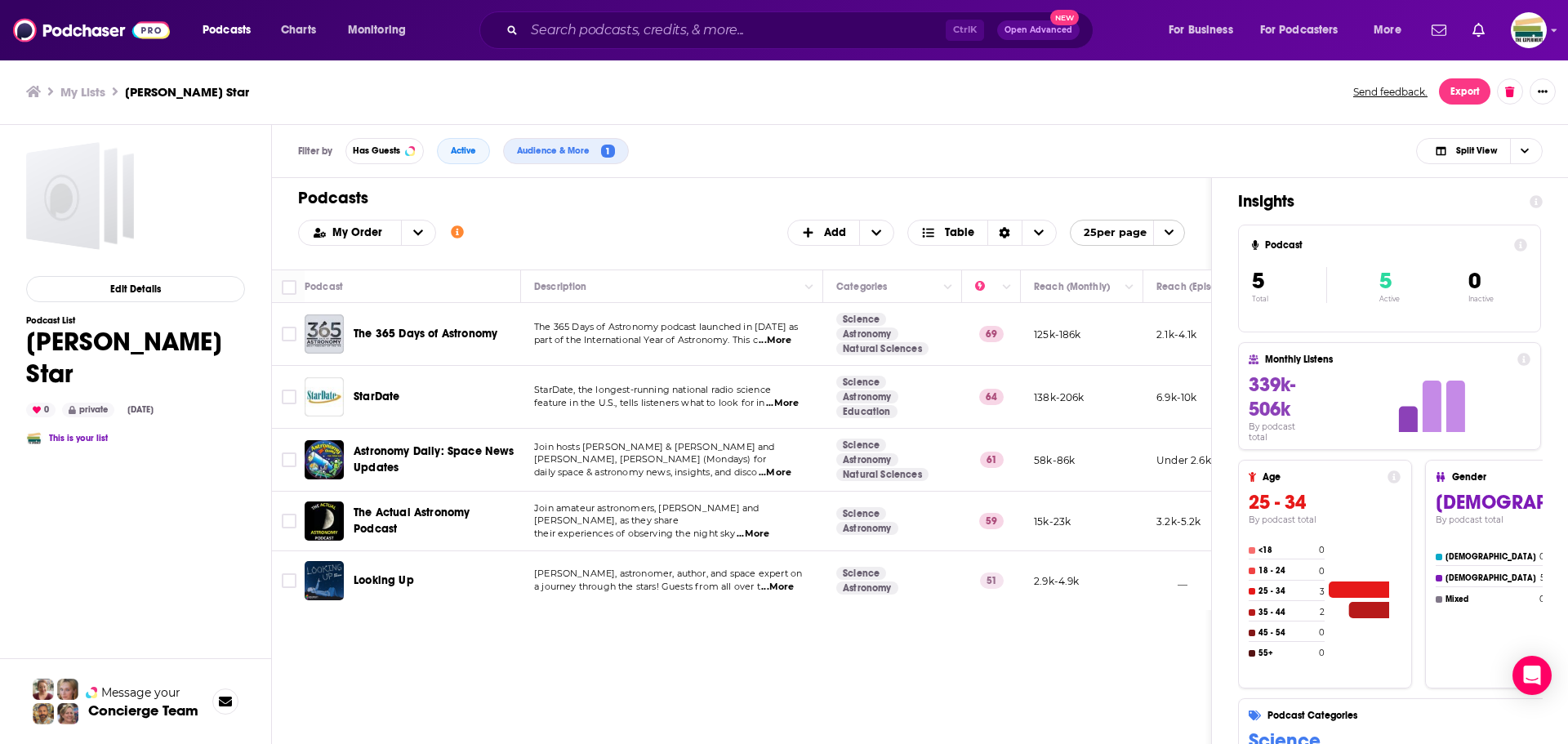
click at [759, 529] on span "...More" at bounding box center [753, 533] width 33 height 13
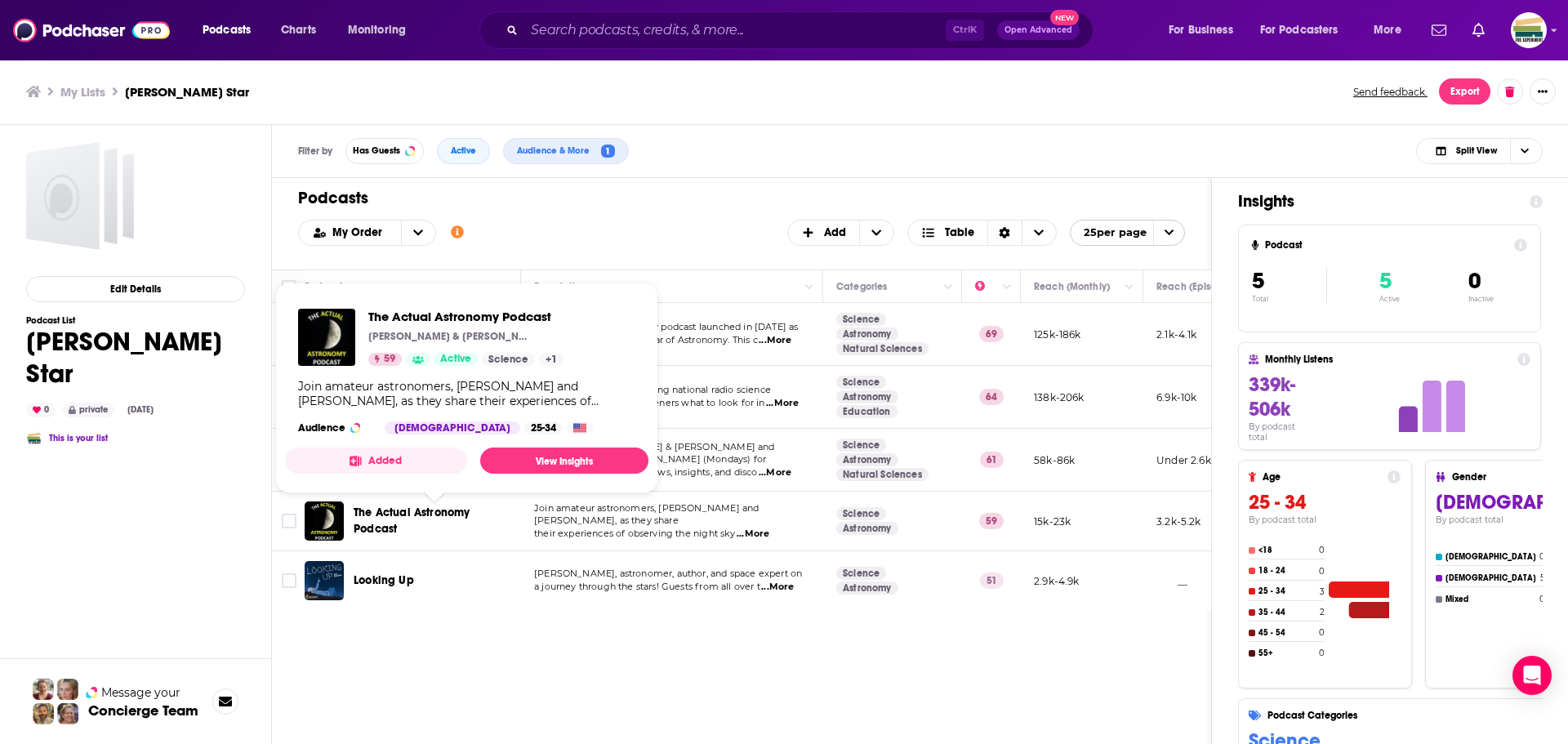
click at [375, 514] on span "The Actual Astronomy Podcast" at bounding box center [411, 520] width 116 height 31
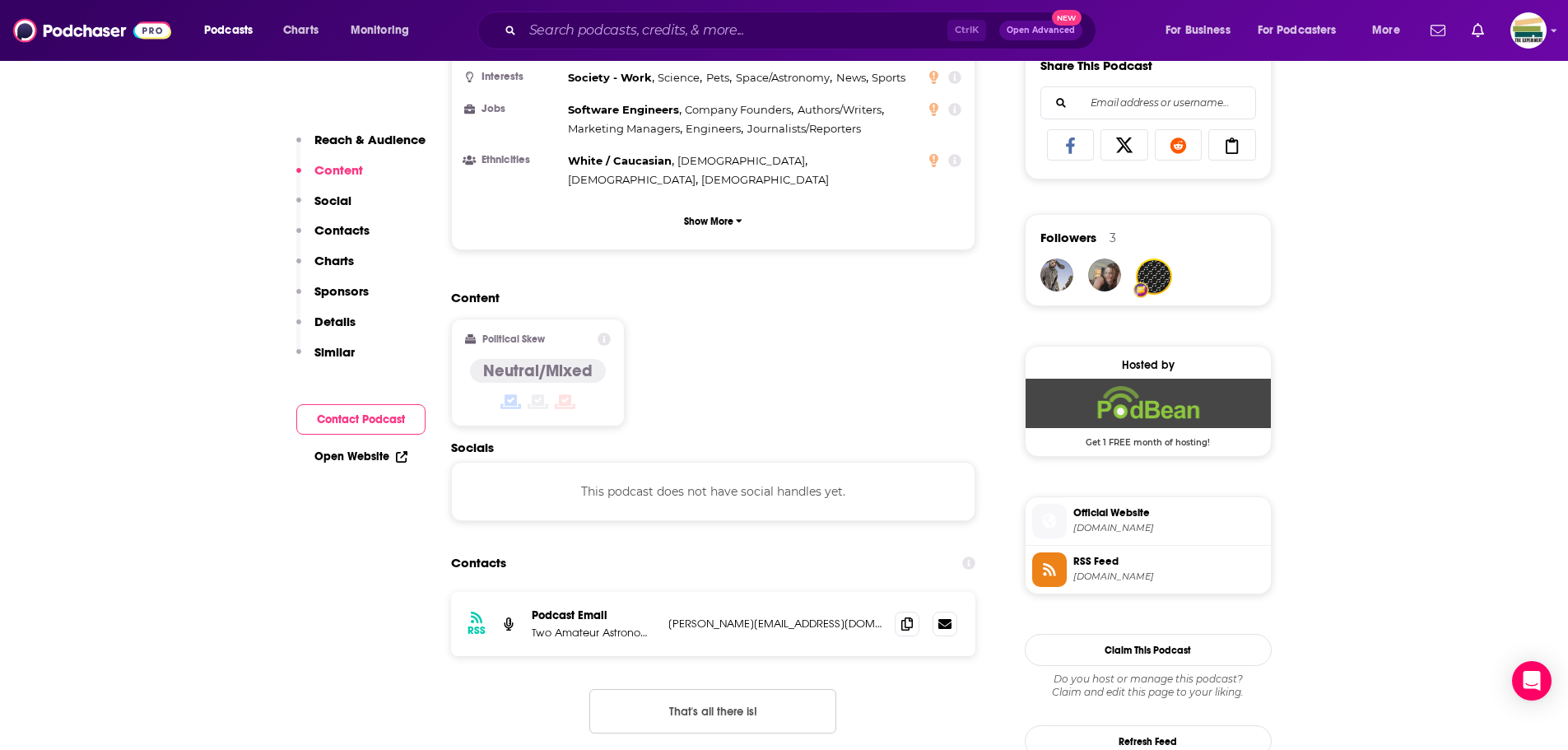
scroll to position [1070, 0]
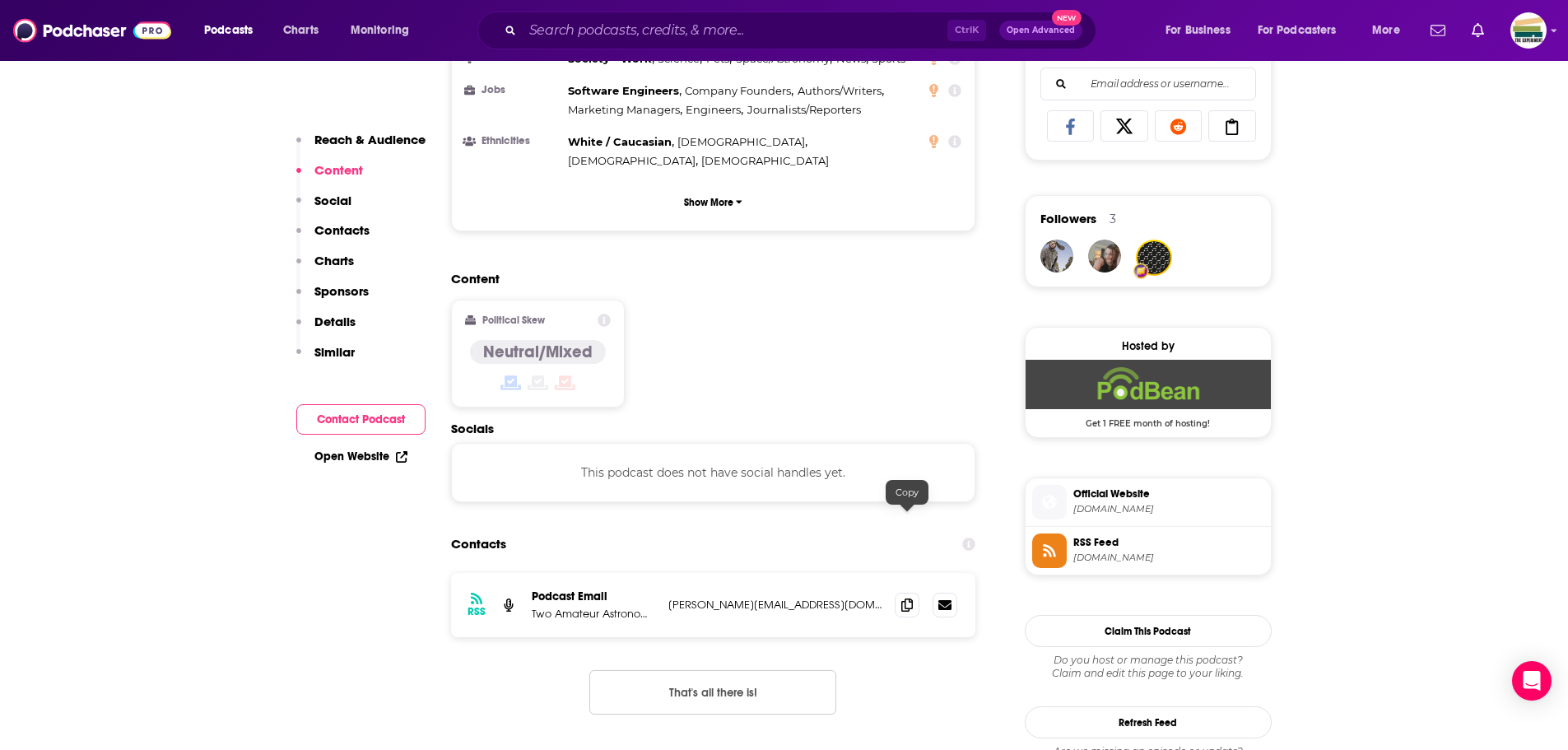
click at [908, 598] on icon at bounding box center [906, 604] width 11 height 13
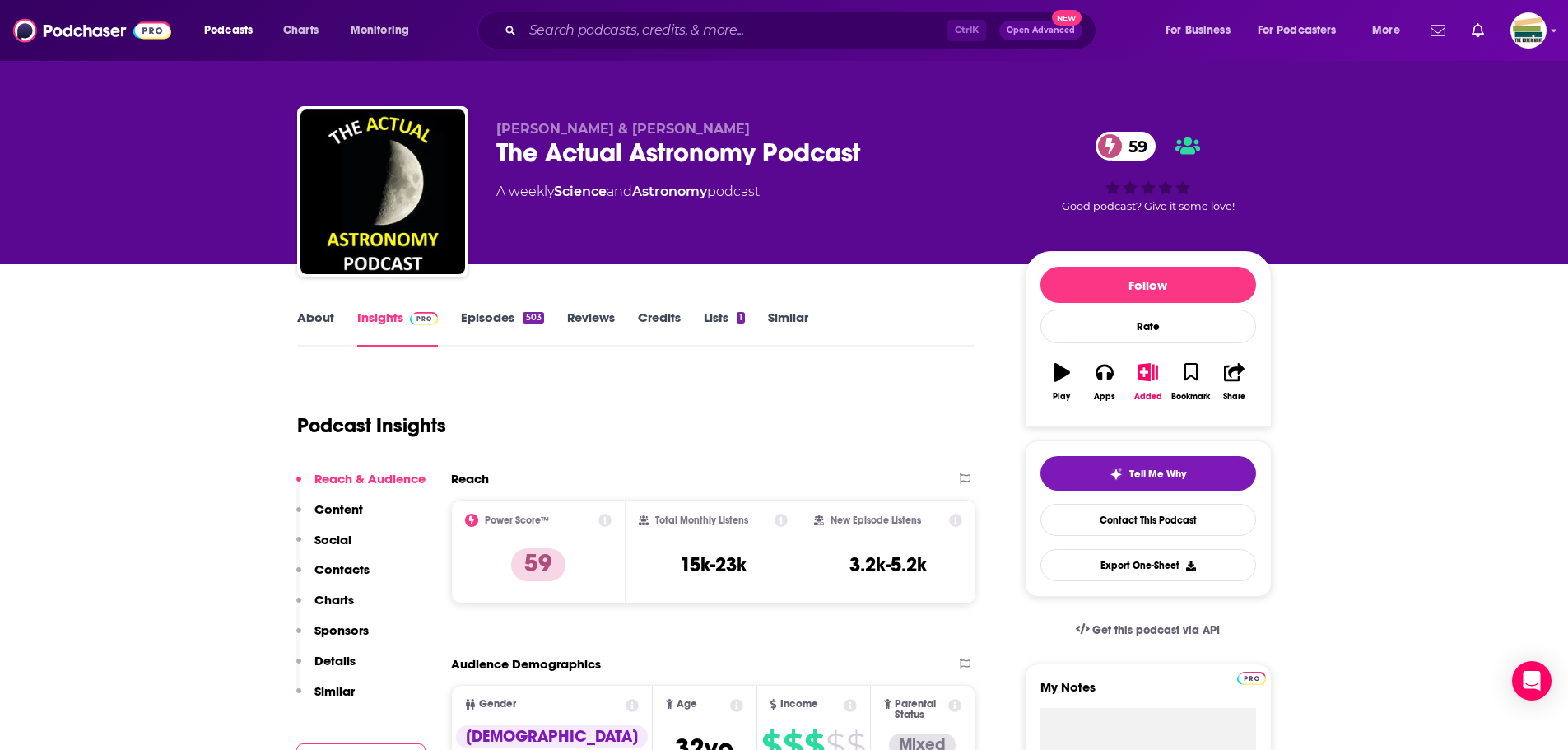
scroll to position [0, 0]
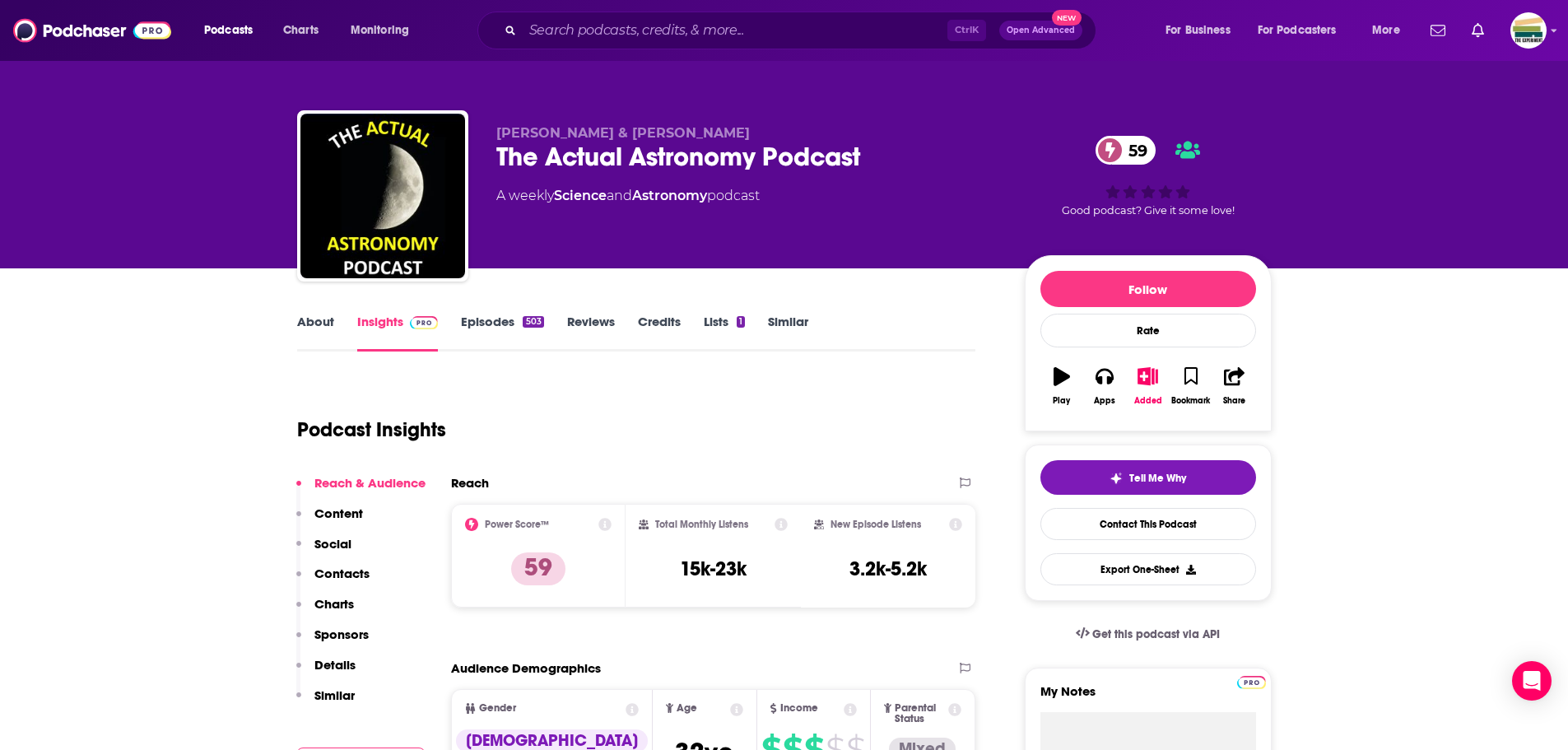
click at [313, 318] on link "About" at bounding box center [315, 332] width 37 height 38
